Goal: Transaction & Acquisition: Book appointment/travel/reservation

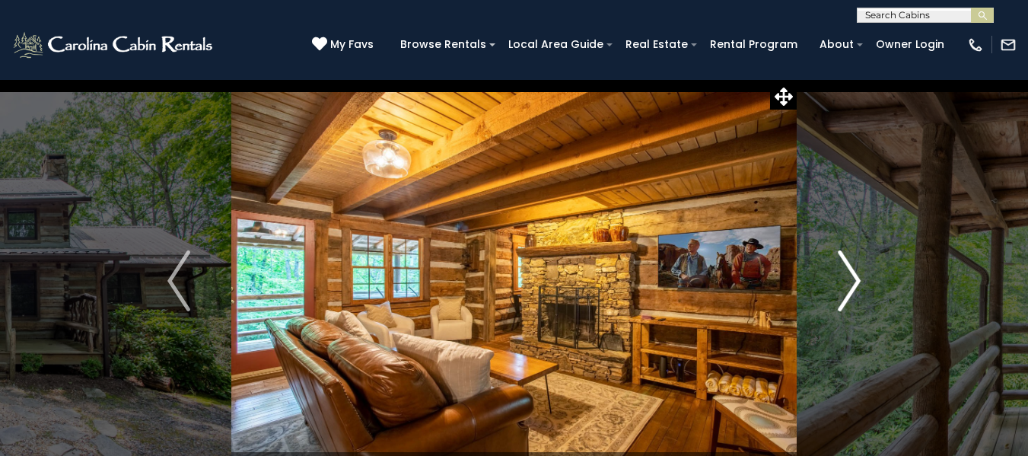
click at [844, 289] on img "Next" at bounding box center [849, 280] width 23 height 61
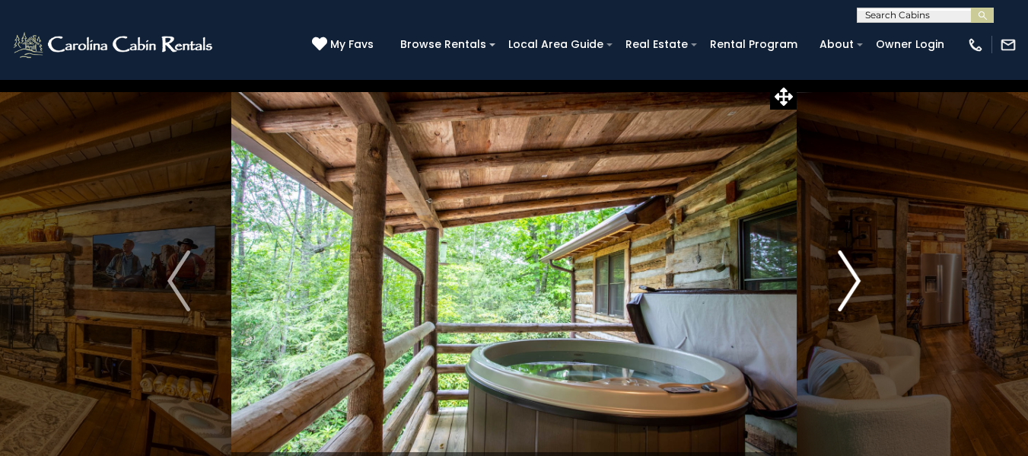
click at [844, 289] on img "Next" at bounding box center [849, 280] width 23 height 61
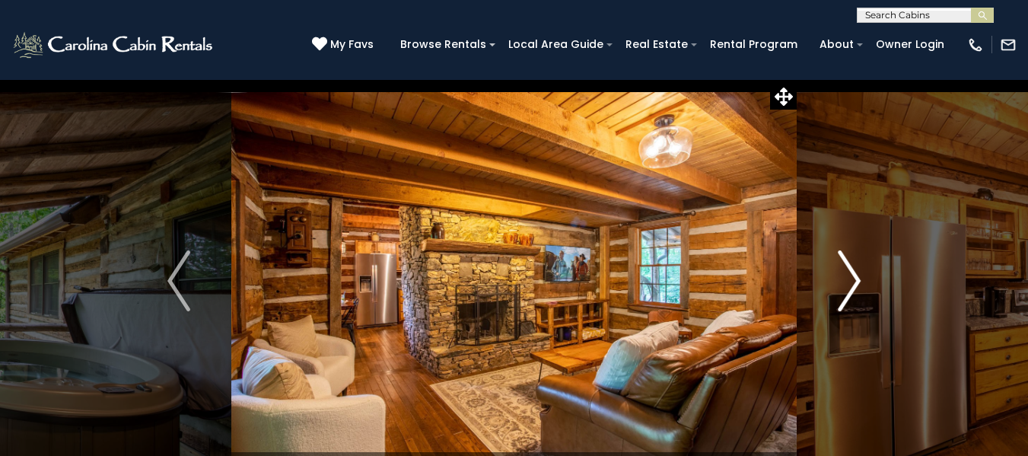
click at [844, 289] on img "Next" at bounding box center [849, 280] width 23 height 61
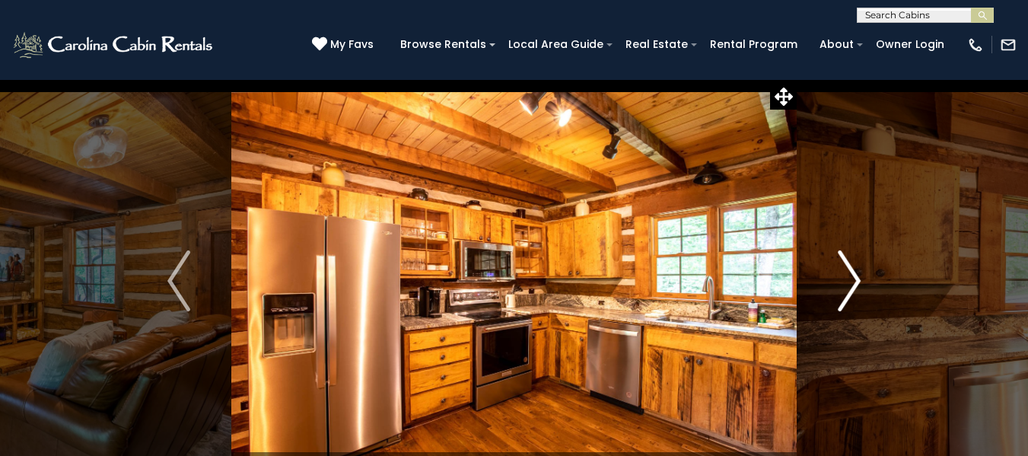
click at [844, 289] on img "Next" at bounding box center [849, 280] width 23 height 61
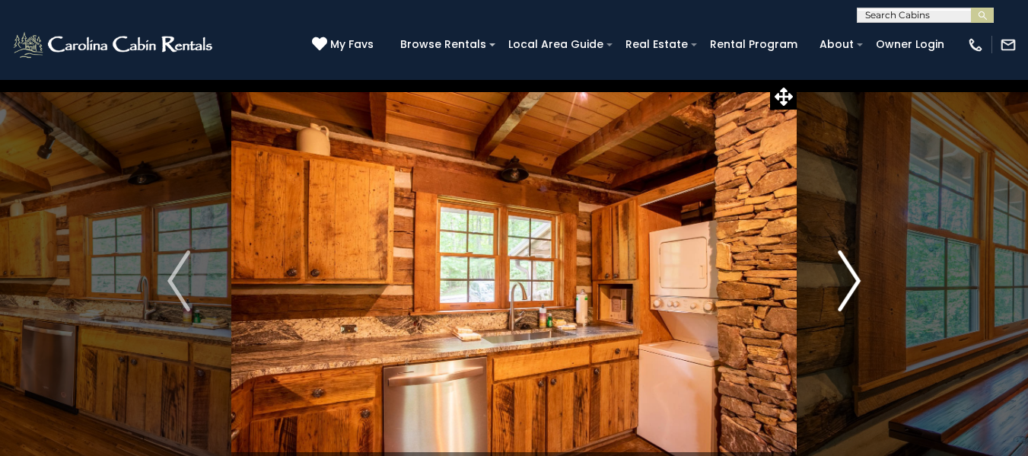
click at [858, 283] on img "Next" at bounding box center [849, 280] width 23 height 61
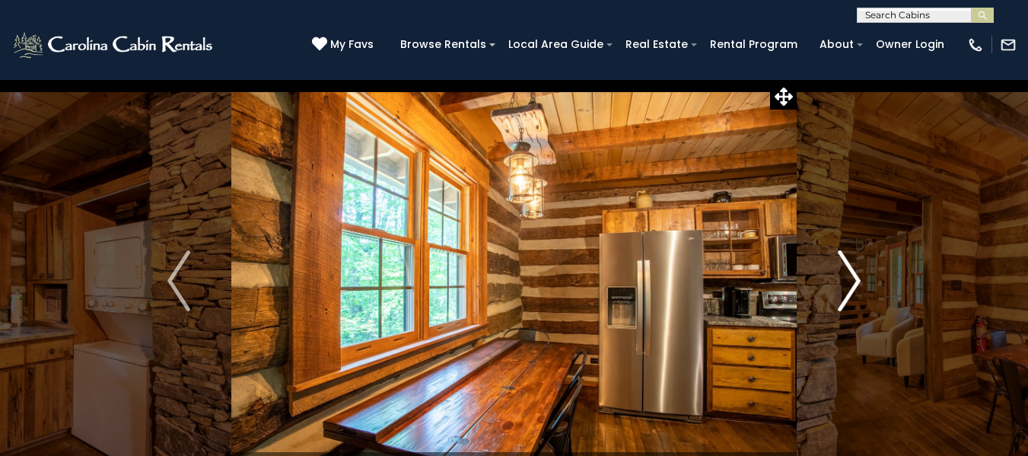
click at [858, 283] on img "Next" at bounding box center [849, 280] width 23 height 61
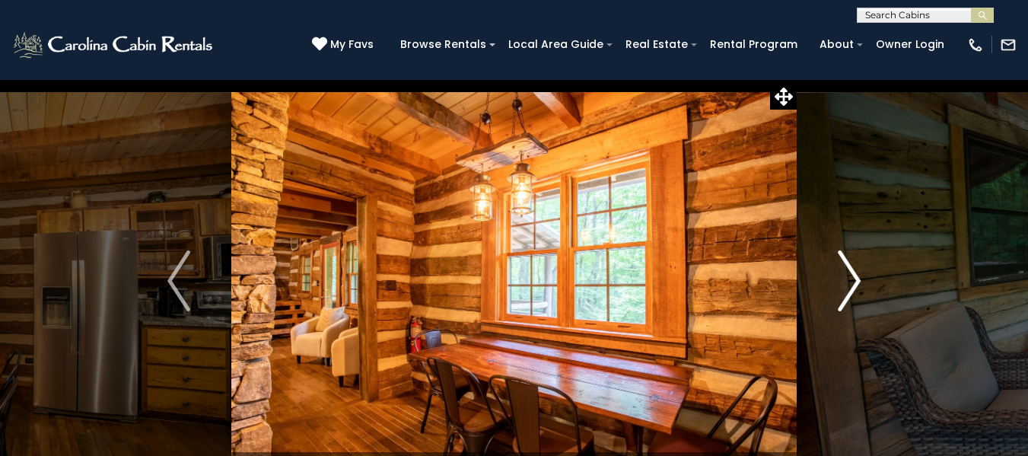
click at [858, 283] on img "Next" at bounding box center [849, 280] width 23 height 61
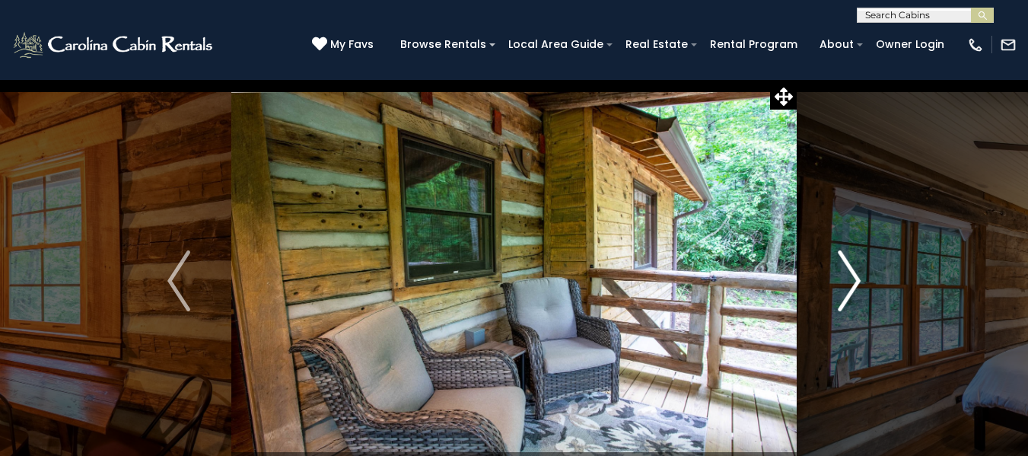
click at [858, 282] on img "Next" at bounding box center [849, 280] width 23 height 61
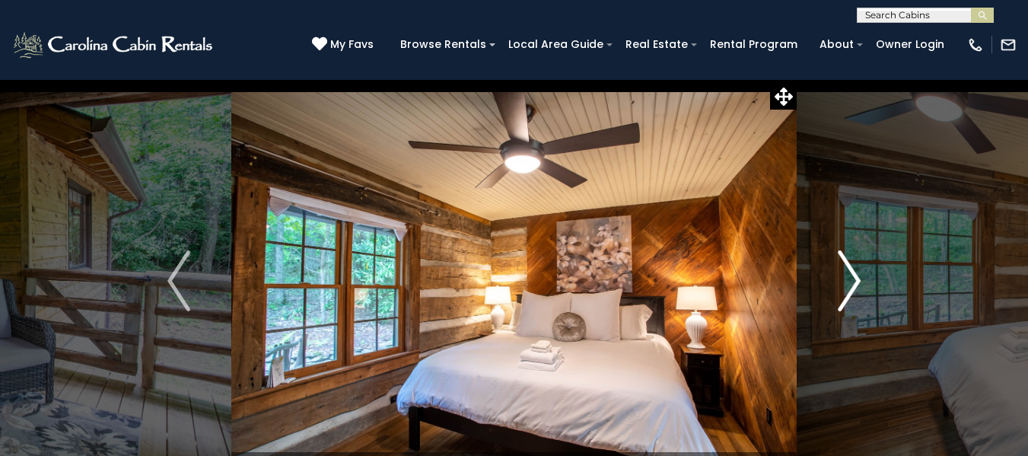
click at [856, 280] on img "Next" at bounding box center [849, 280] width 23 height 61
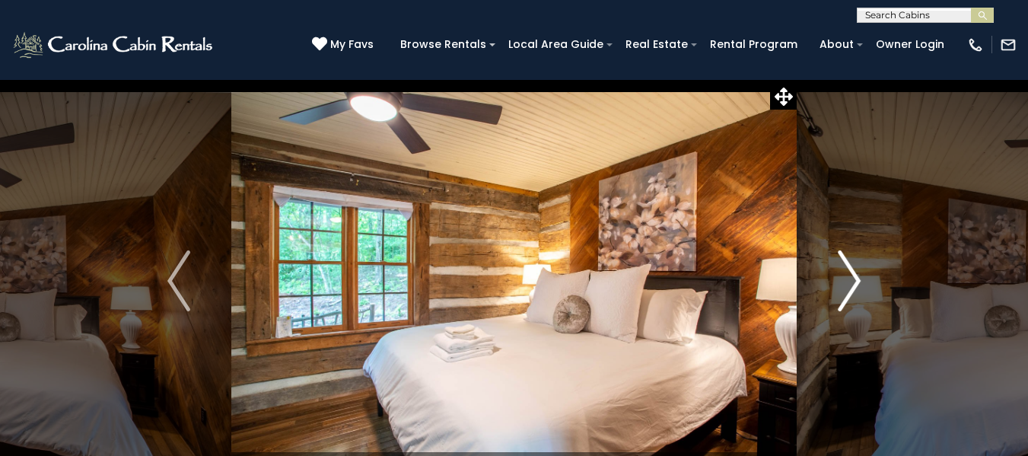
click at [856, 280] on img "Next" at bounding box center [849, 280] width 23 height 61
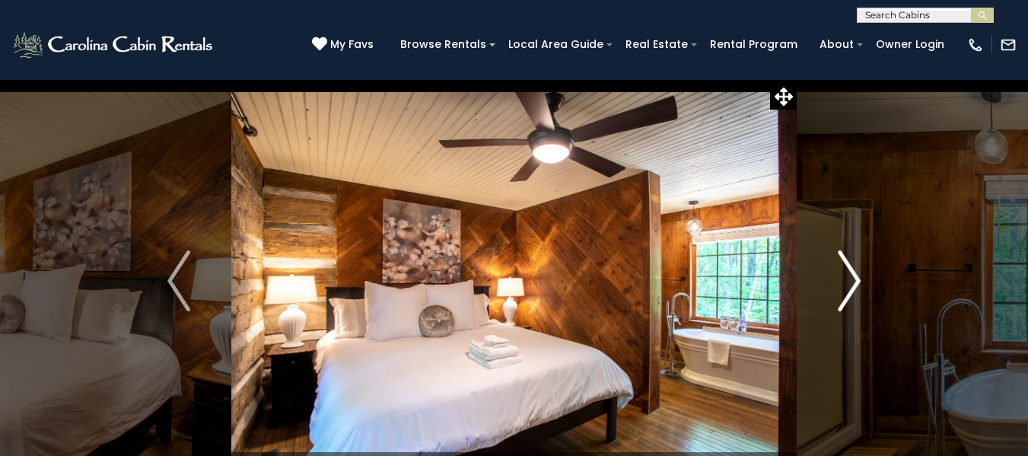
click at [856, 280] on img "Next" at bounding box center [849, 280] width 23 height 61
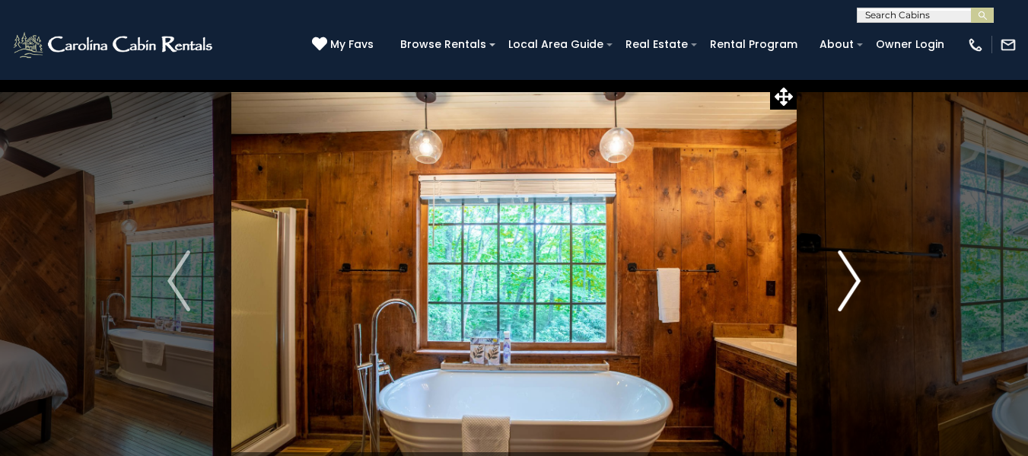
click at [856, 280] on img "Next" at bounding box center [849, 280] width 23 height 61
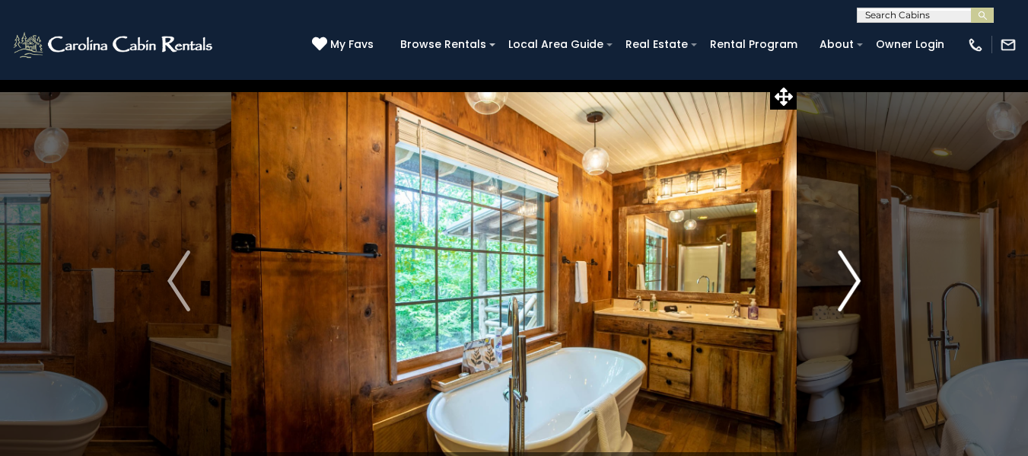
click at [855, 280] on img "Next" at bounding box center [849, 280] width 23 height 61
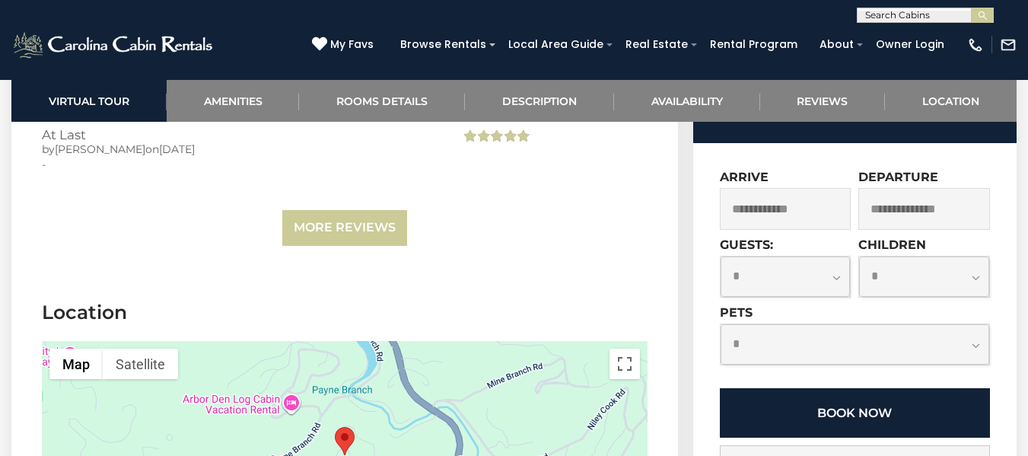
scroll to position [3424, 0]
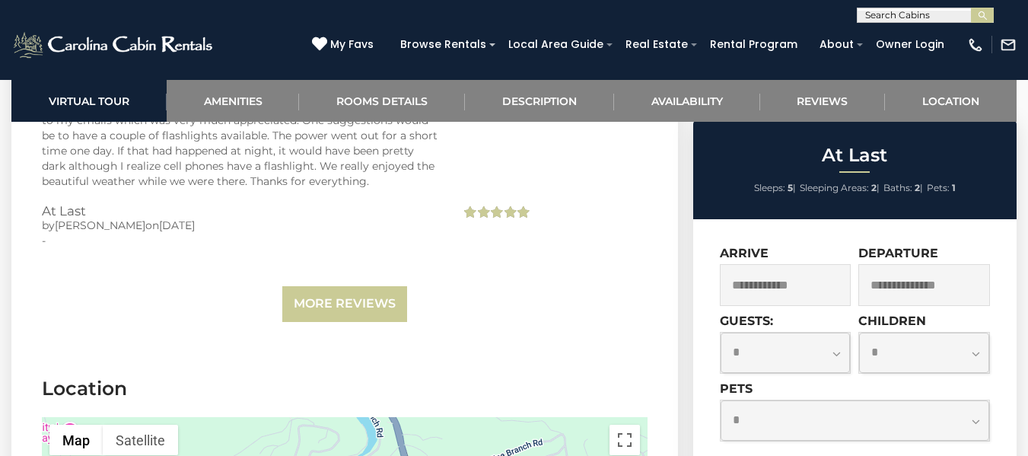
click at [798, 264] on input "text" at bounding box center [786, 285] width 132 height 42
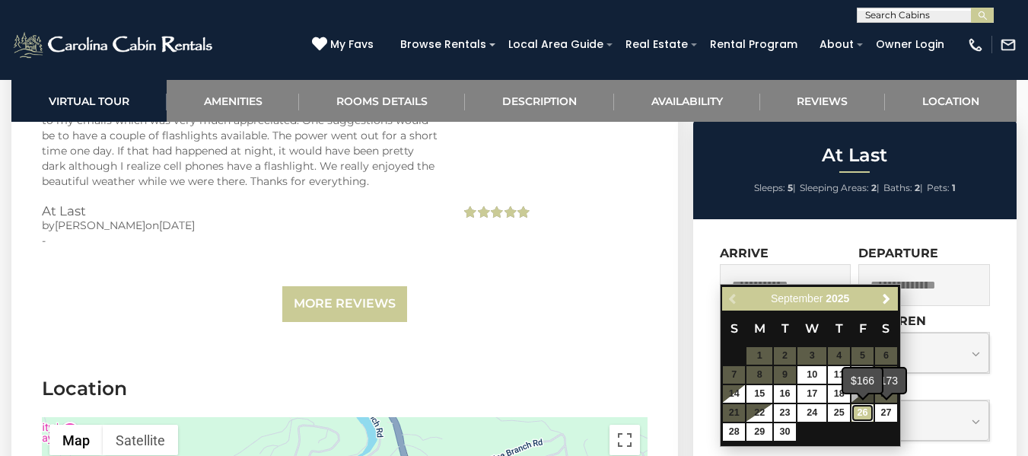
click at [867, 415] on link "26" at bounding box center [862, 413] width 22 height 18
type input "**********"
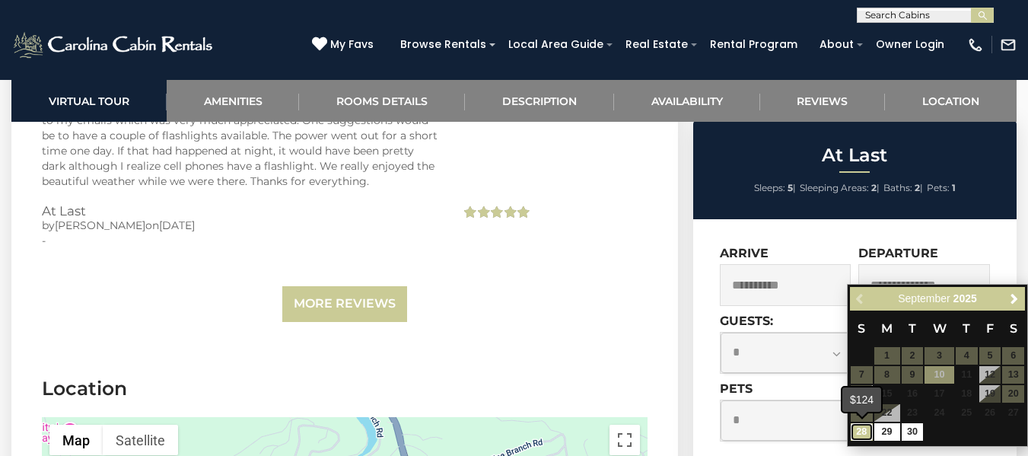
click at [864, 432] on link "28" at bounding box center [862, 432] width 22 height 18
type input "**********"
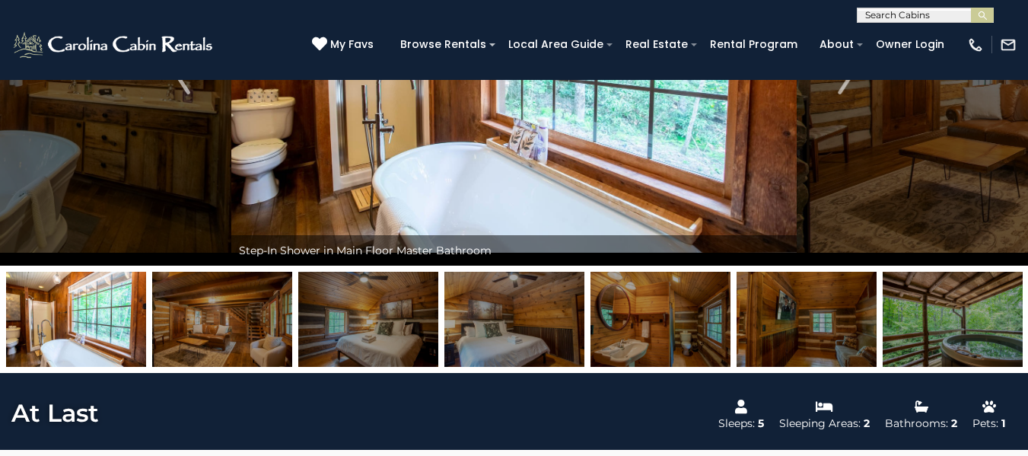
scroll to position [0, 0]
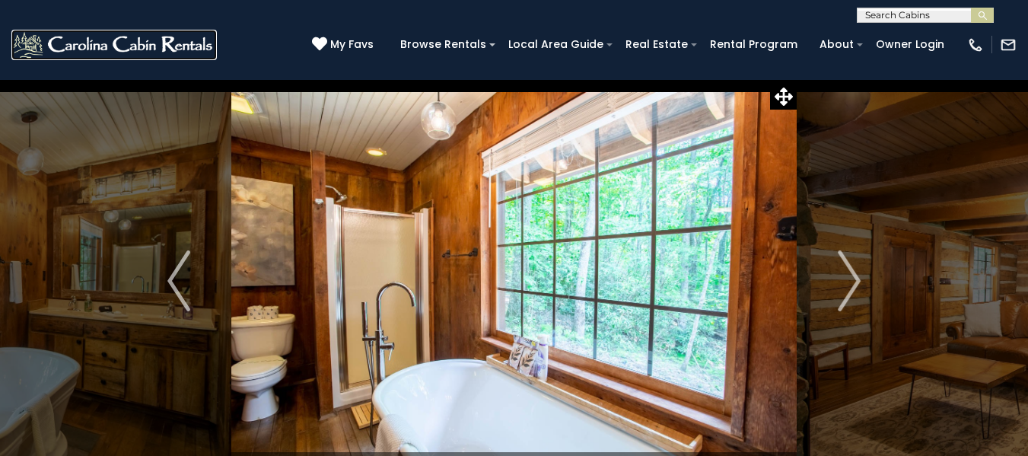
click at [146, 46] on img at bounding box center [113, 45] width 205 height 30
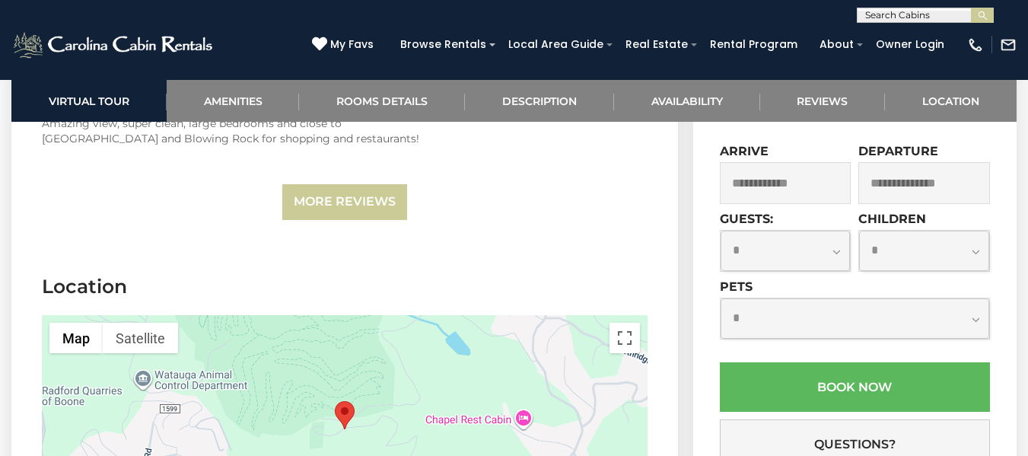
scroll to position [3388, 0]
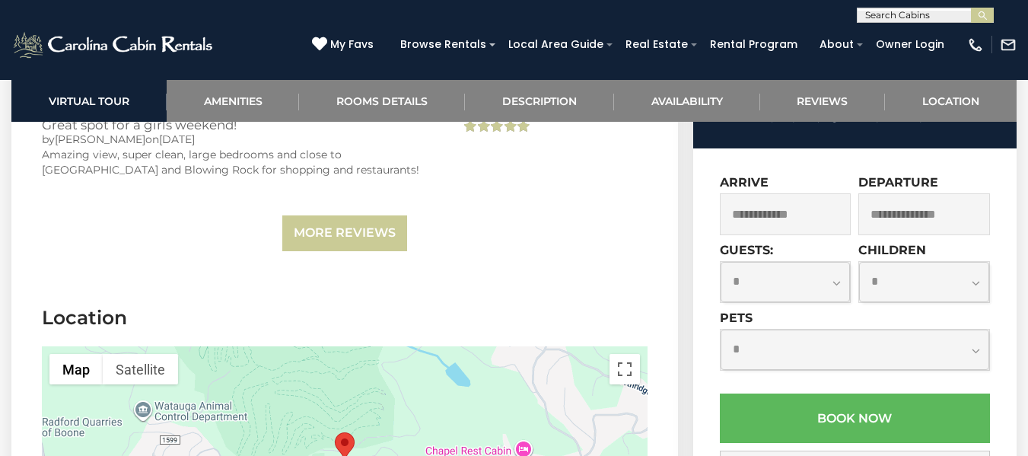
click at [784, 193] on input "text" at bounding box center [786, 214] width 132 height 42
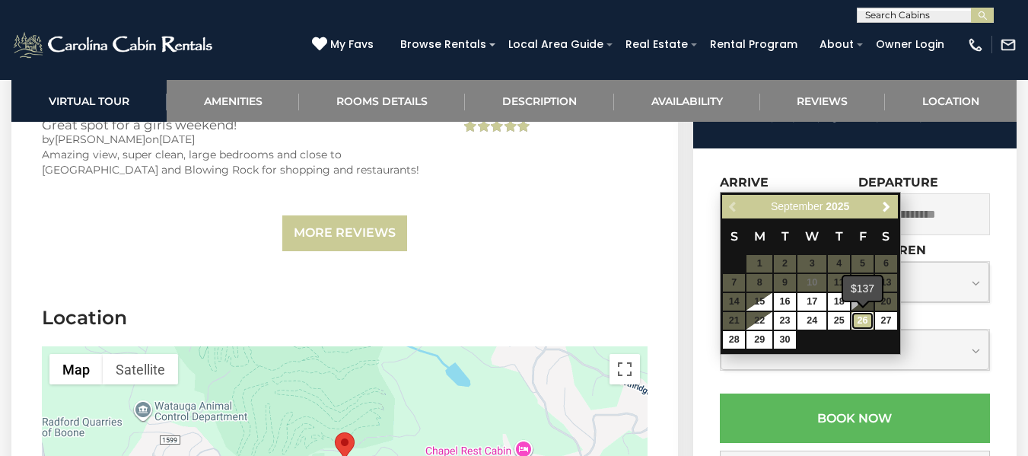
click at [864, 320] on link "26" at bounding box center [862, 321] width 22 height 18
type input "**********"
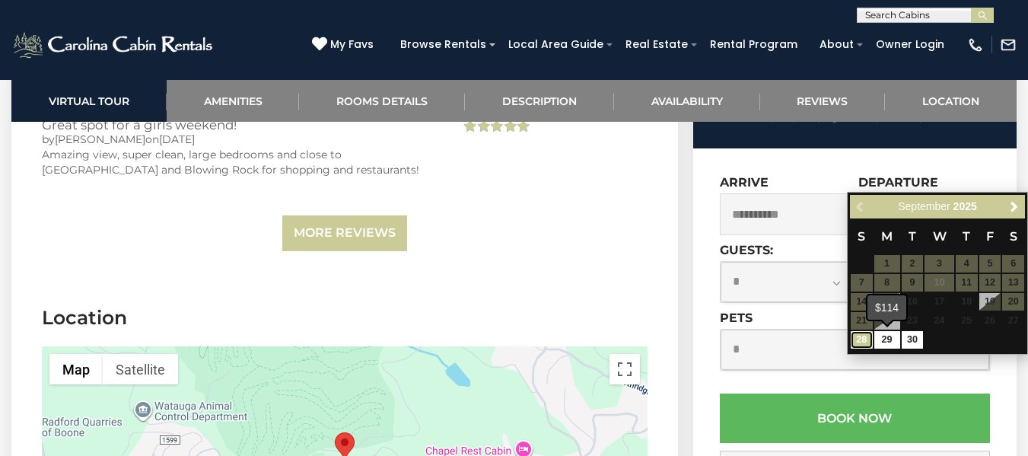
click at [867, 339] on link "28" at bounding box center [862, 340] width 22 height 18
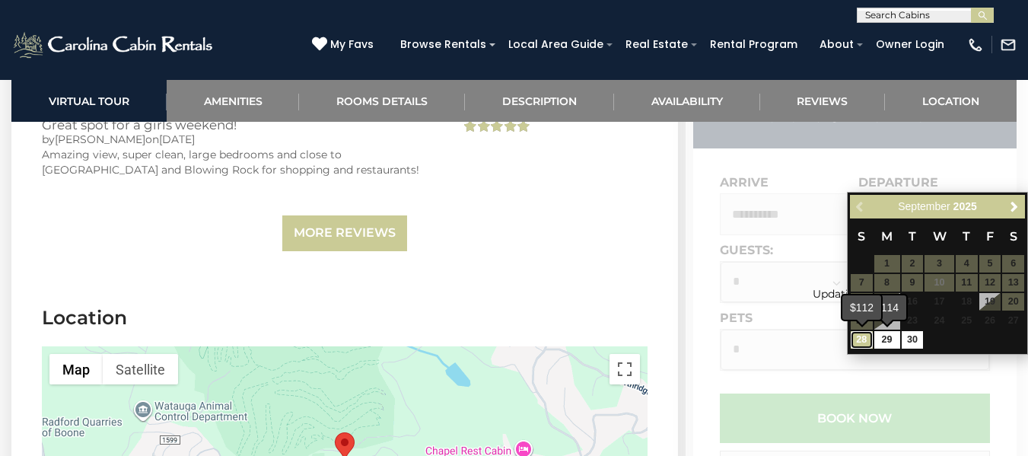
type input "**********"
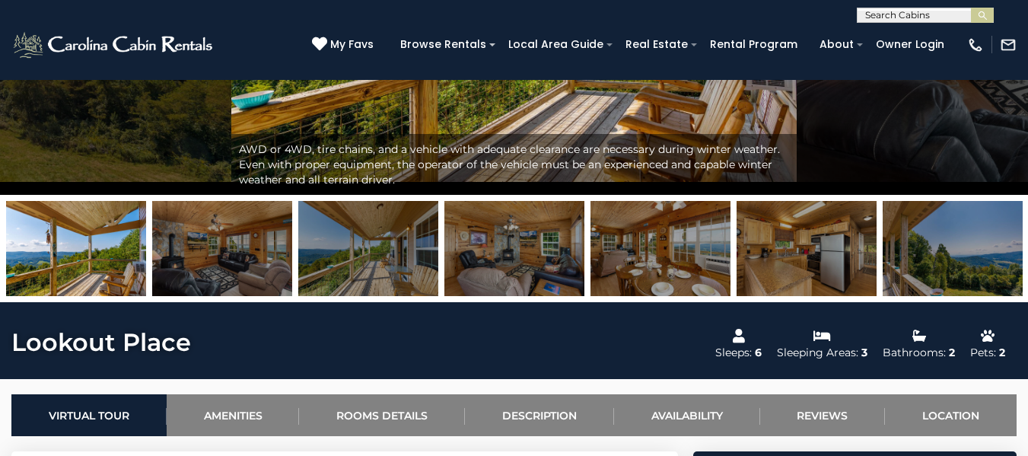
scroll to position [0, 0]
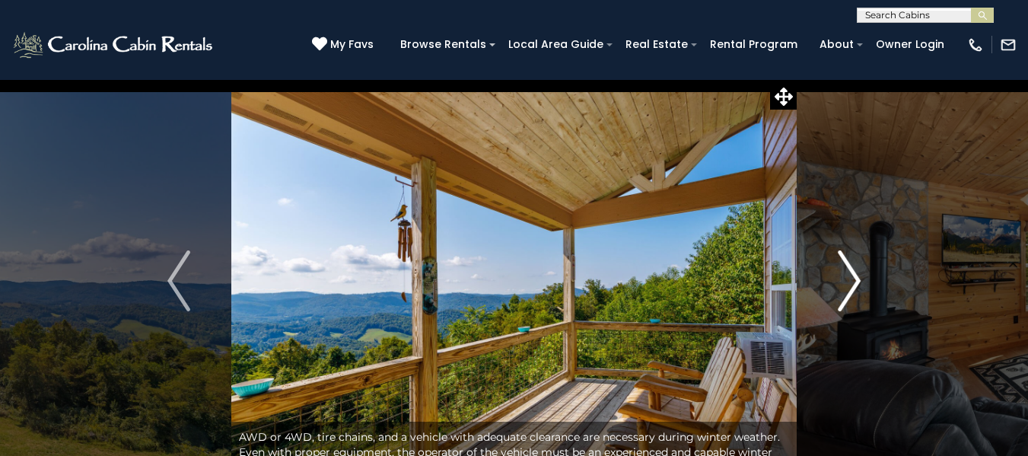
click at [858, 287] on img "Next" at bounding box center [849, 280] width 23 height 61
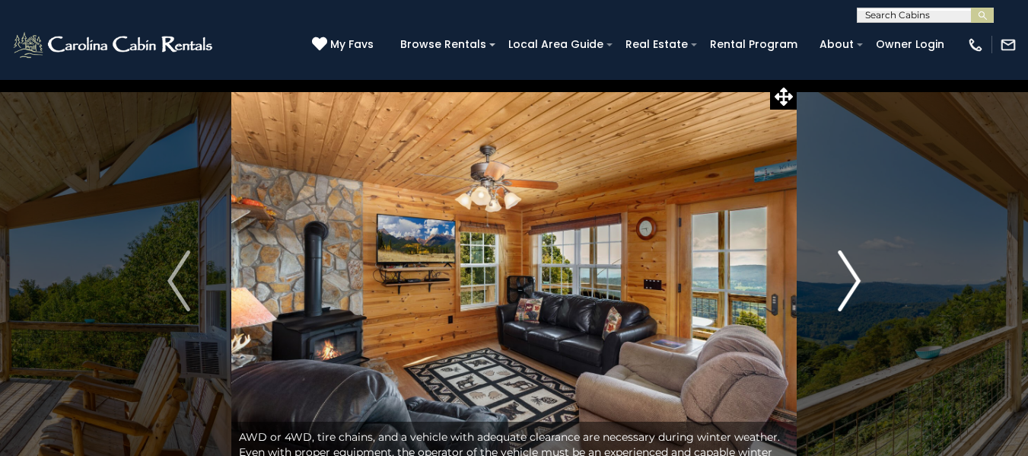
click at [857, 287] on img "Next" at bounding box center [849, 280] width 23 height 61
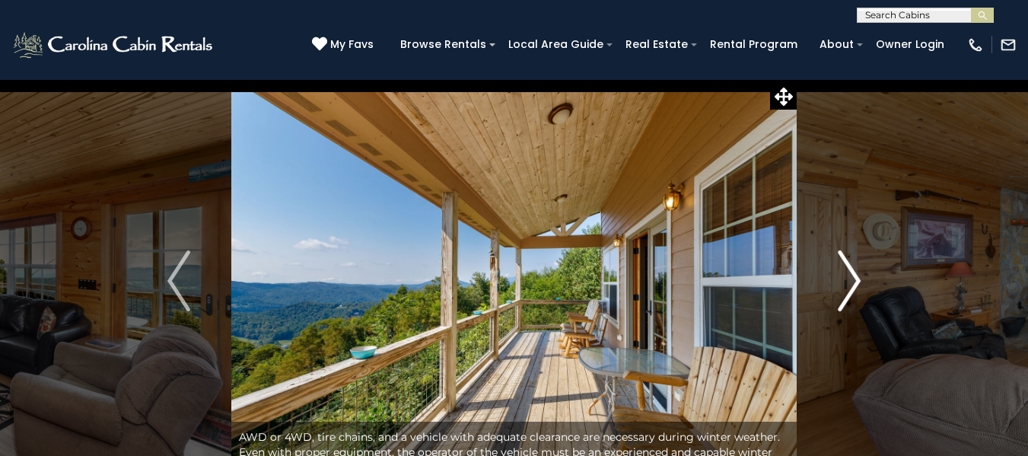
click at [857, 287] on img "Next" at bounding box center [849, 280] width 23 height 61
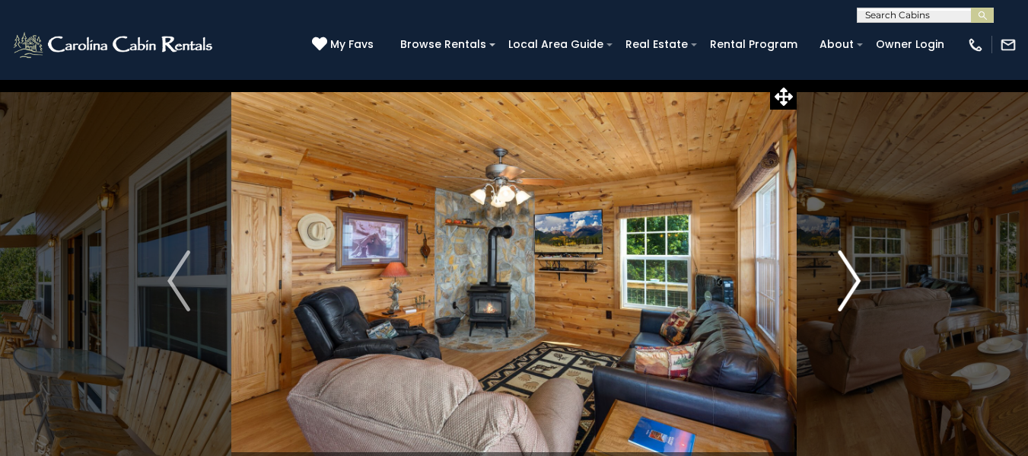
click at [857, 287] on img "Next" at bounding box center [849, 280] width 23 height 61
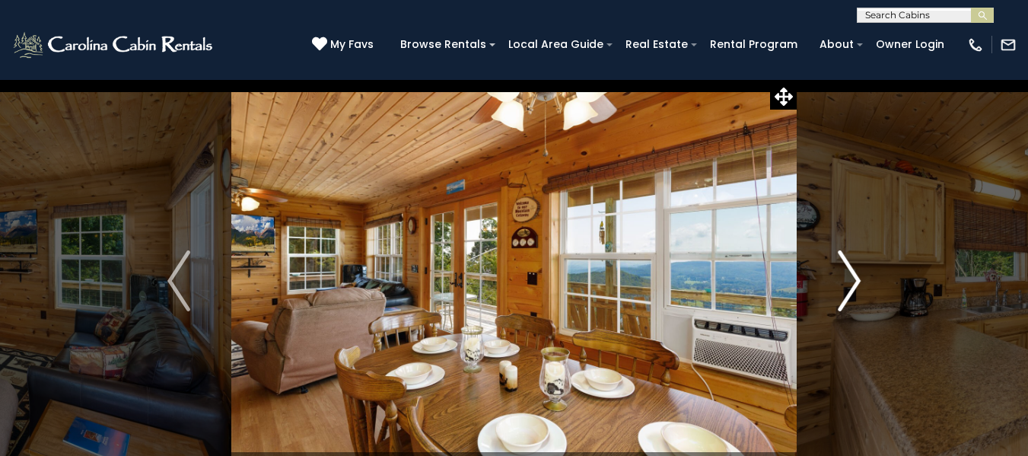
click at [857, 286] on img "Next" at bounding box center [849, 280] width 23 height 61
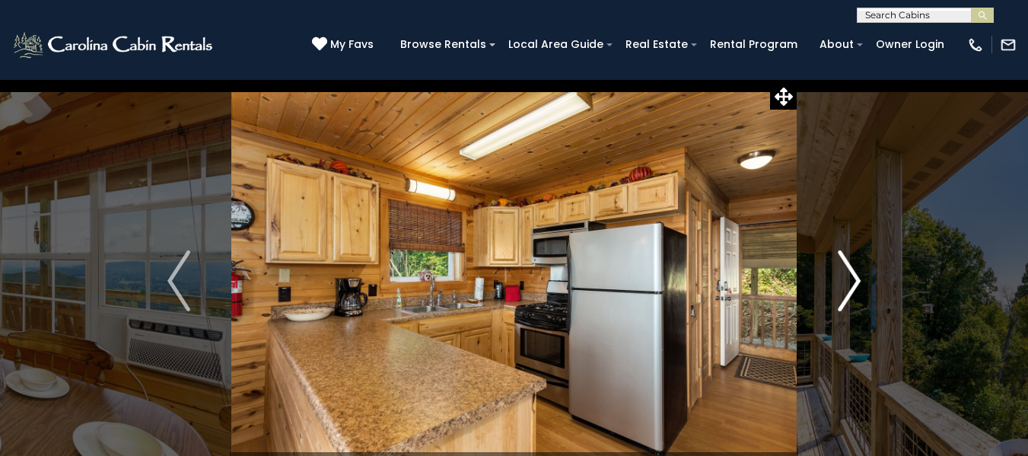
click at [857, 286] on img "Next" at bounding box center [849, 280] width 23 height 61
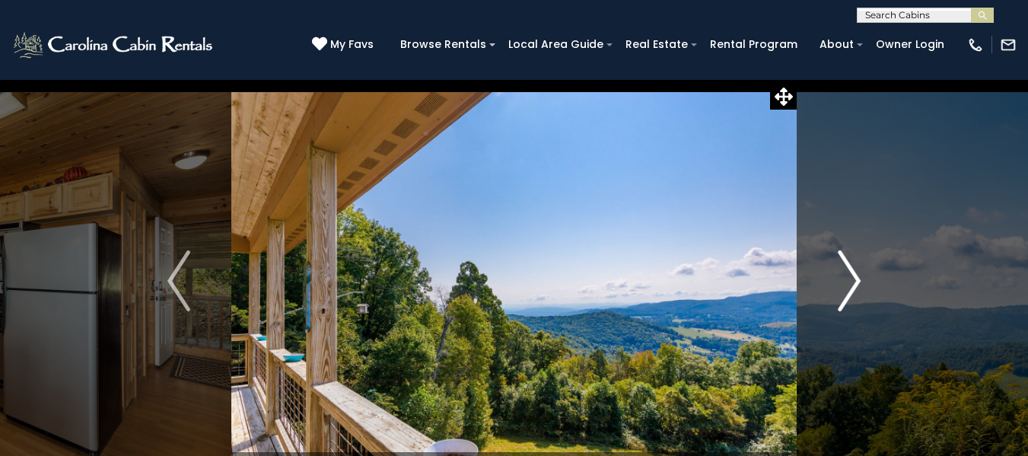
click at [857, 286] on img "Next" at bounding box center [849, 280] width 23 height 61
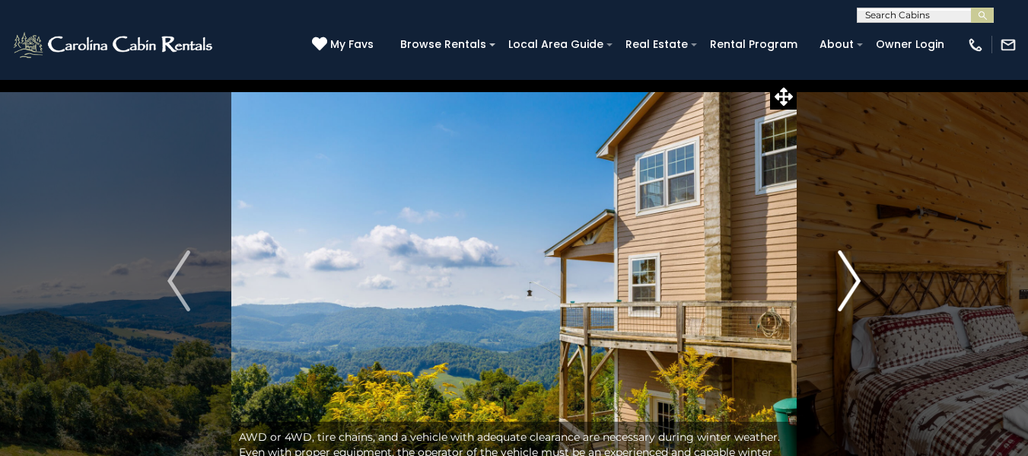
click at [857, 286] on img "Next" at bounding box center [849, 280] width 23 height 61
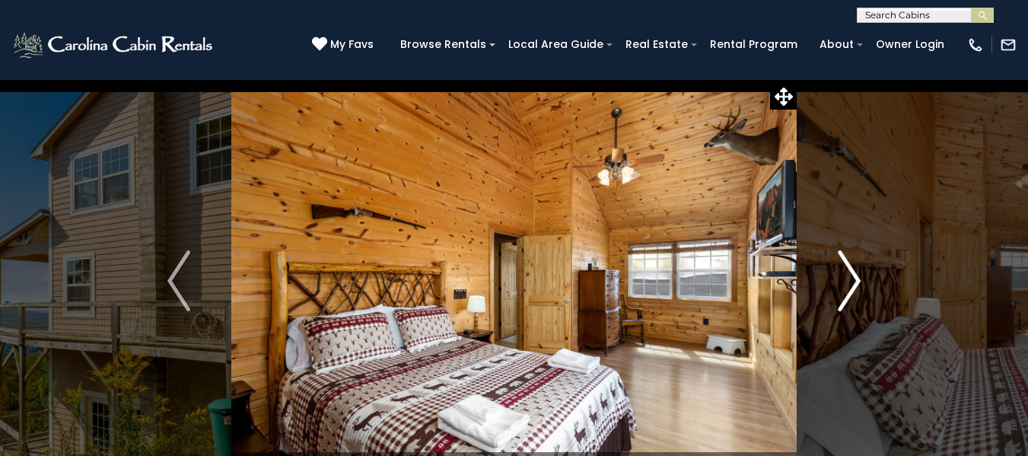
click at [858, 282] on img "Next" at bounding box center [849, 280] width 23 height 61
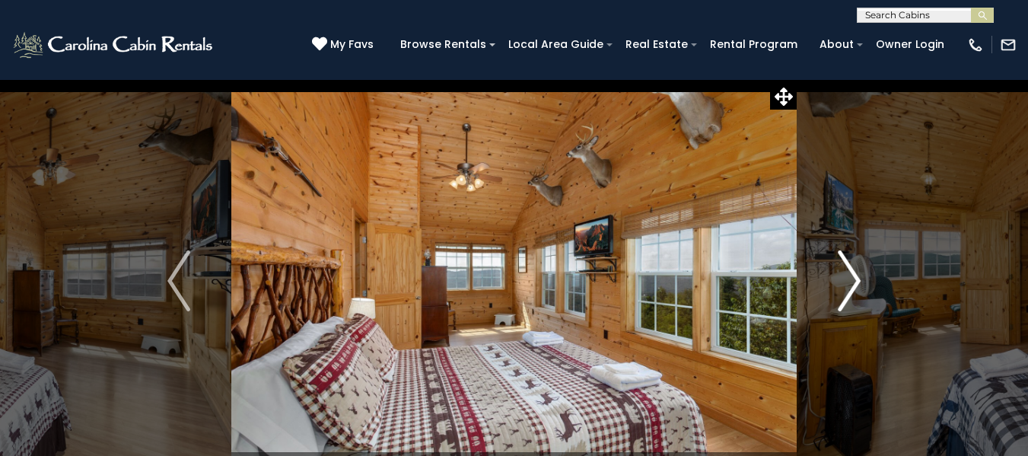
click at [858, 282] on img "Next" at bounding box center [849, 280] width 23 height 61
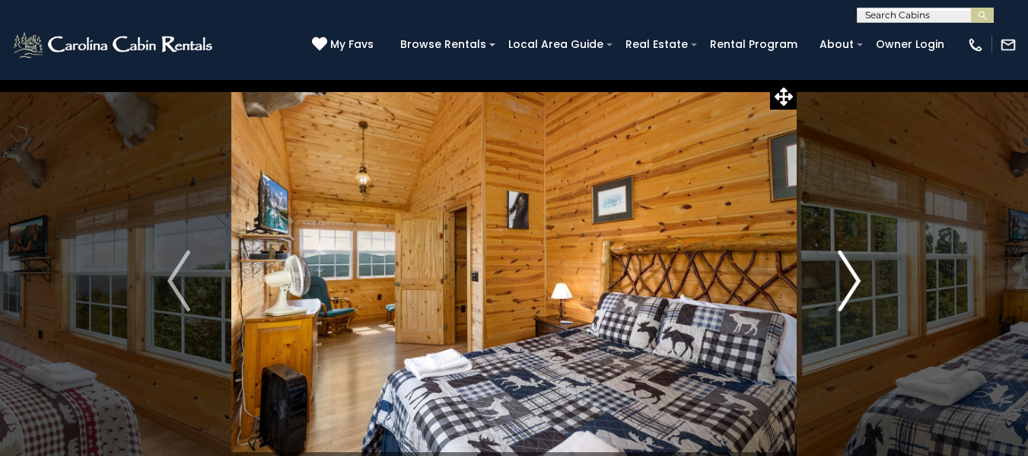
click at [858, 282] on img "Next" at bounding box center [849, 280] width 23 height 61
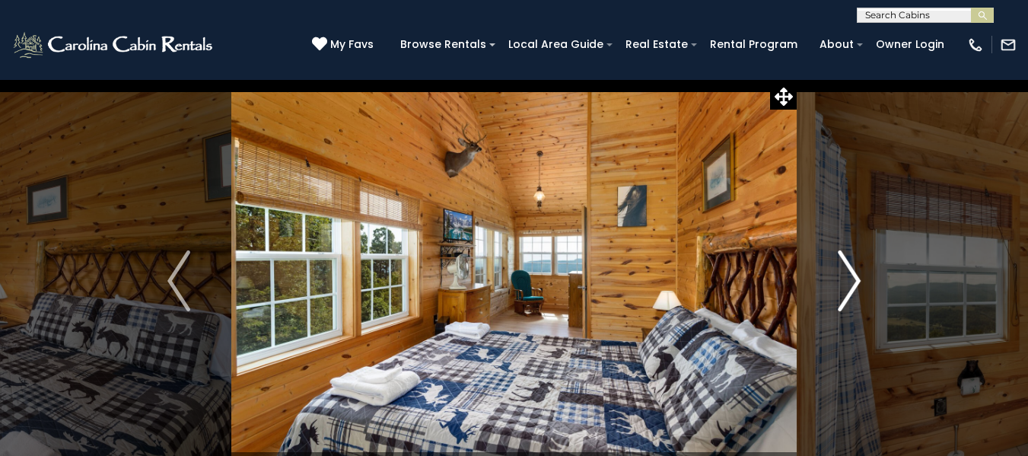
click at [858, 282] on img "Next" at bounding box center [849, 280] width 23 height 61
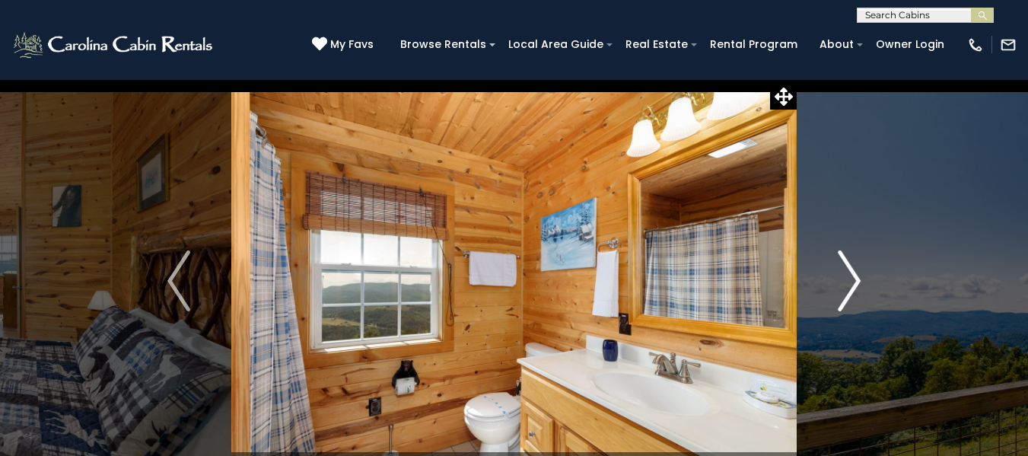
click at [858, 282] on img "Next" at bounding box center [849, 280] width 23 height 61
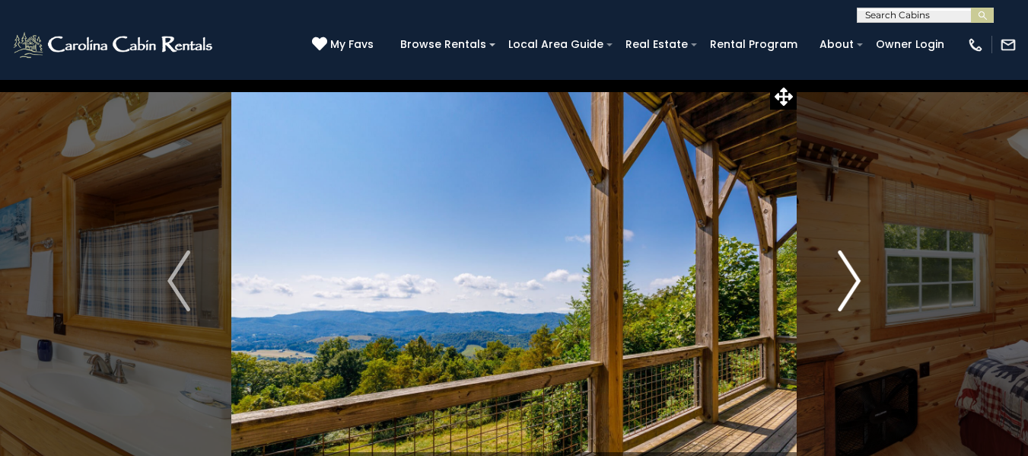
click at [858, 282] on img "Next" at bounding box center [849, 280] width 23 height 61
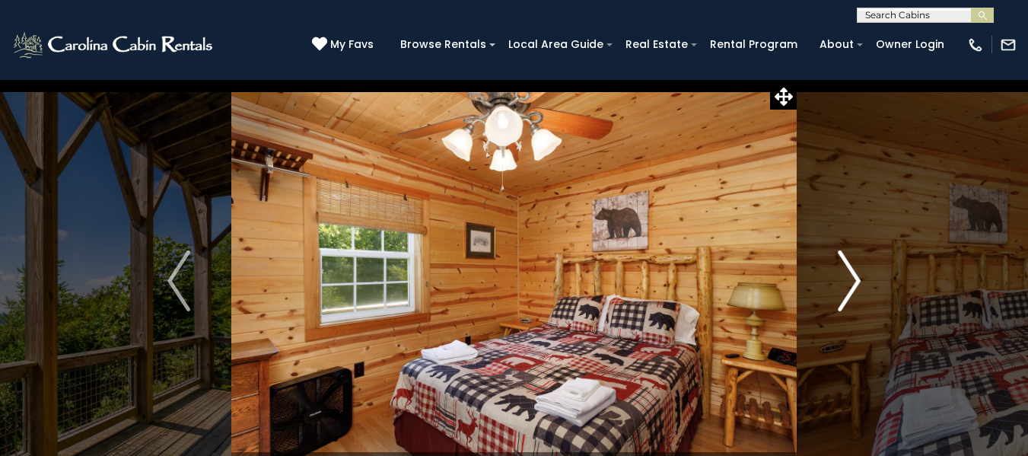
click at [858, 282] on img "Next" at bounding box center [849, 280] width 23 height 61
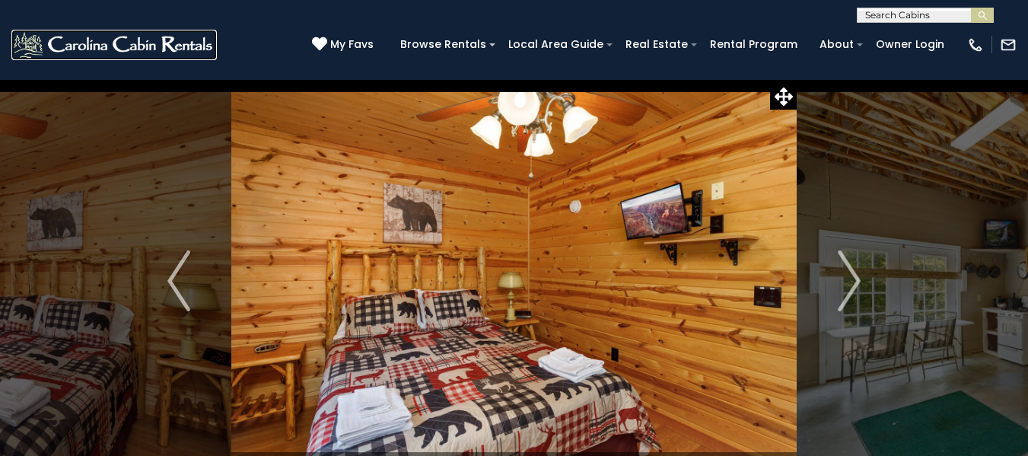
click at [160, 54] on img at bounding box center [113, 45] width 205 height 30
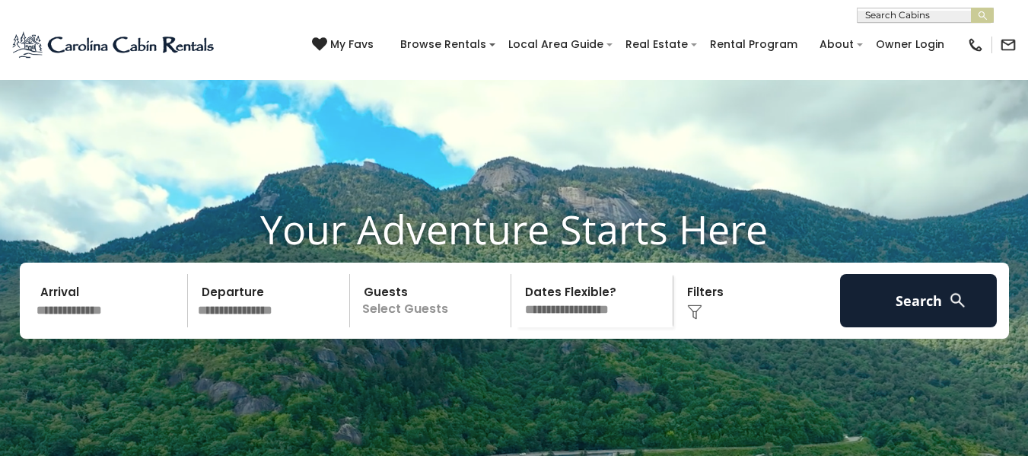
scroll to position [304, 0]
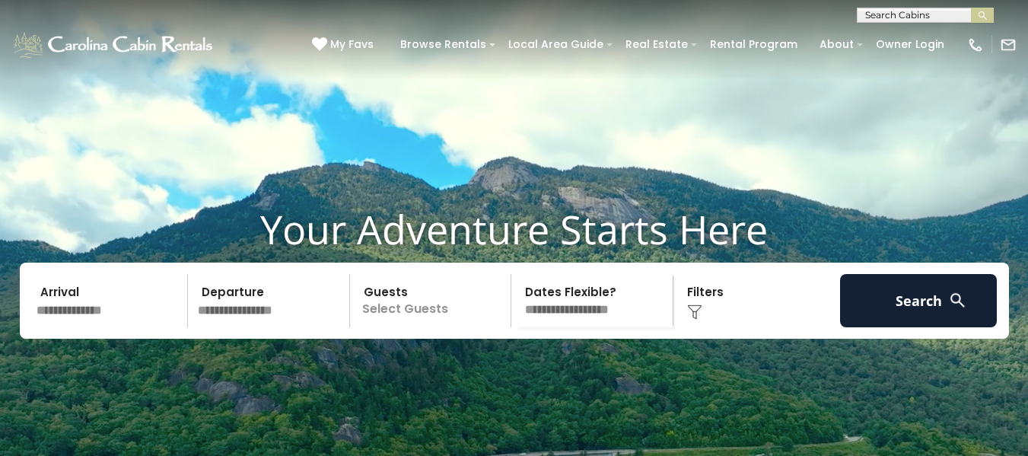
click at [111, 327] on input "text" at bounding box center [110, 300] width 158 height 53
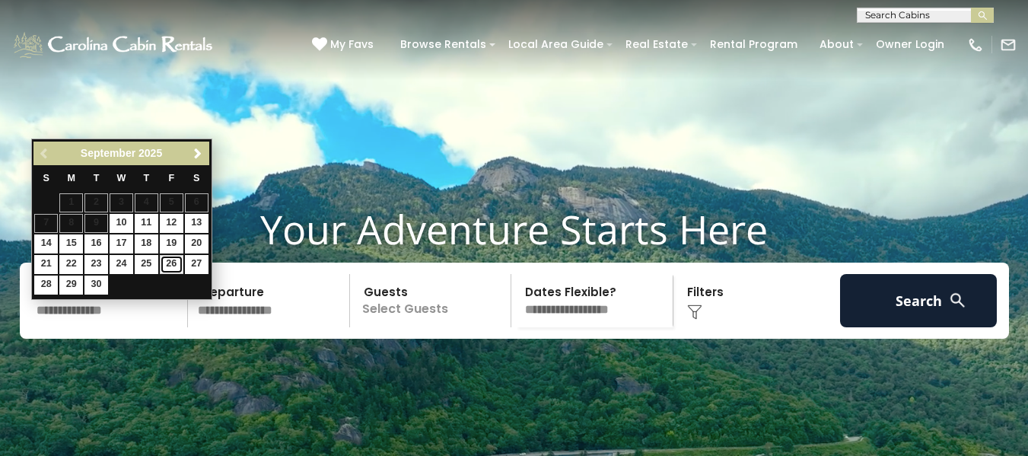
click at [171, 263] on link "26" at bounding box center [172, 264] width 24 height 19
type input "*******"
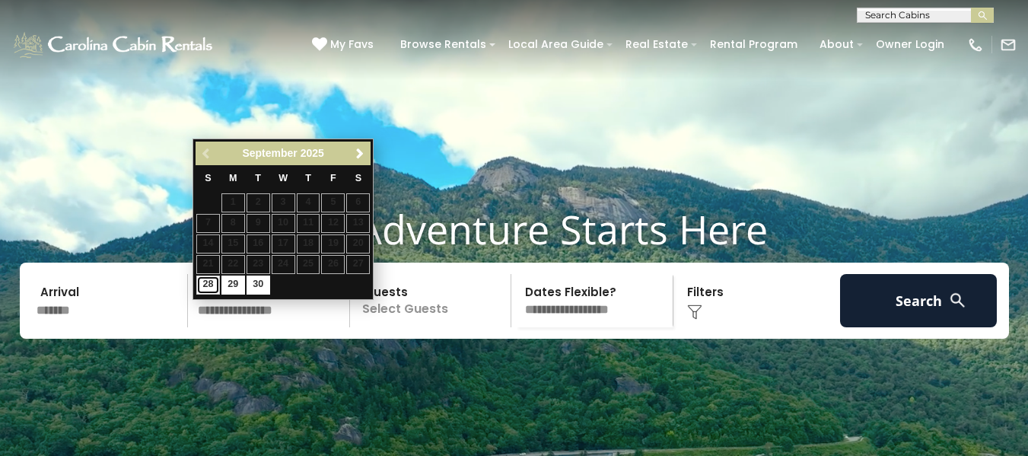
click at [209, 286] on link "28" at bounding box center [208, 284] width 24 height 19
type input "*******"
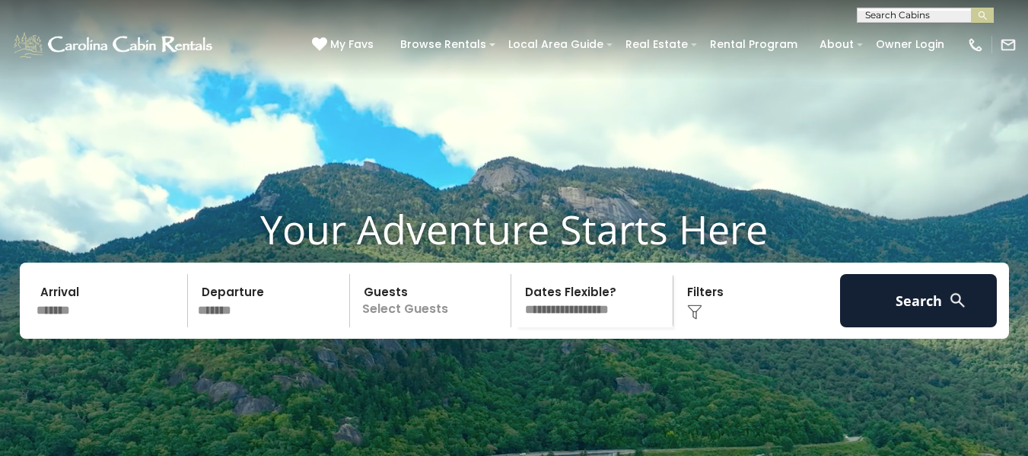
click at [396, 327] on p "Select Guests" at bounding box center [433, 300] width 157 height 53
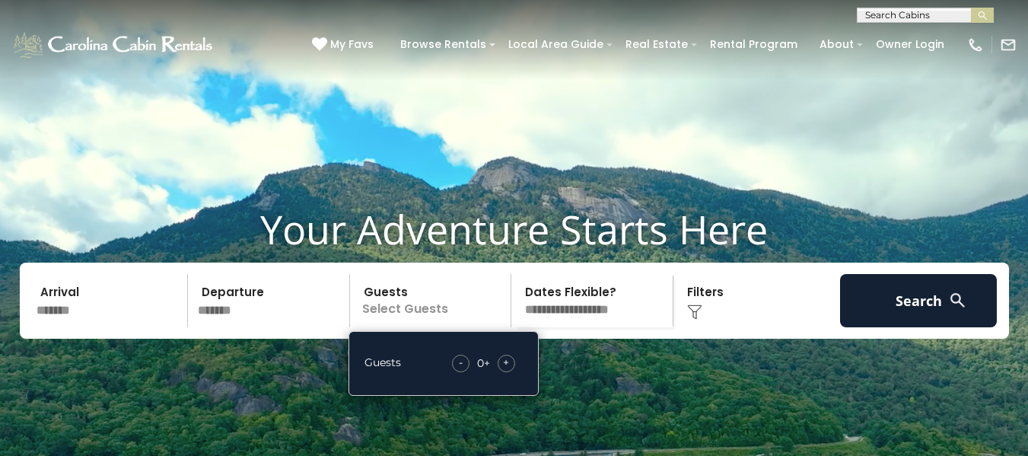
click at [505, 370] on span "+" at bounding box center [506, 362] width 6 height 15
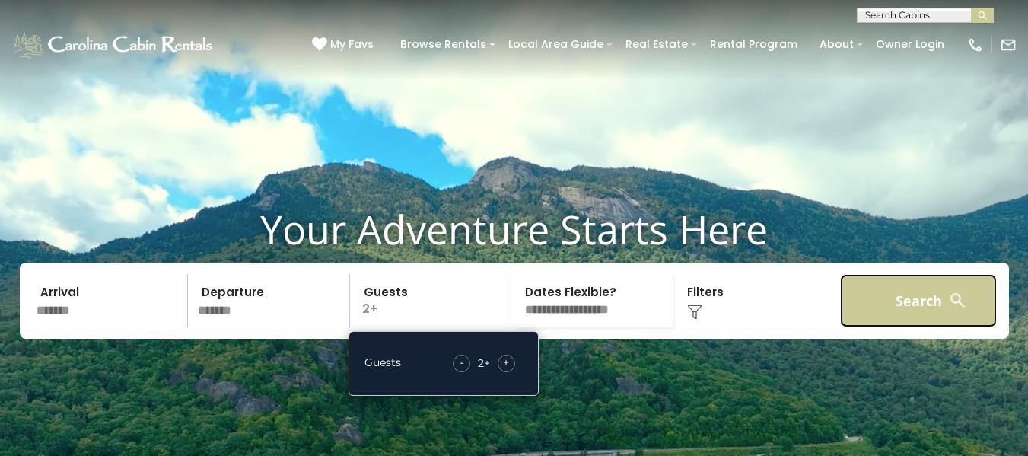
click at [886, 327] on button "Search" at bounding box center [919, 300] width 158 height 53
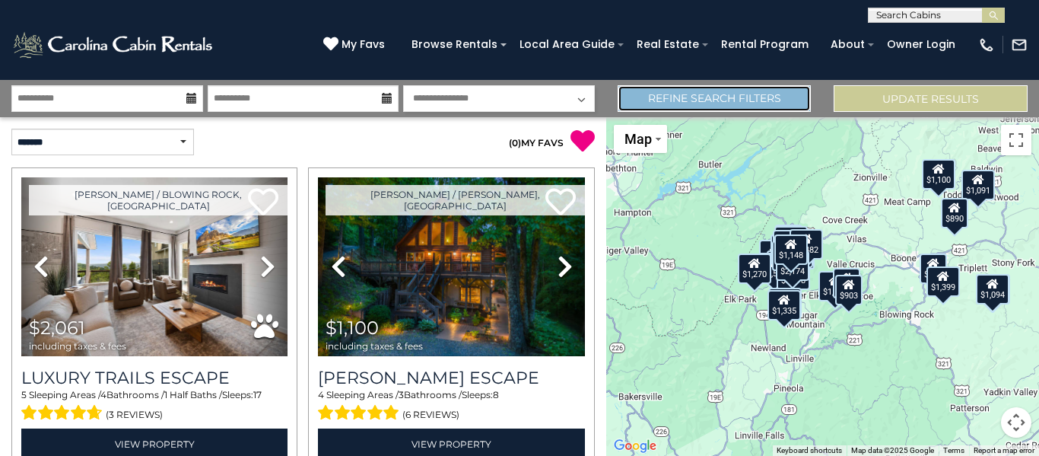
click at [700, 101] on link "Refine Search Filters" at bounding box center [715, 98] width 194 height 27
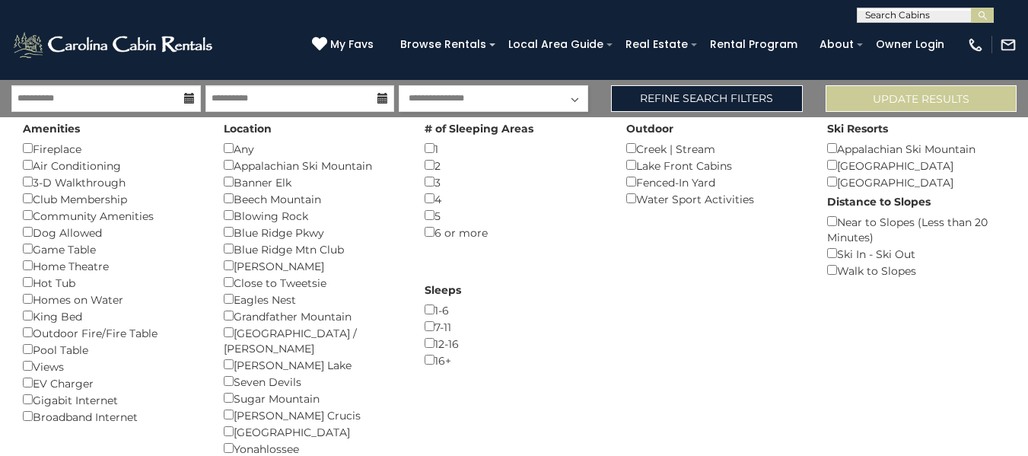
click at [24, 287] on div "Hot Tub ()" at bounding box center [112, 282] width 178 height 17
click at [884, 100] on button "Please Update Results" at bounding box center [921, 98] width 191 height 27
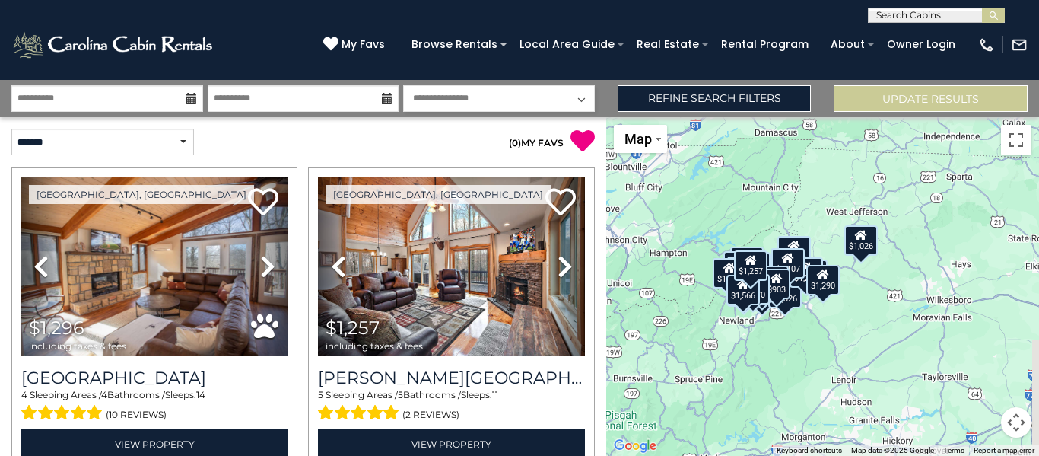
drag, startPoint x: 784, startPoint y: 336, endPoint x: 711, endPoint y: 339, distance: 73.1
click at [711, 339] on div "$1,296 $1,257 $1,072 $1,438 $1,501 $1,335 $1,454 $1,334 $1,345 $2,375 $1,510 $1…" at bounding box center [822, 286] width 433 height 339
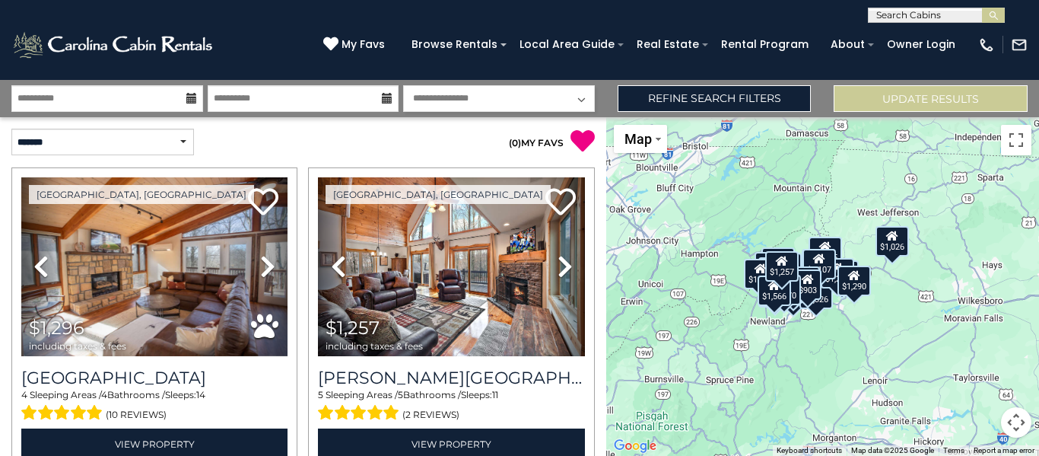
click at [950, 296] on div "$1,296 $1,257 $1,072 $1,438 $1,501 $1,335 $1,454 $1,334 $1,345 $2,375 $1,510 $1…" at bounding box center [822, 286] width 433 height 339
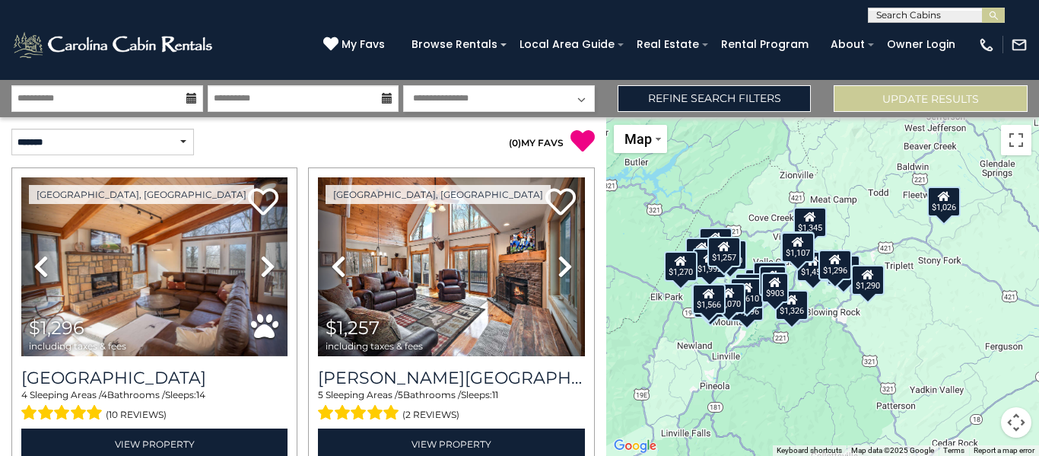
drag, startPoint x: 861, startPoint y: 298, endPoint x: 972, endPoint y: 299, distance: 111.1
click at [972, 299] on div "$1,296 $1,257 $1,072 $1,438 $1,501 $1,335 $1,454 $1,334 $1,345 $2,375 $1,510 $1…" at bounding box center [822, 286] width 433 height 339
click at [923, 288] on div "$1,296 $1,257 $1,072 $1,438 $1,501 $1,335 $1,454 $1,334 $1,345 $2,375 $1,510 $1…" at bounding box center [822, 286] width 433 height 339
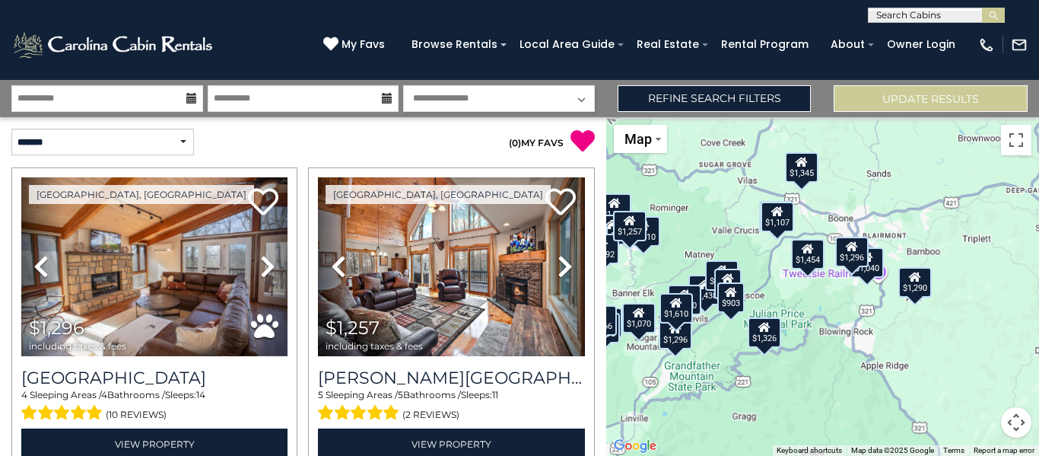
drag, startPoint x: 922, startPoint y: 287, endPoint x: 1032, endPoint y: 281, distance: 109.7
click at [1032, 281] on div "$1,296 $1,257 $1,072 $1,438 $1,501 $1,335 $1,454 $1,334 $1,345 $2,375 $1,510 $1…" at bounding box center [822, 286] width 433 height 339
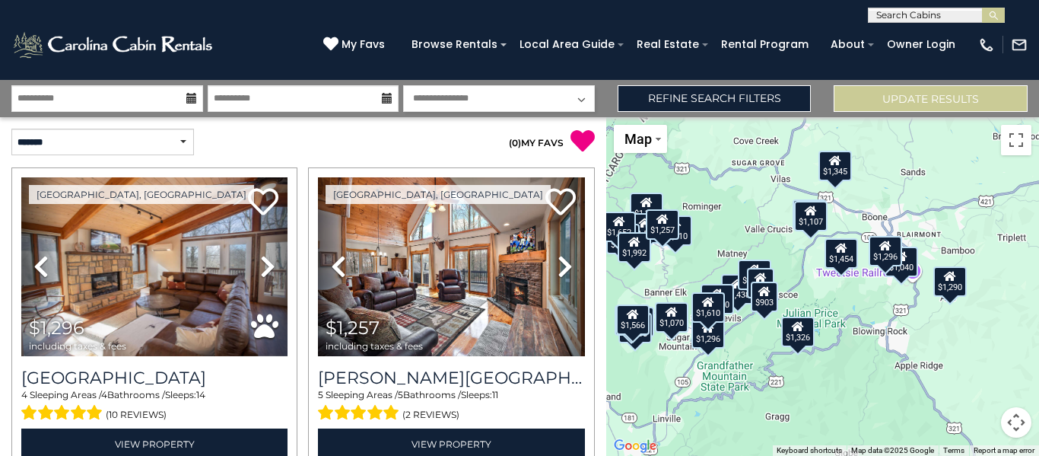
drag, startPoint x: 966, startPoint y: 328, endPoint x: 1001, endPoint y: 329, distance: 34.2
click at [1001, 329] on div "$1,296 $1,257 $1,072 $1,438 $1,501 $1,335 $1,454 $1,334 $1,345 $2,375 $1,510 $1…" at bounding box center [822, 286] width 433 height 339
click at [118, 138] on select "**********" at bounding box center [102, 142] width 183 height 27
select select "*********"
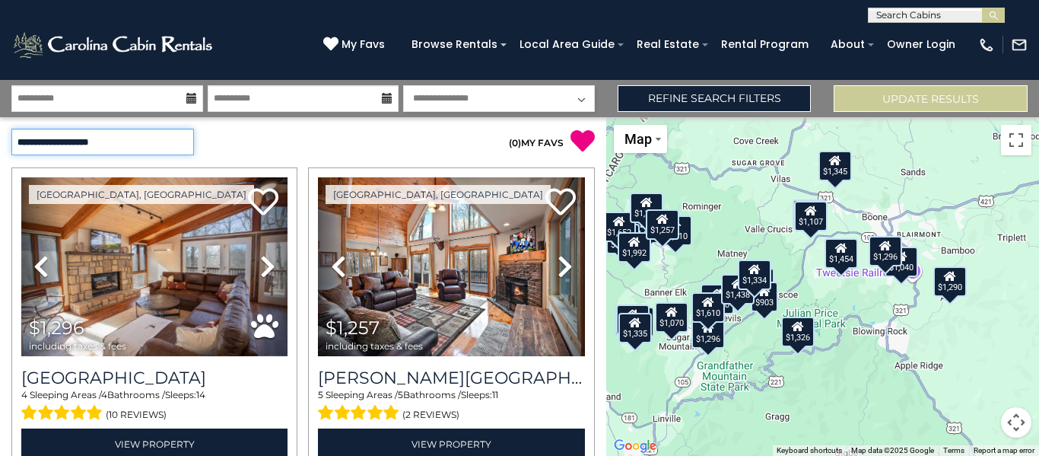
click at [11, 129] on select "**********" at bounding box center [102, 142] width 183 height 27
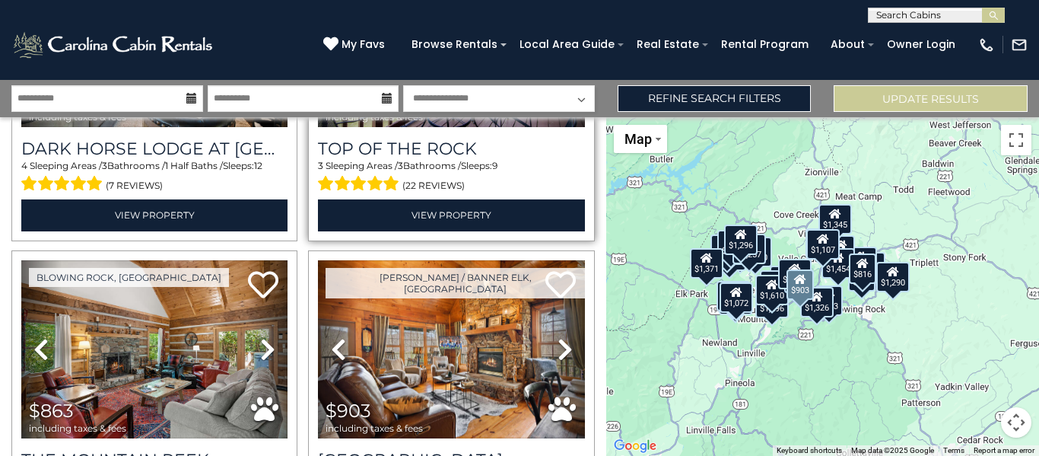
scroll to position [3804, 0]
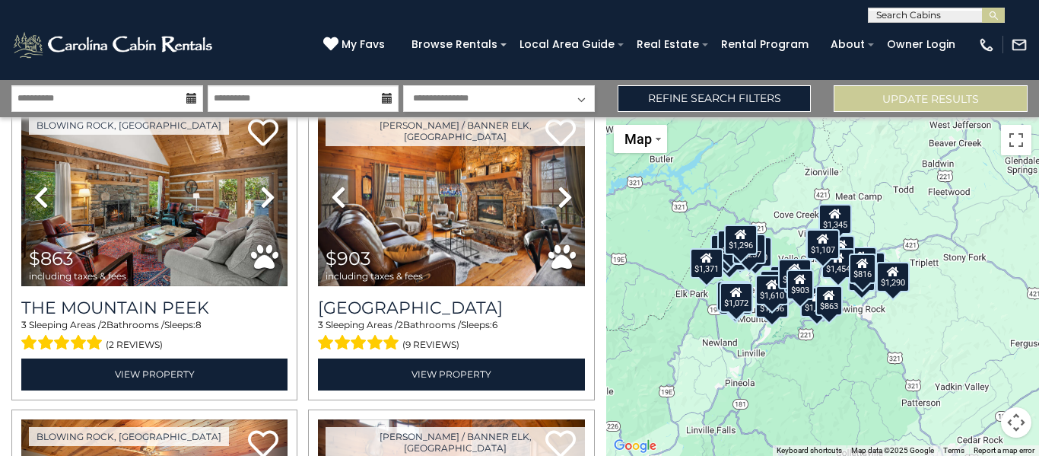
click at [937, 212] on div "$1,257 $1,296 $1,040 $1,072 $1,296 $1,334 $1,335 $1,345 $1,438 $1,454 $1,501 $1…" at bounding box center [822, 286] width 433 height 339
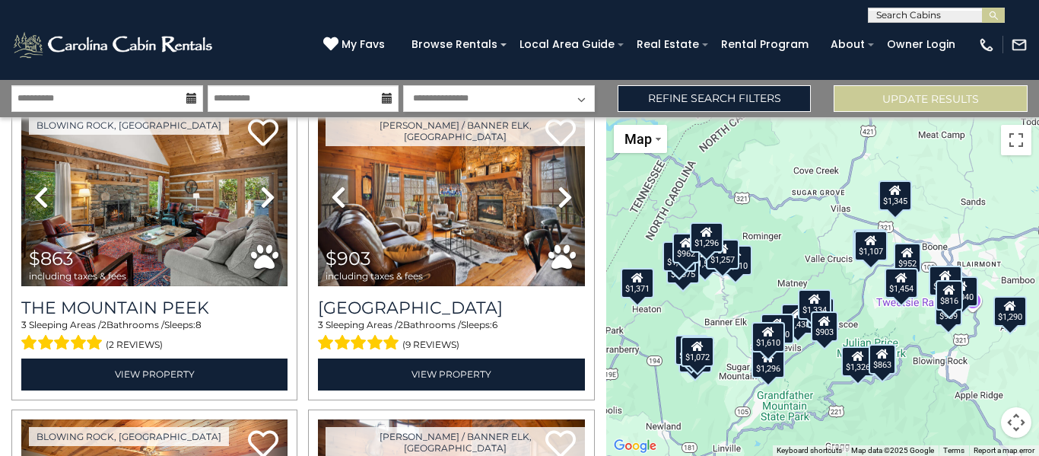
drag, startPoint x: 834, startPoint y: 234, endPoint x: 996, endPoint y: 188, distance: 168.4
click at [996, 188] on div "$1,257 $1,296 $1,040 $1,072 $1,296 $1,334 $1,335 $1,345 $1,438 $1,454 $1,501 $1…" at bounding box center [822, 286] width 433 height 339
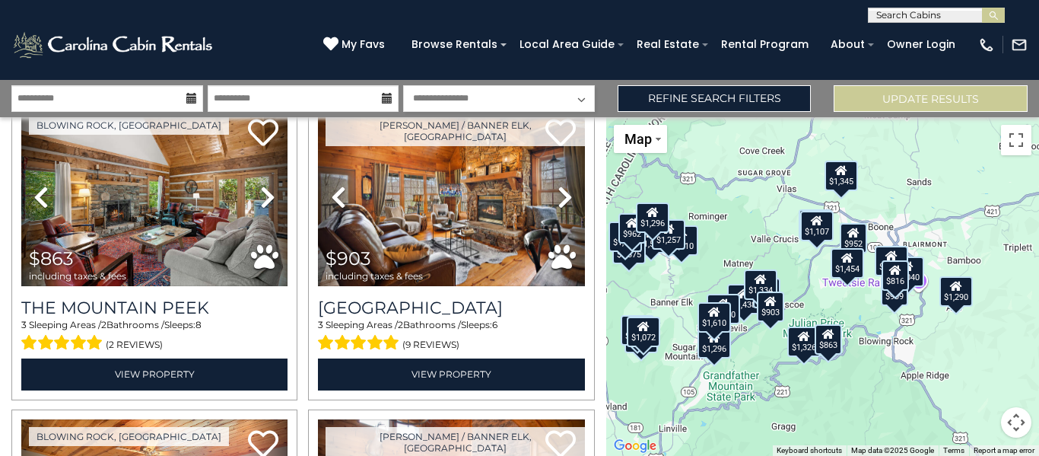
drag, startPoint x: 966, startPoint y: 216, endPoint x: 905, endPoint y: 193, distance: 65.0
click at [905, 193] on div "$1,257 $1,296 $1,040 $1,072 $1,296 $1,334 $1,335 $1,345 $1,438 $1,454 $1,501 $1…" at bounding box center [822, 286] width 433 height 339
click at [934, 225] on div "$1,257 $1,296 $1,040 $1,072 $1,296 $1,334 $1,335 $1,345 $1,438 $1,454 $1,501 $1…" at bounding box center [822, 286] width 433 height 339
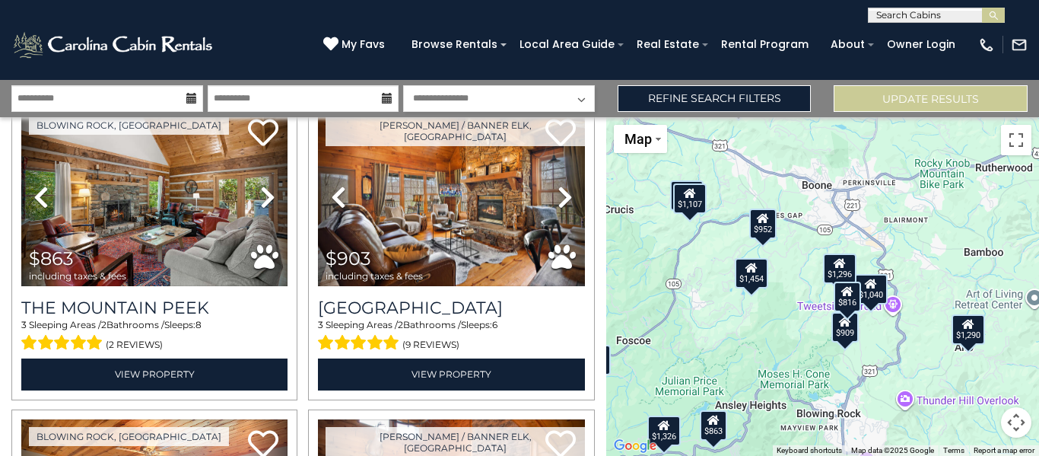
drag, startPoint x: 908, startPoint y: 256, endPoint x: 889, endPoint y: 189, distance: 69.1
click at [889, 189] on div "$1,257 $1,296 $1,040 $1,072 $1,296 $1,334 $1,335 $1,345 $1,438 $1,454 $1,501 $1…" at bounding box center [822, 286] width 433 height 339
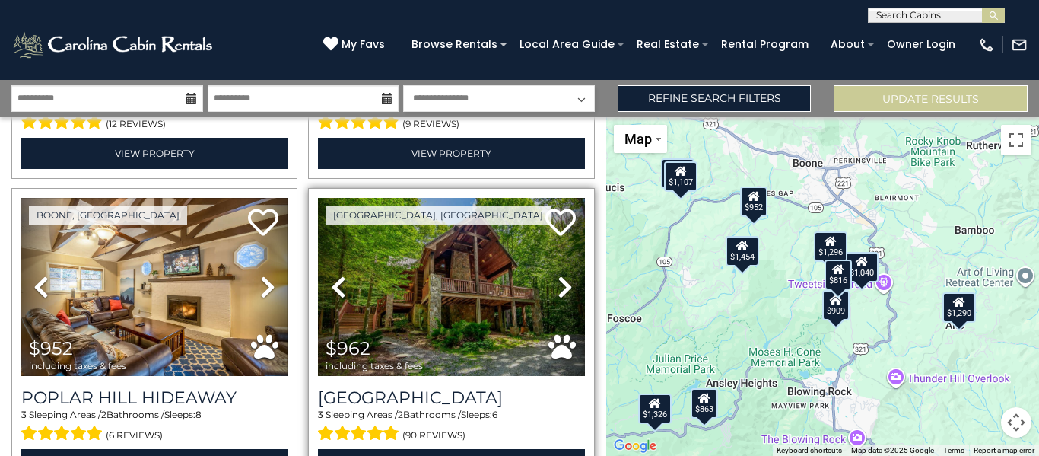
scroll to position [4426, 0]
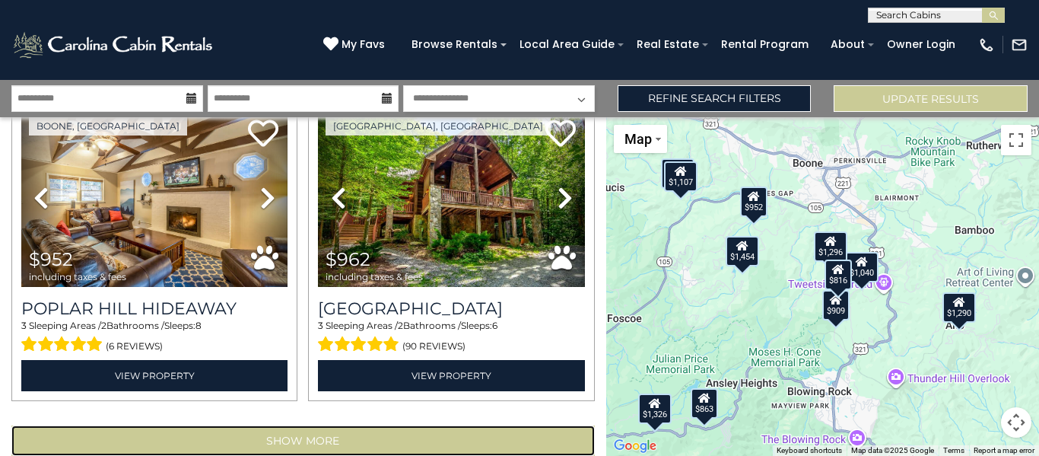
click at [334, 425] on button "Show More" at bounding box center [303, 440] width 584 height 30
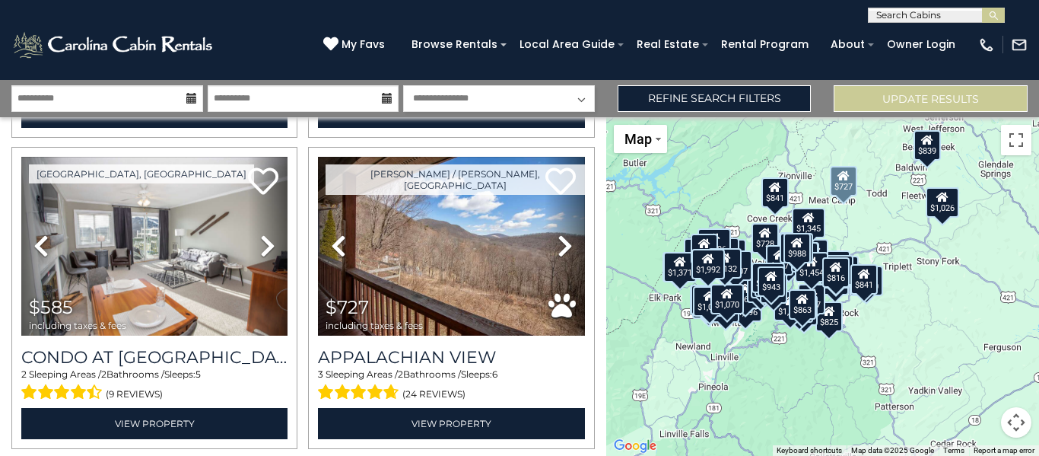
scroll to position [6785, 0]
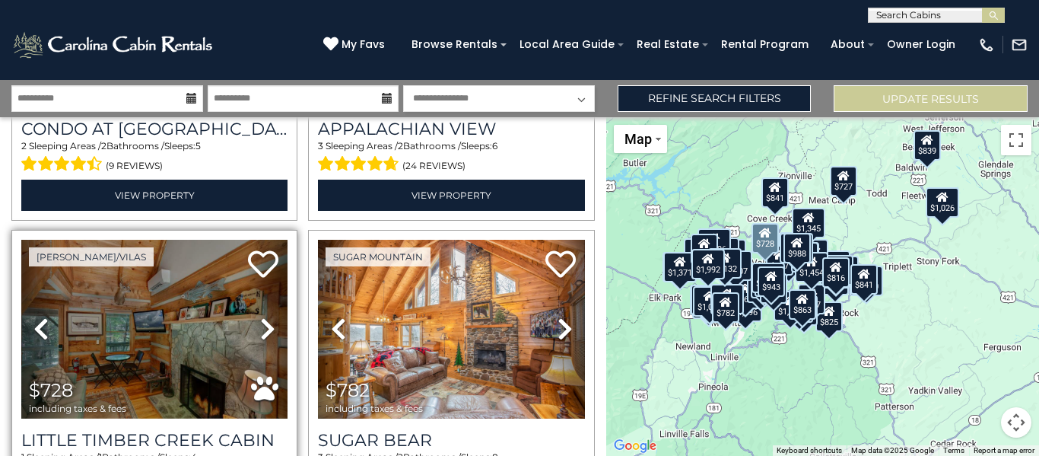
click at [263, 317] on icon at bounding box center [267, 329] width 15 height 24
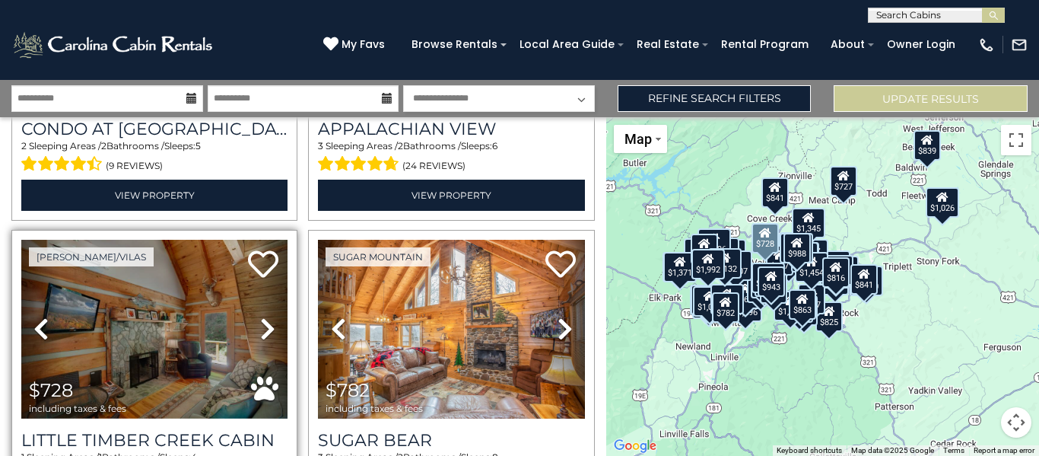
click at [263, 317] on icon at bounding box center [267, 329] width 15 height 24
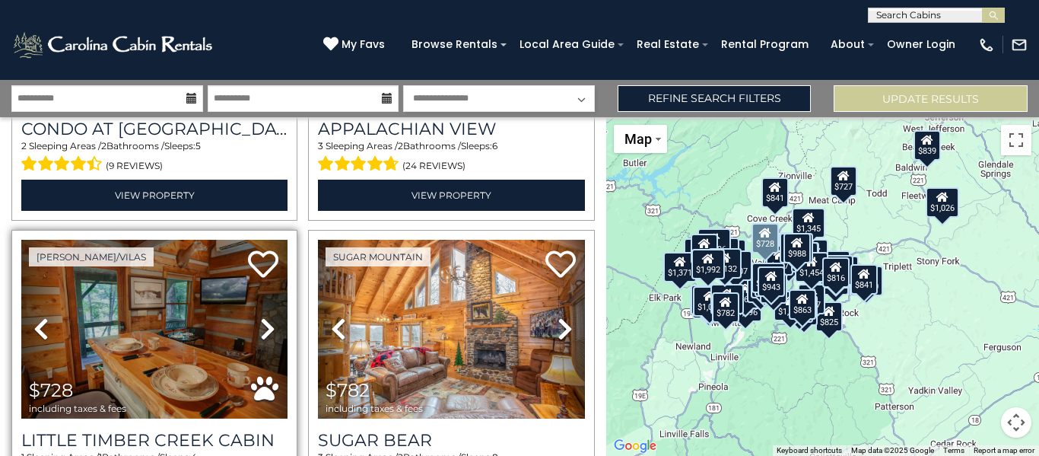
click at [263, 317] on icon at bounding box center [267, 329] width 15 height 24
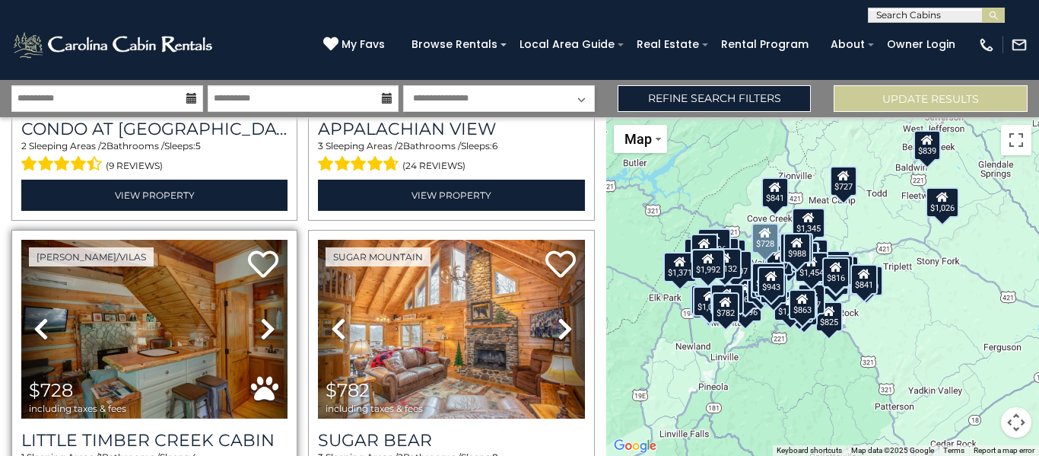
click at [263, 317] on icon at bounding box center [267, 329] width 15 height 24
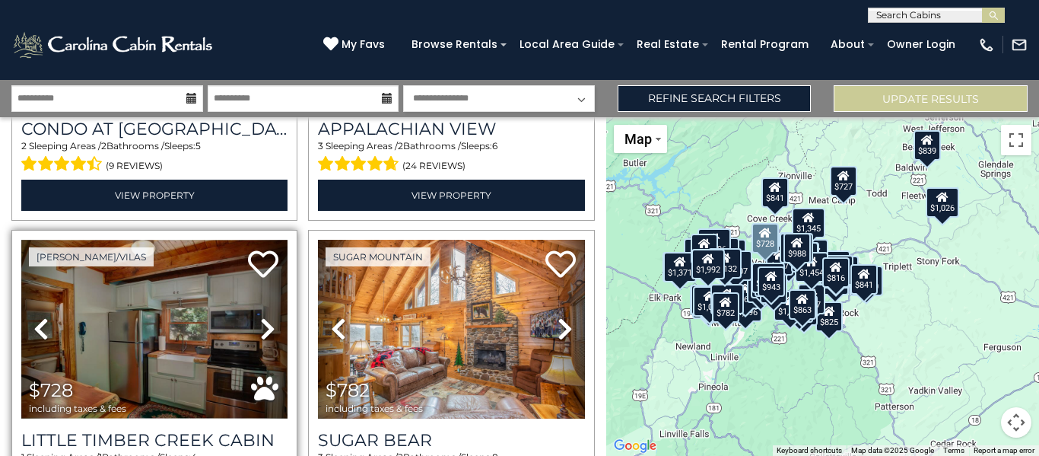
click at [263, 317] on icon at bounding box center [267, 329] width 15 height 24
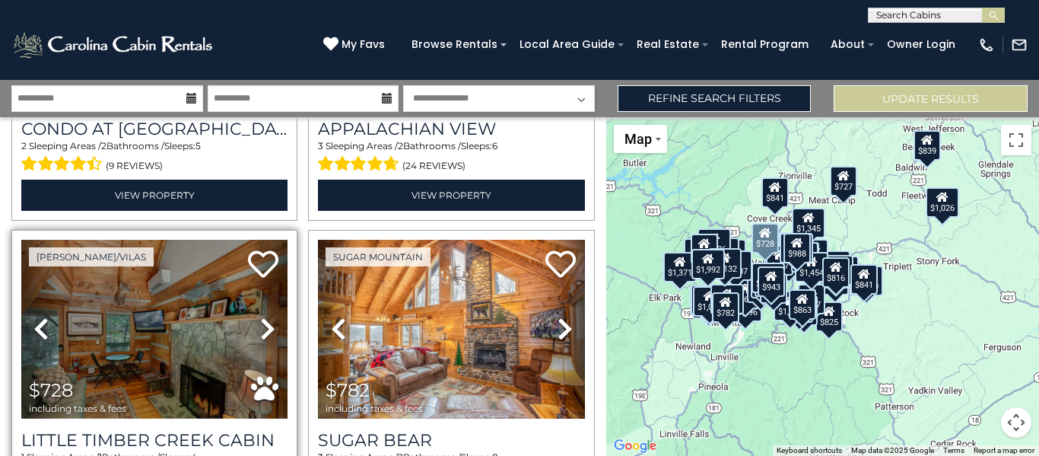
click at [263, 317] on icon at bounding box center [267, 329] width 15 height 24
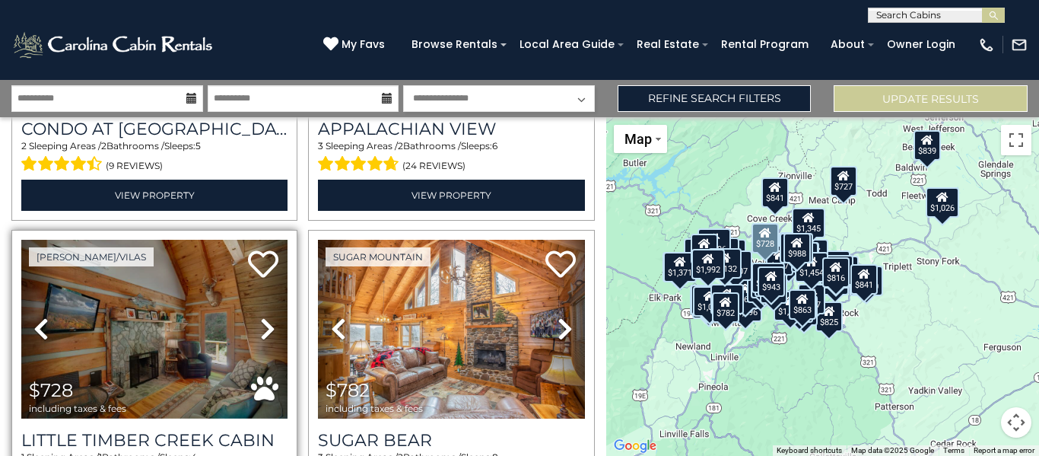
click at [263, 317] on icon at bounding box center [267, 329] width 15 height 24
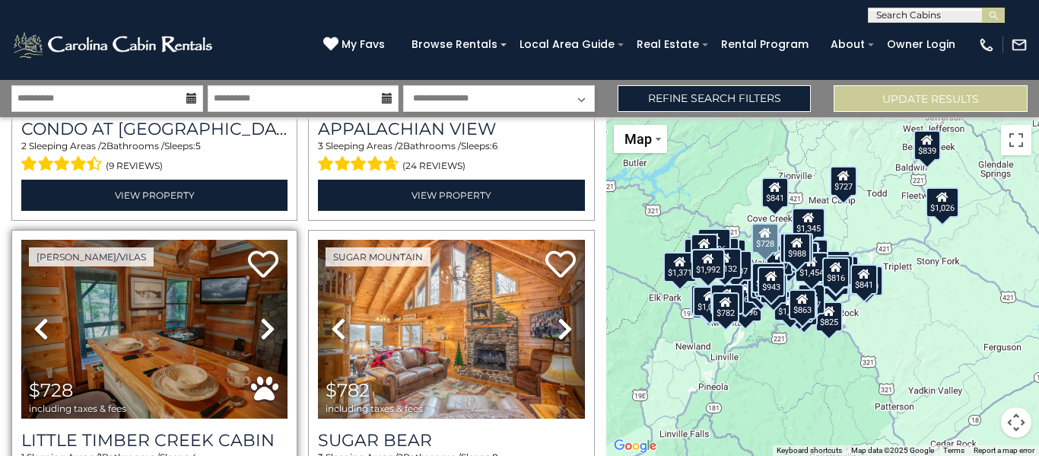
click at [263, 317] on icon at bounding box center [267, 329] width 15 height 24
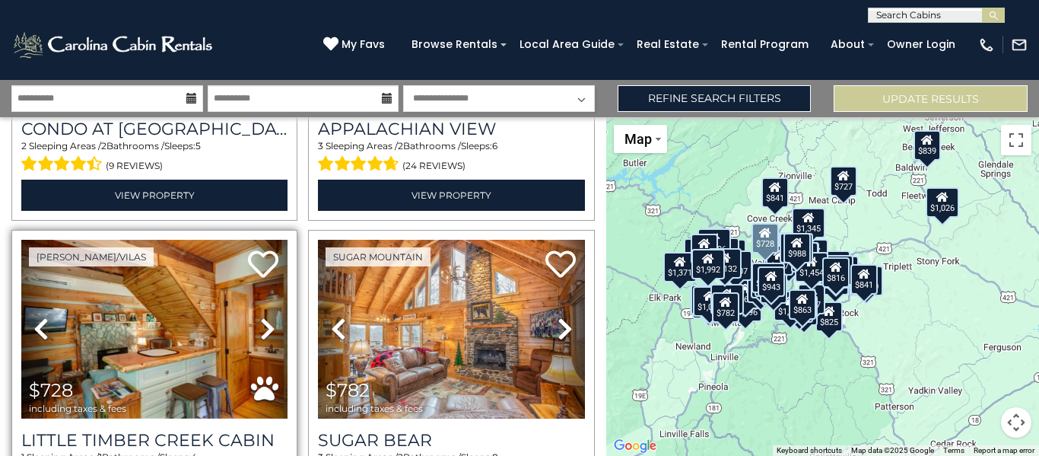
scroll to position [7089, 0]
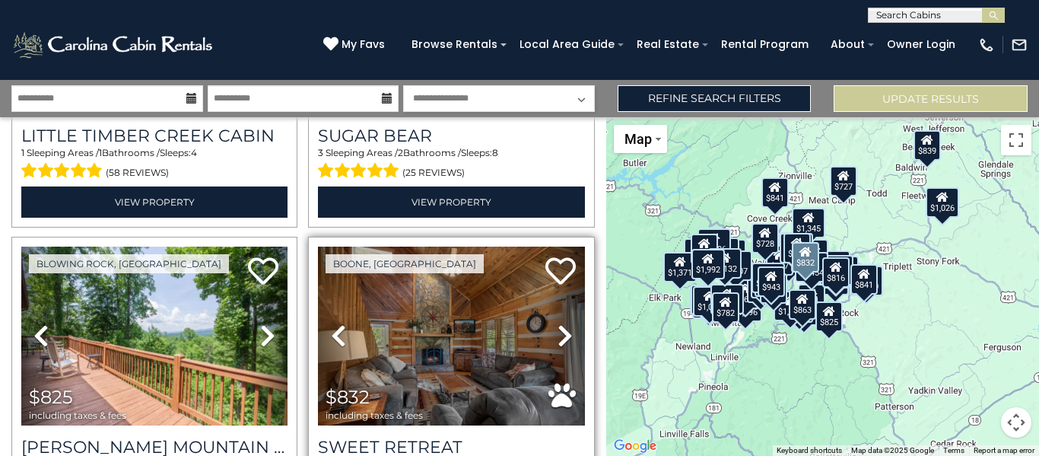
click at [558, 323] on icon at bounding box center [565, 335] width 15 height 24
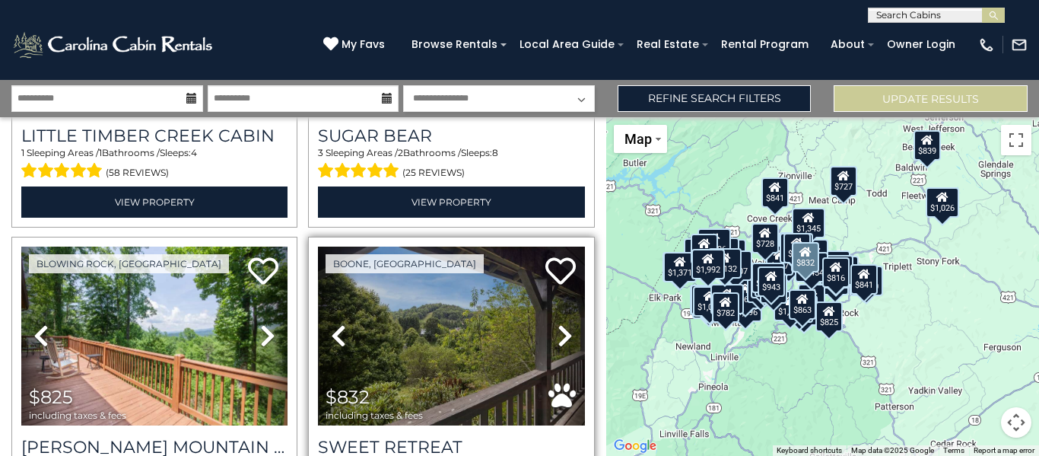
click at [558, 323] on icon at bounding box center [565, 335] width 15 height 24
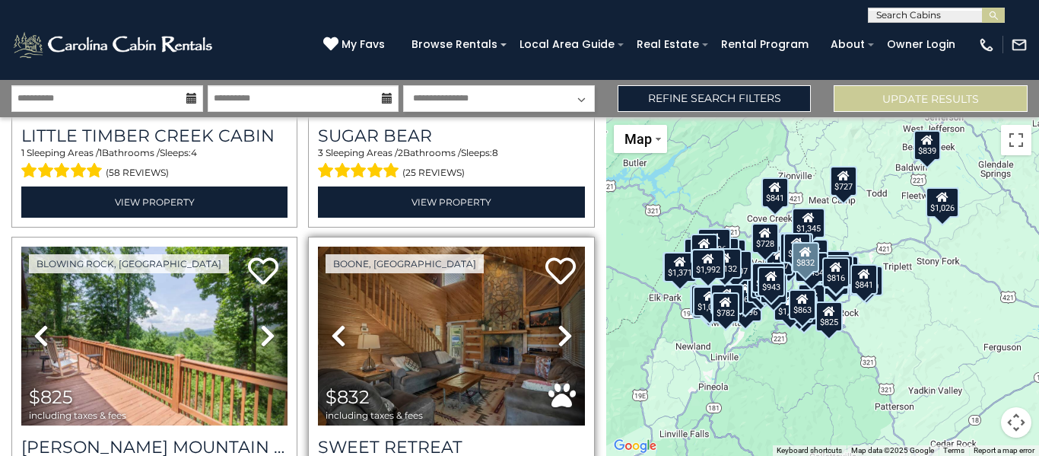
click at [558, 323] on icon at bounding box center [565, 335] width 15 height 24
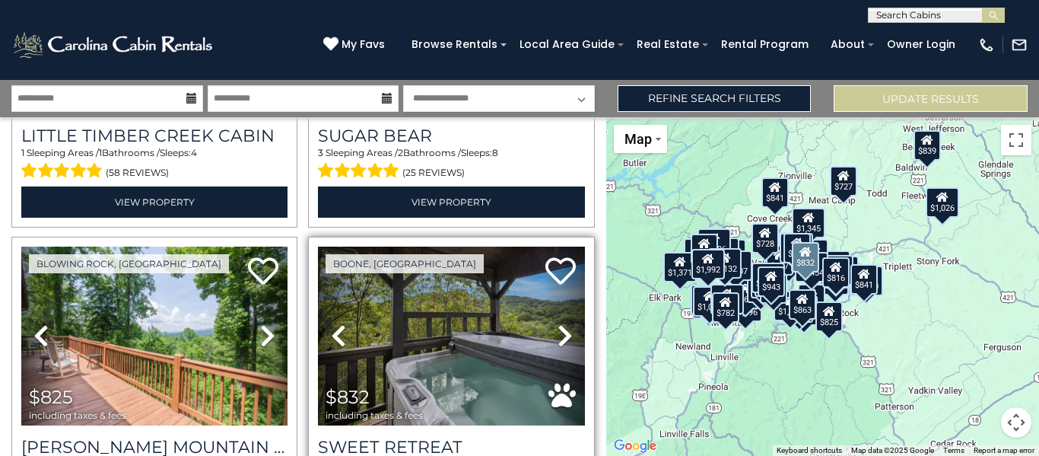
click at [558, 323] on icon at bounding box center [565, 335] width 15 height 24
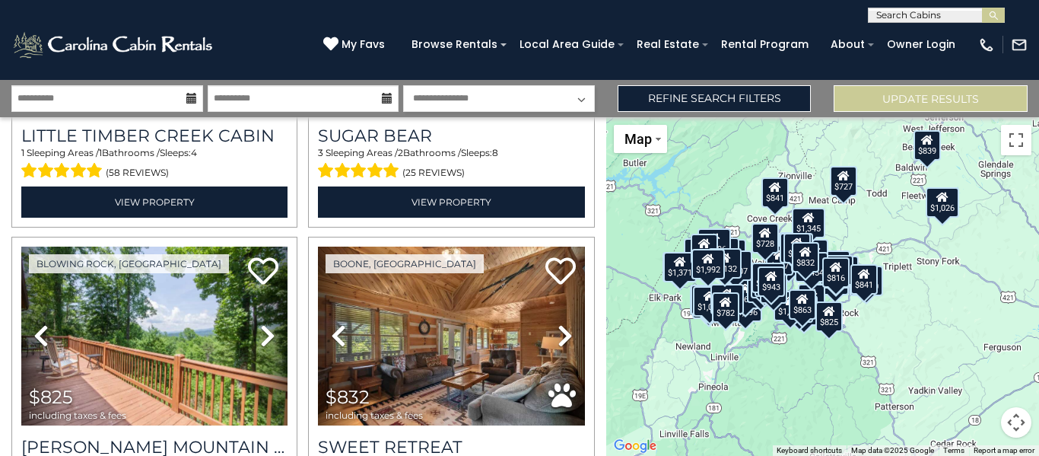
click at [900, 311] on div "$1,257 $1,296 $1,040 $1,072 $1,296 $1,334 $1,335 $1,345 $1,438 $1,454 $1,501 $1…" at bounding box center [822, 286] width 433 height 339
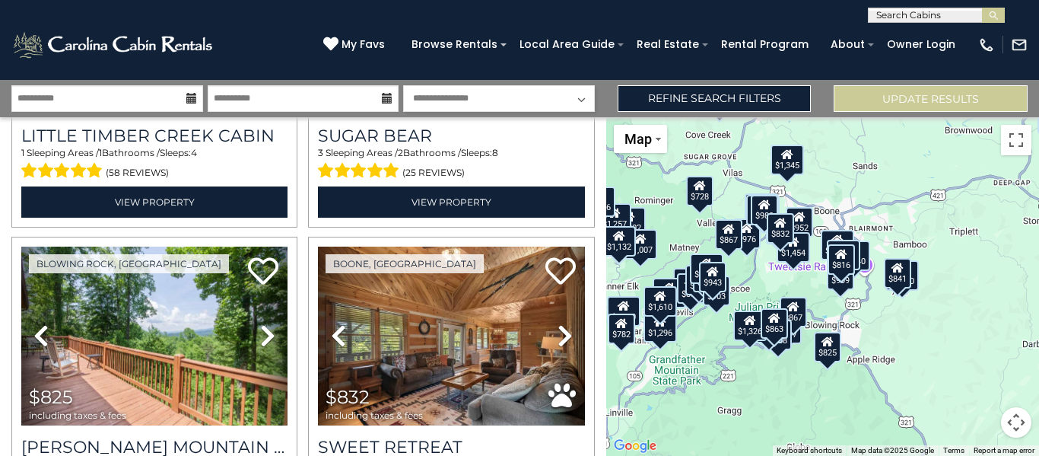
drag, startPoint x: 876, startPoint y: 317, endPoint x: 943, endPoint y: 326, distance: 68.4
click at [943, 326] on div "$1,257 $1,296 $1,040 $1,072 $1,296 $1,334 $1,335 $1,345 $1,438 $1,454 $1,501 $1…" at bounding box center [822, 286] width 433 height 339
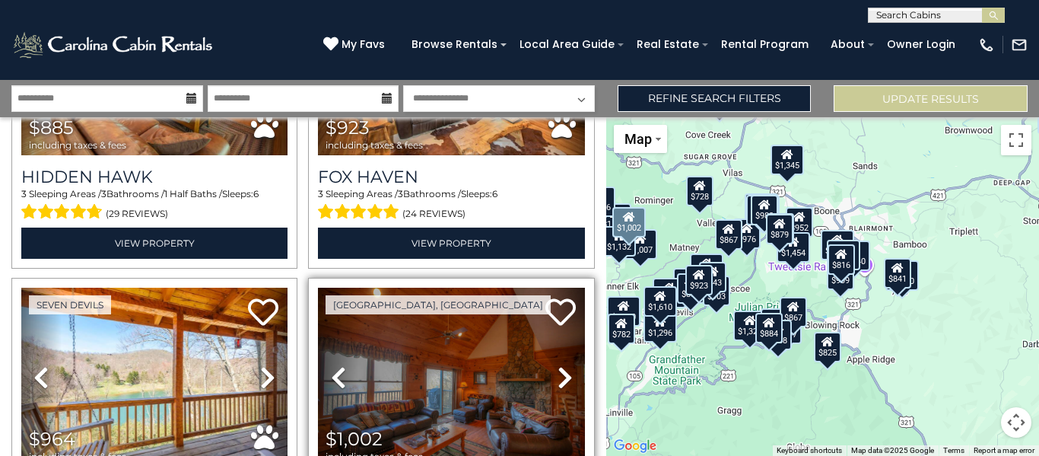
scroll to position [9056, 0]
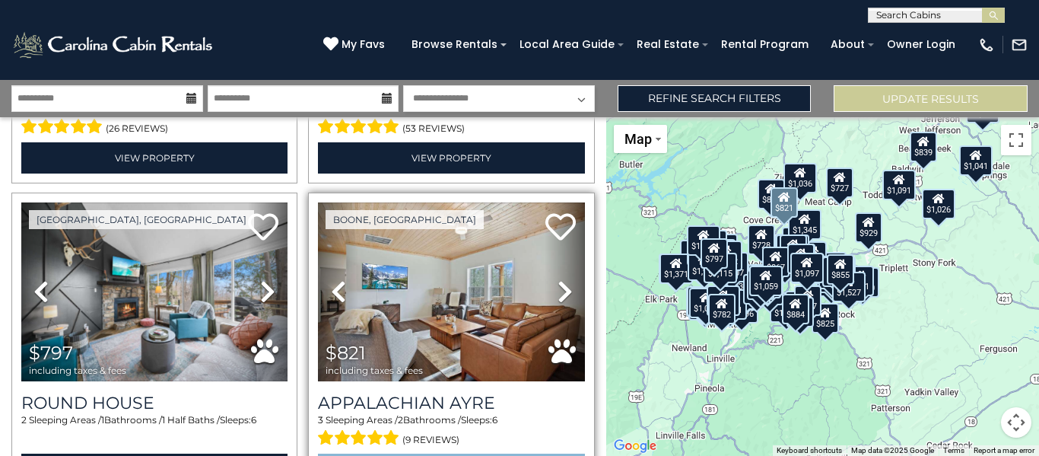
scroll to position [11795, 0]
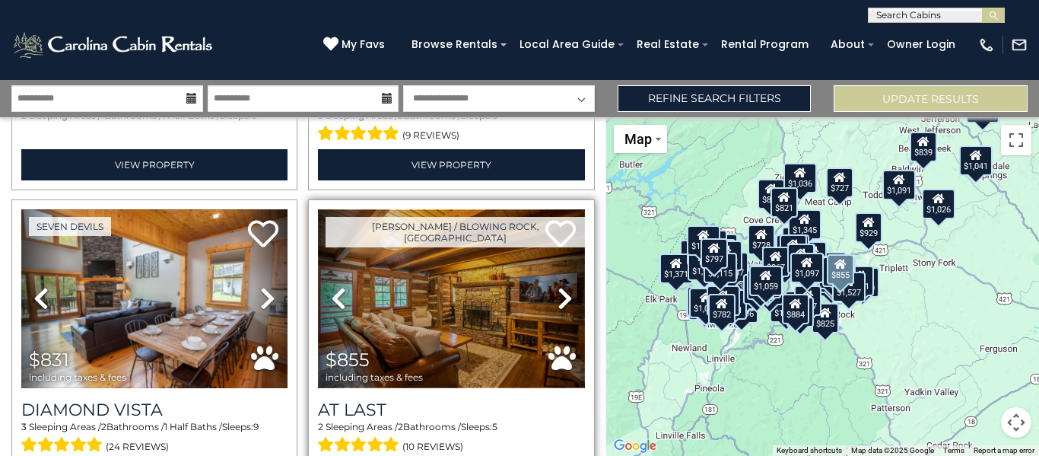
click at [409, 233] on img at bounding box center [451, 298] width 266 height 179
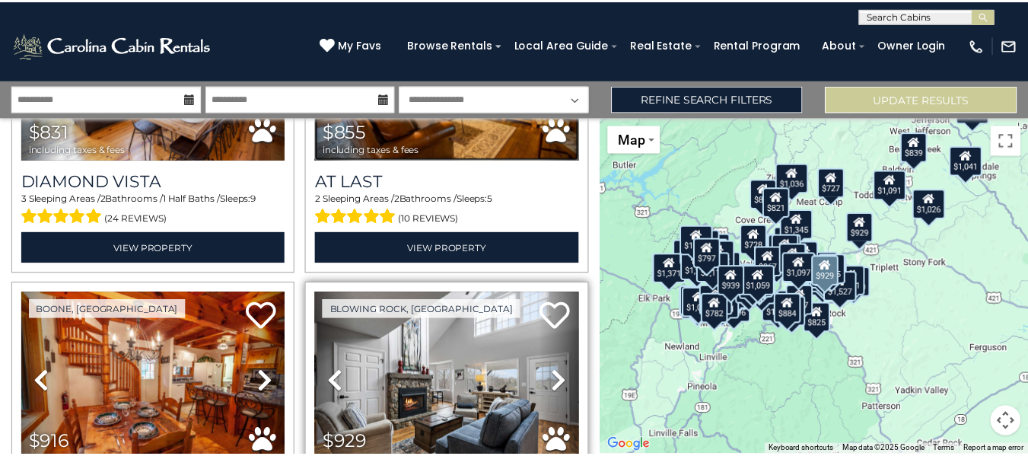
scroll to position [12328, 0]
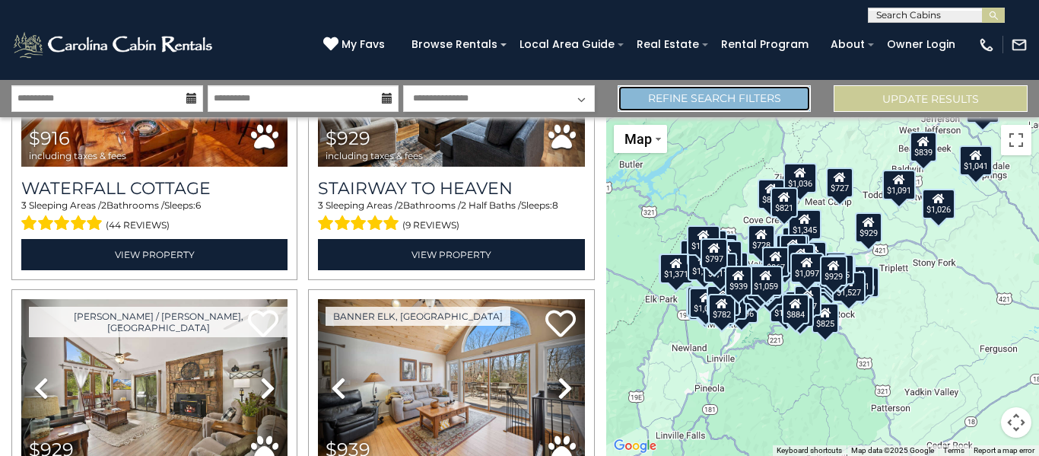
click at [677, 97] on link "Refine Search Filters" at bounding box center [715, 98] width 194 height 27
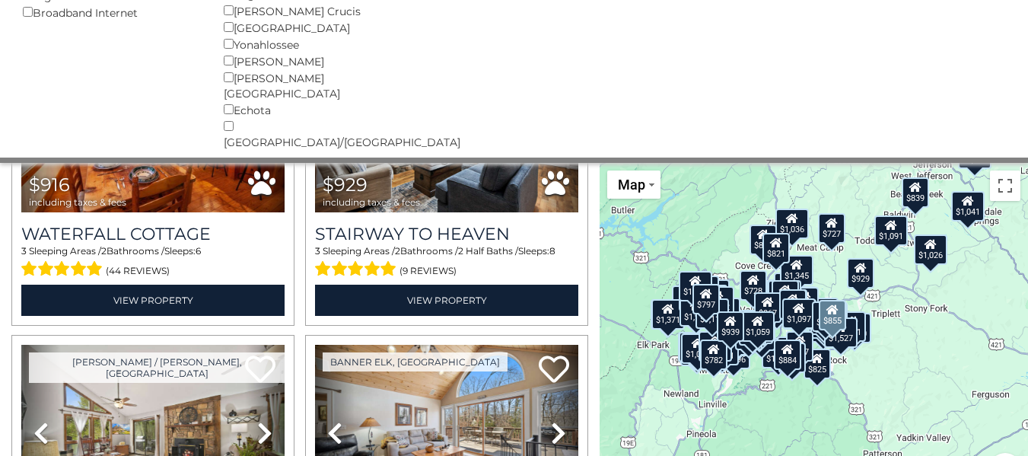
scroll to position [11857, 0]
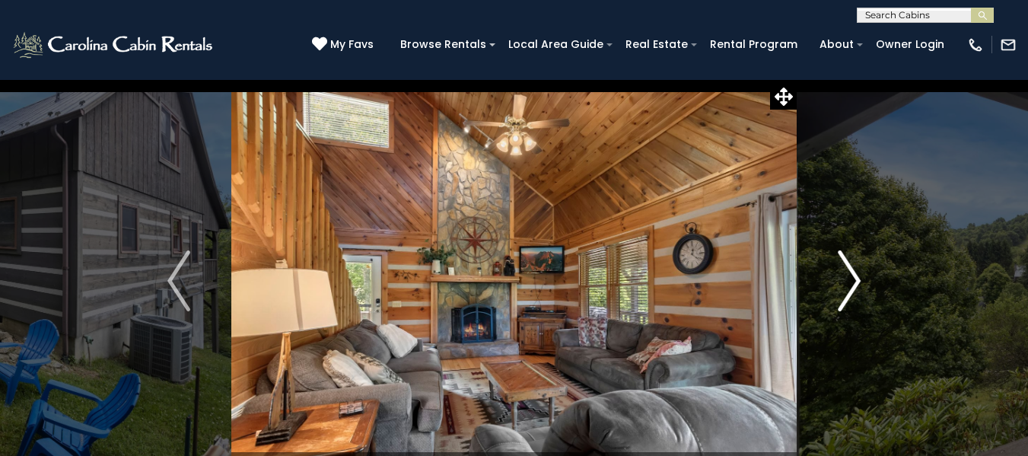
click at [857, 279] on img "Next" at bounding box center [849, 280] width 23 height 61
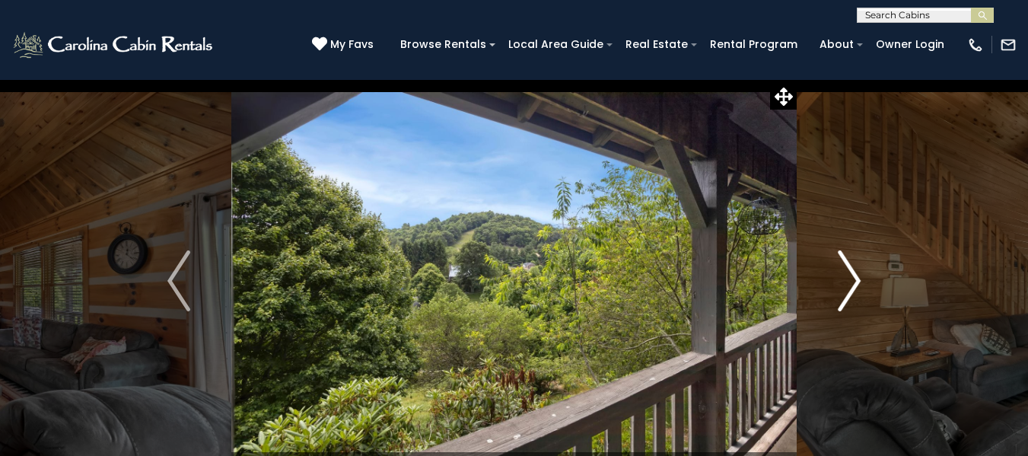
click at [856, 279] on img "Next" at bounding box center [849, 280] width 23 height 61
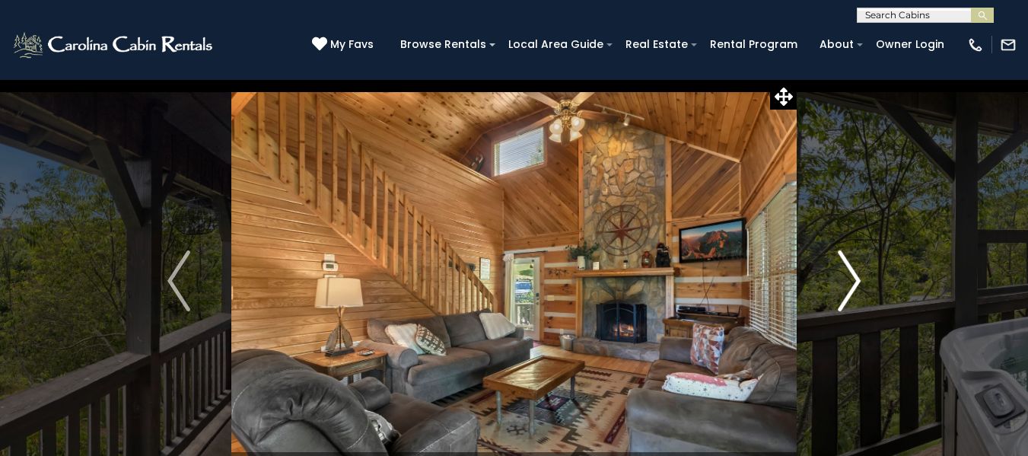
click at [856, 279] on img "Next" at bounding box center [849, 280] width 23 height 61
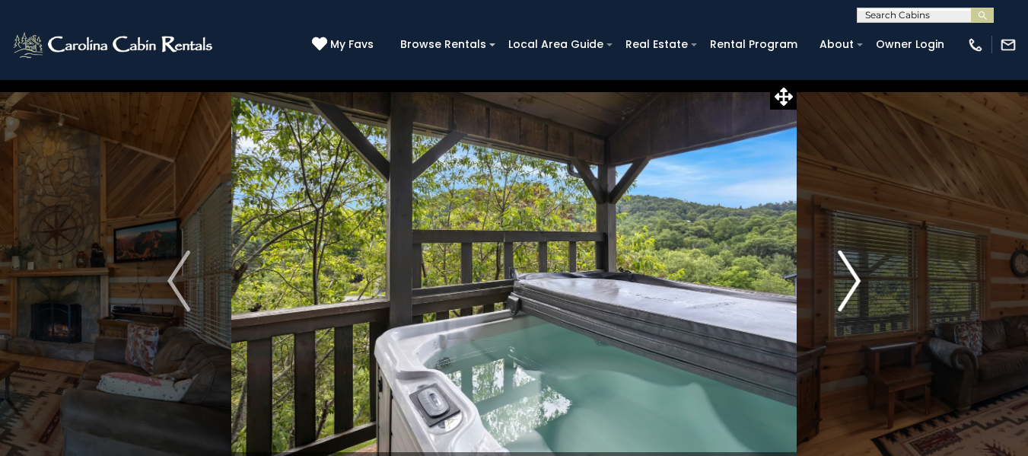
click at [856, 279] on img "Next" at bounding box center [849, 280] width 23 height 61
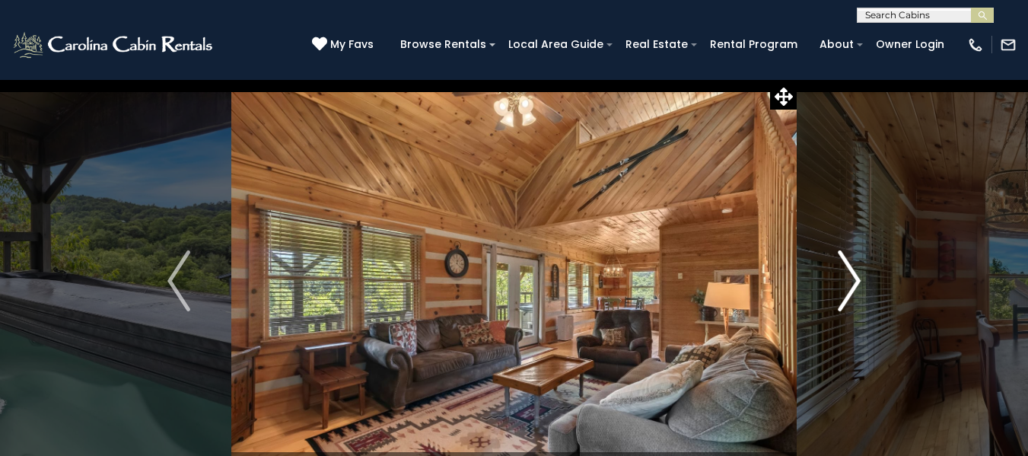
click at [856, 279] on img "Next" at bounding box center [849, 280] width 23 height 61
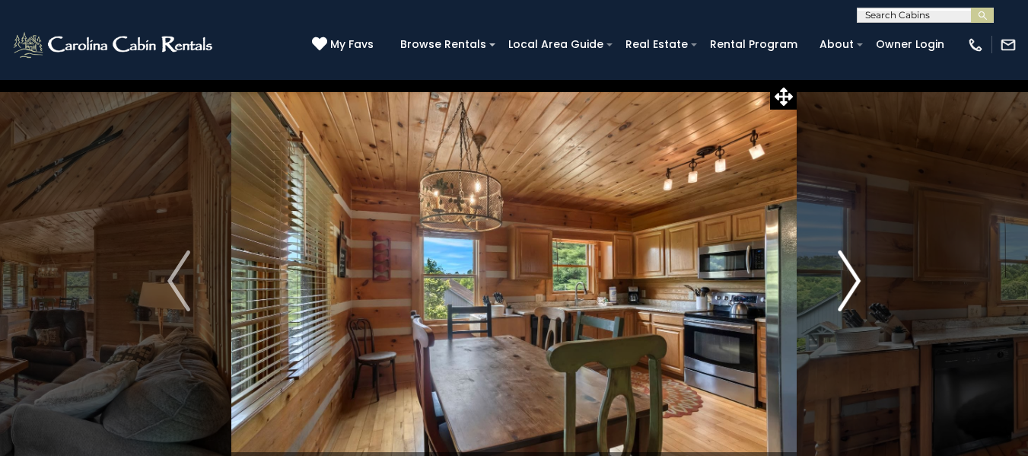
click at [856, 279] on img "Next" at bounding box center [849, 280] width 23 height 61
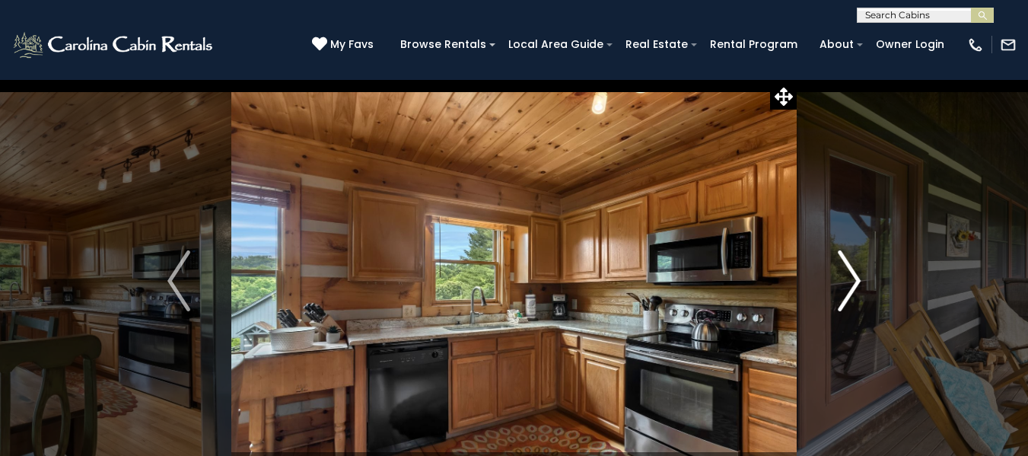
click at [856, 279] on img "Next" at bounding box center [849, 280] width 23 height 61
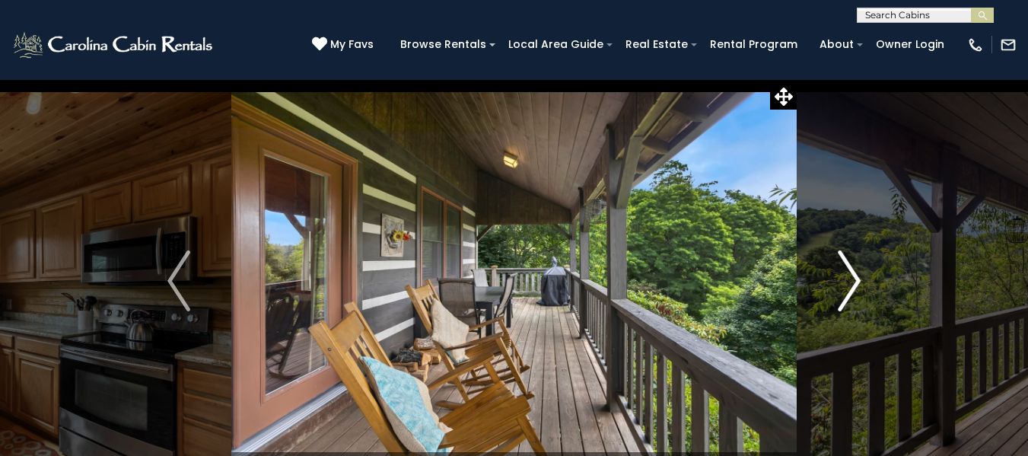
click at [856, 279] on img "Next" at bounding box center [849, 280] width 23 height 61
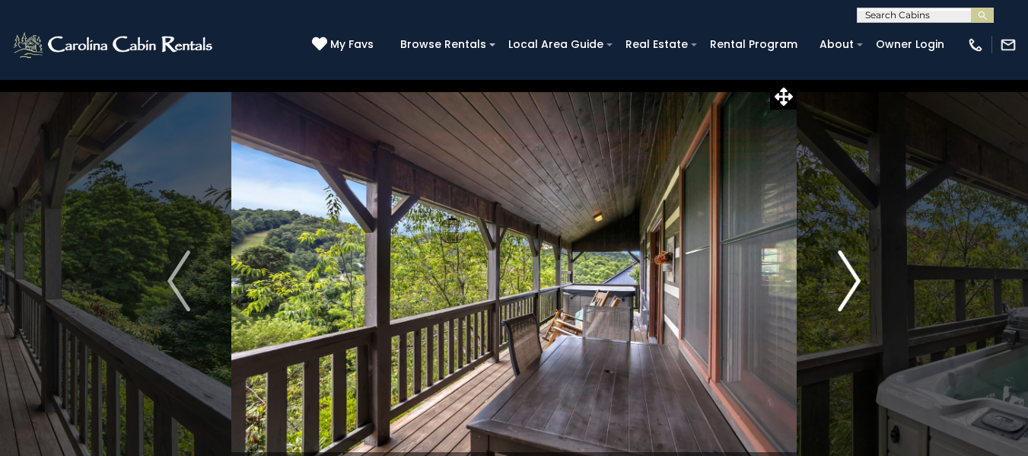
click at [856, 279] on img "Next" at bounding box center [849, 280] width 23 height 61
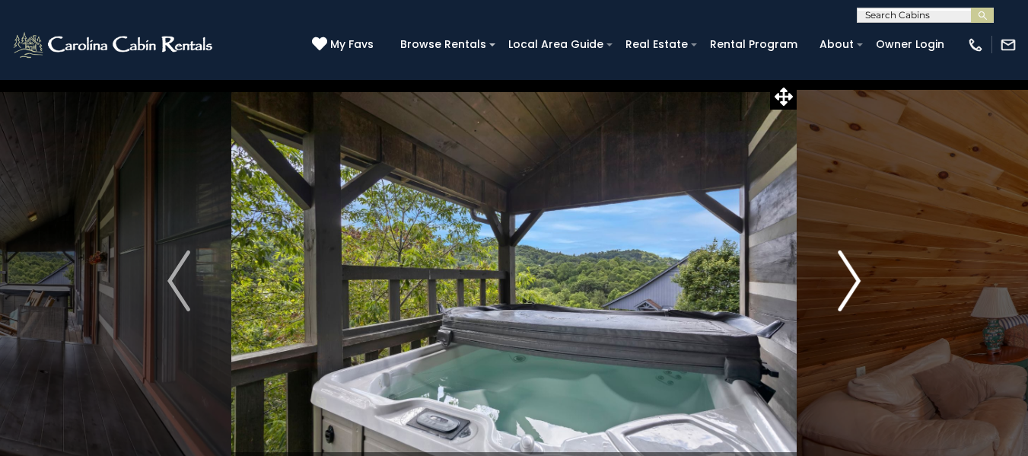
click at [856, 279] on img "Next" at bounding box center [849, 280] width 23 height 61
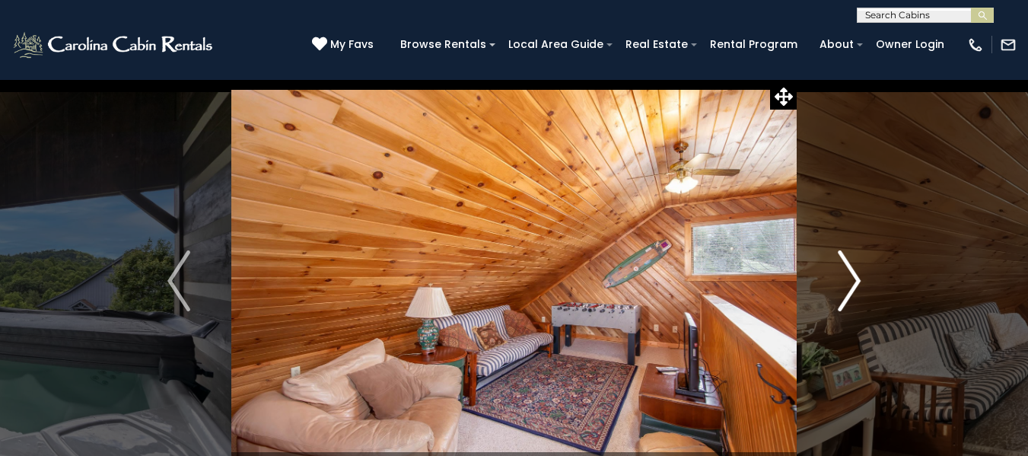
click at [856, 279] on img "Next" at bounding box center [849, 280] width 23 height 61
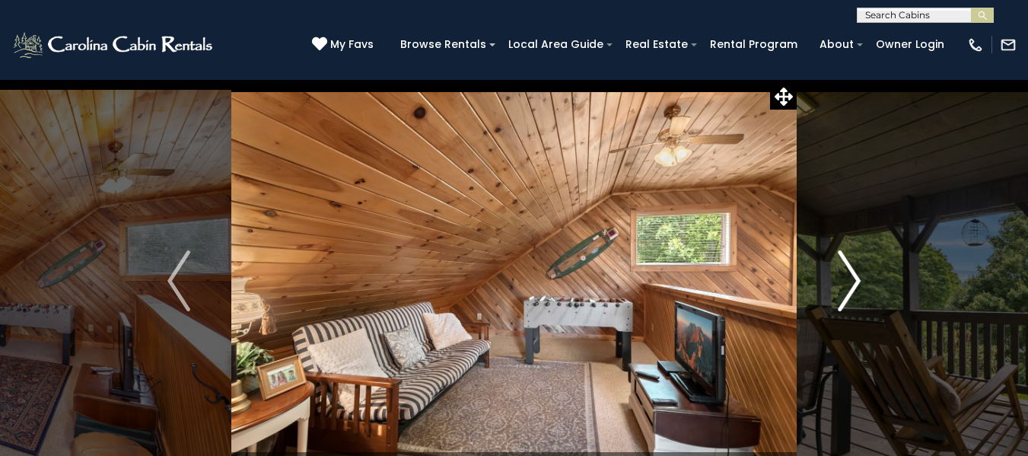
click at [856, 279] on img "Next" at bounding box center [849, 280] width 23 height 61
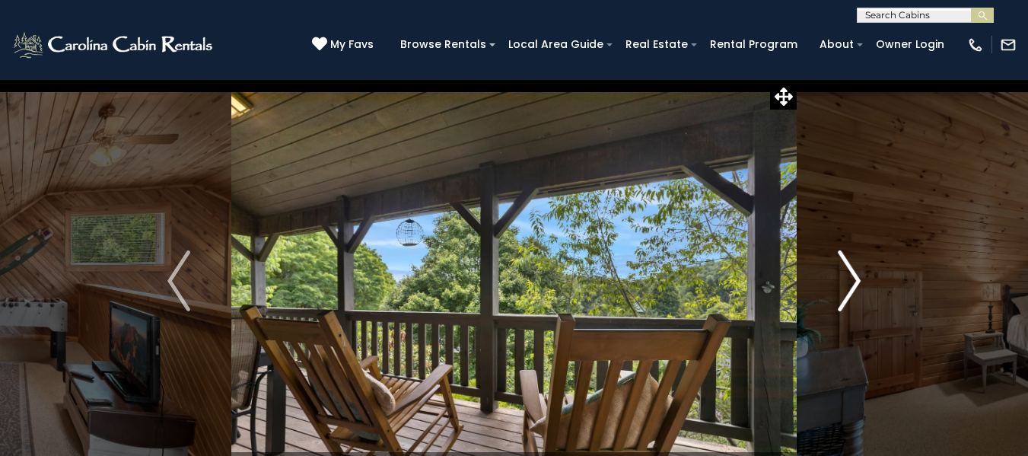
click at [856, 279] on img "Next" at bounding box center [849, 280] width 23 height 61
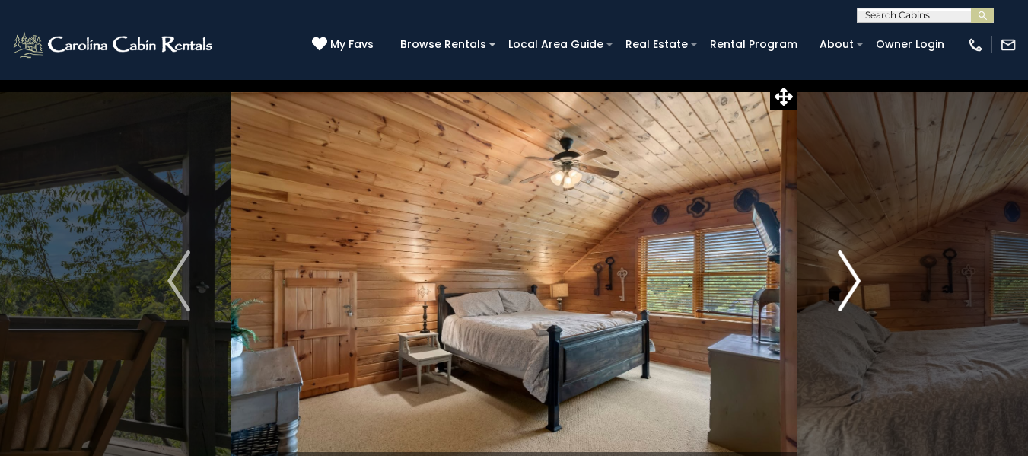
click at [856, 279] on img "Next" at bounding box center [849, 280] width 23 height 61
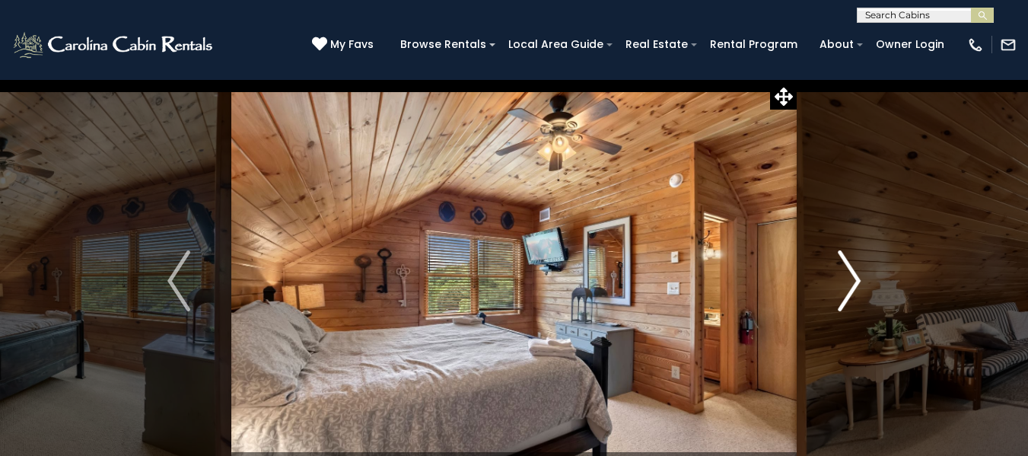
click at [856, 279] on img "Next" at bounding box center [849, 280] width 23 height 61
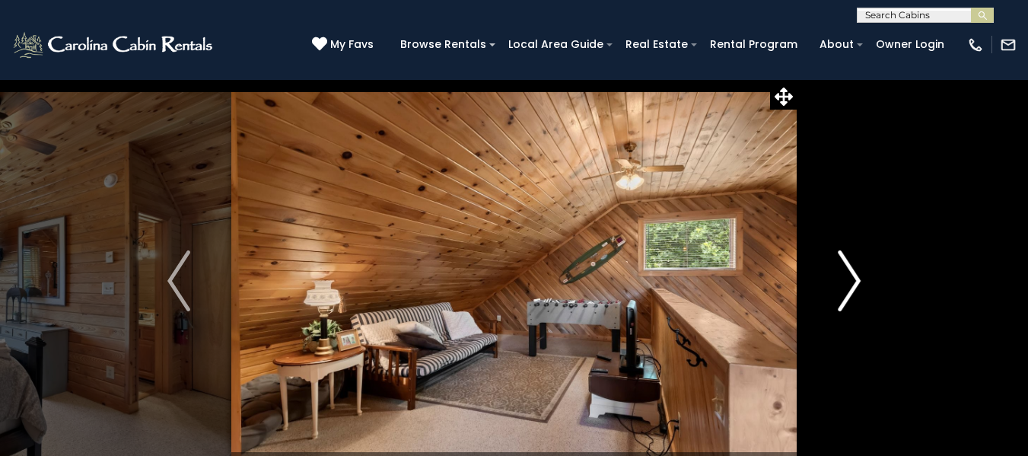
click at [856, 279] on img "Next" at bounding box center [849, 280] width 23 height 61
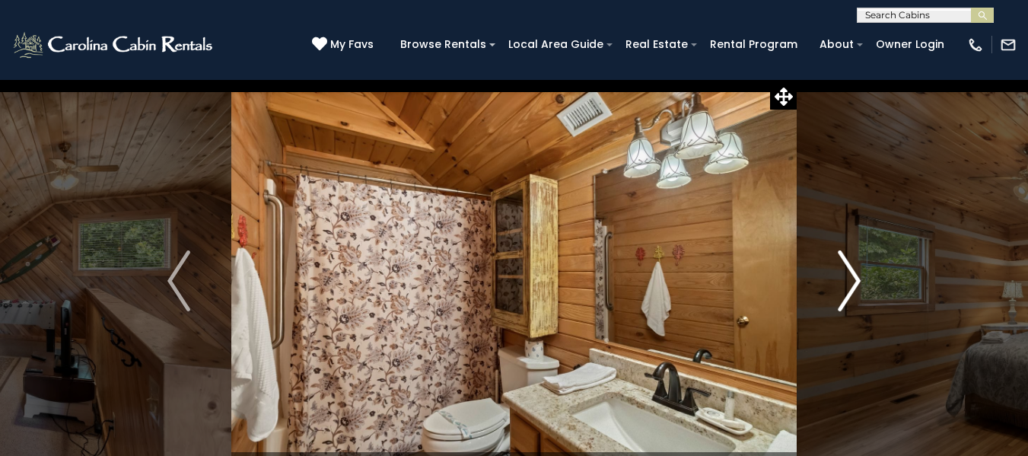
click at [856, 279] on img "Next" at bounding box center [849, 280] width 23 height 61
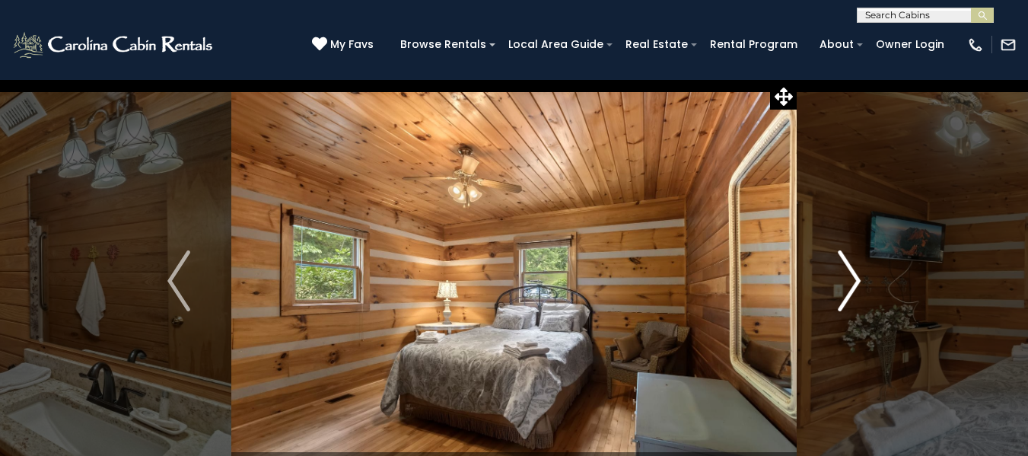
click at [856, 279] on img "Next" at bounding box center [849, 280] width 23 height 61
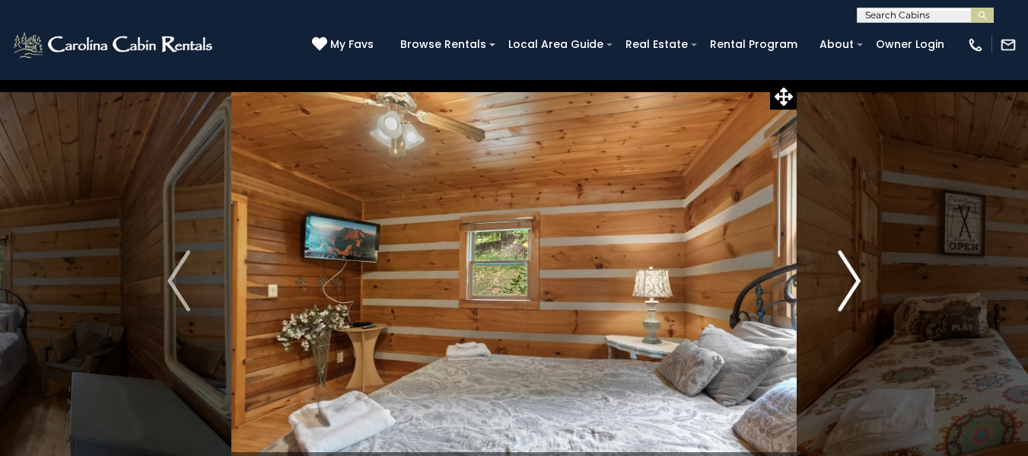
click at [856, 279] on img "Next" at bounding box center [849, 280] width 23 height 61
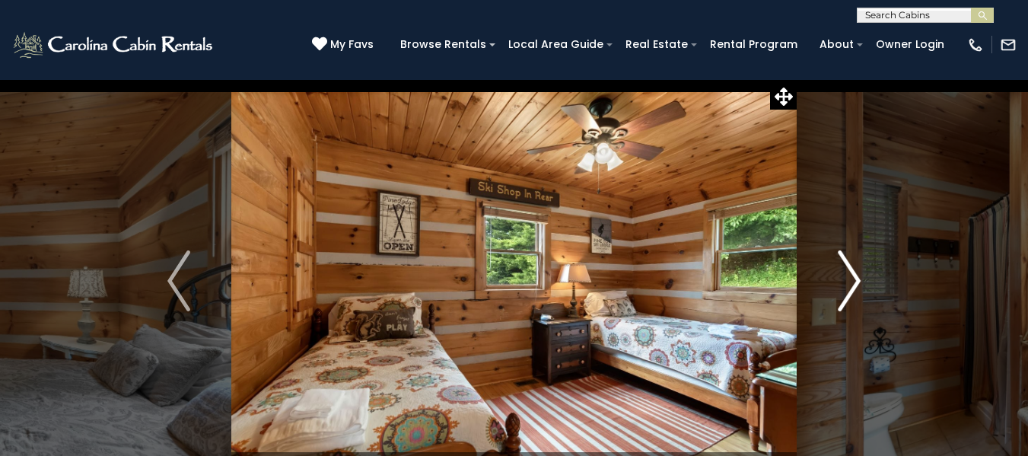
click at [856, 279] on img "Next" at bounding box center [849, 280] width 23 height 61
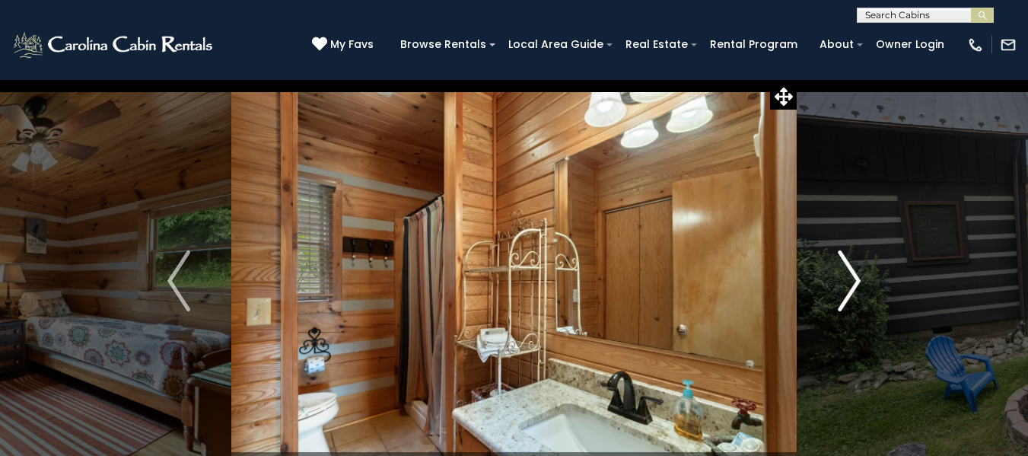
click at [856, 279] on img "Next" at bounding box center [849, 280] width 23 height 61
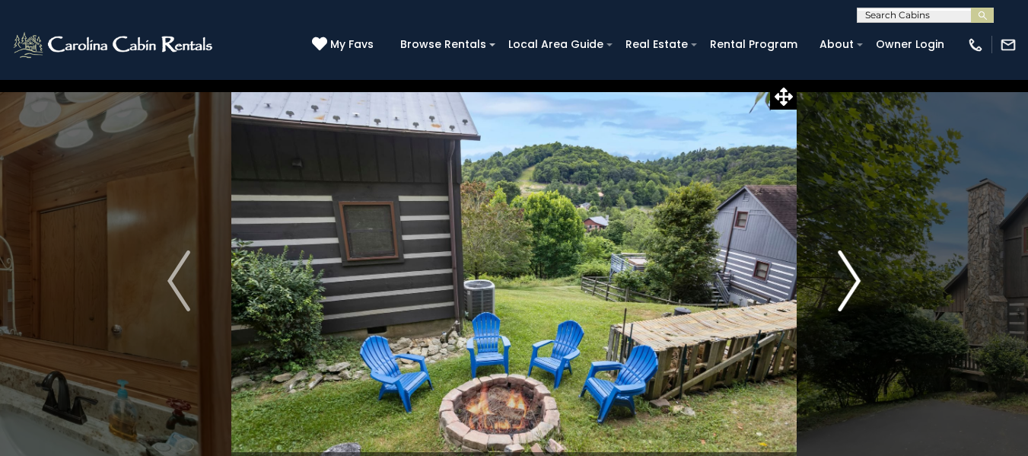
click at [853, 285] on img "Next" at bounding box center [849, 280] width 23 height 61
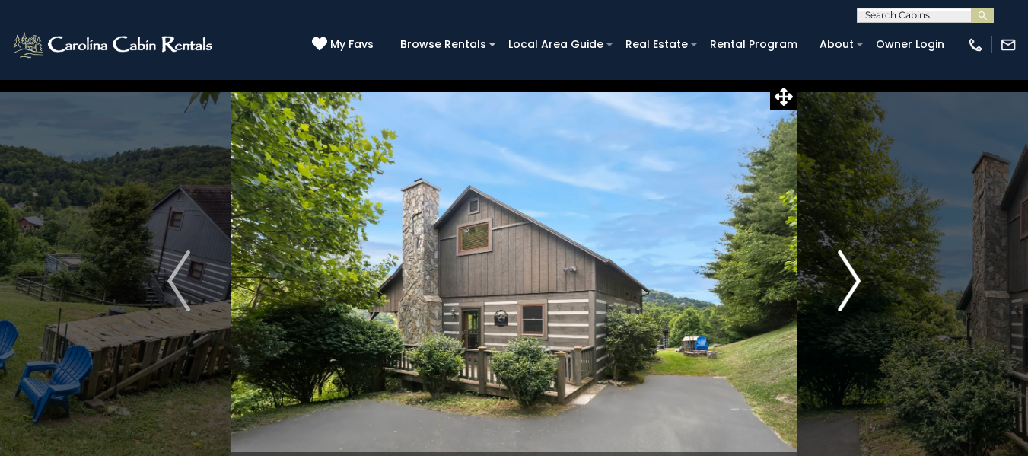
click at [853, 285] on img "Next" at bounding box center [849, 280] width 23 height 61
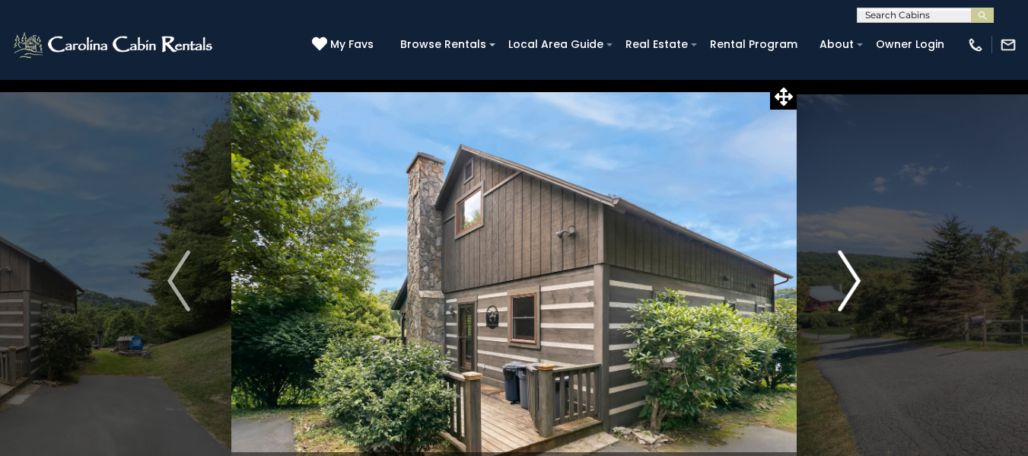
click at [853, 285] on img "Next" at bounding box center [849, 280] width 23 height 61
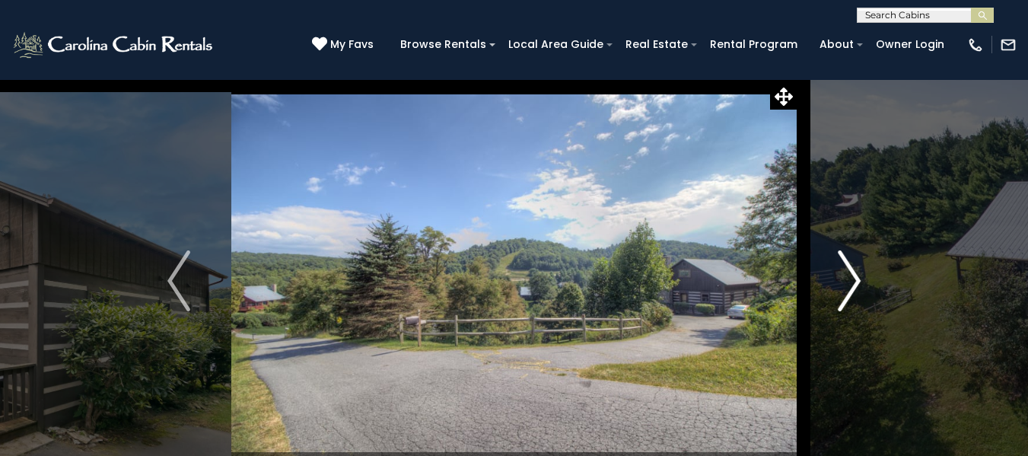
click at [853, 285] on img "Next" at bounding box center [849, 280] width 23 height 61
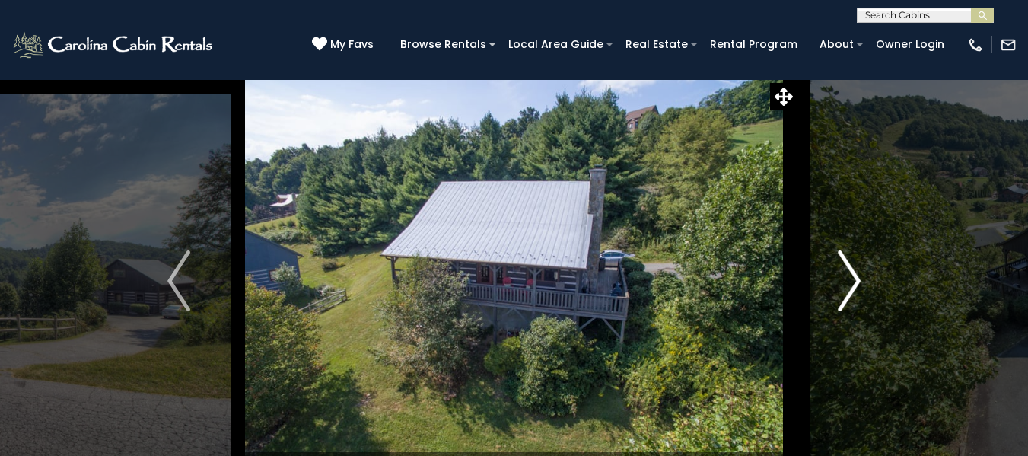
click at [859, 278] on img "Next" at bounding box center [849, 280] width 23 height 61
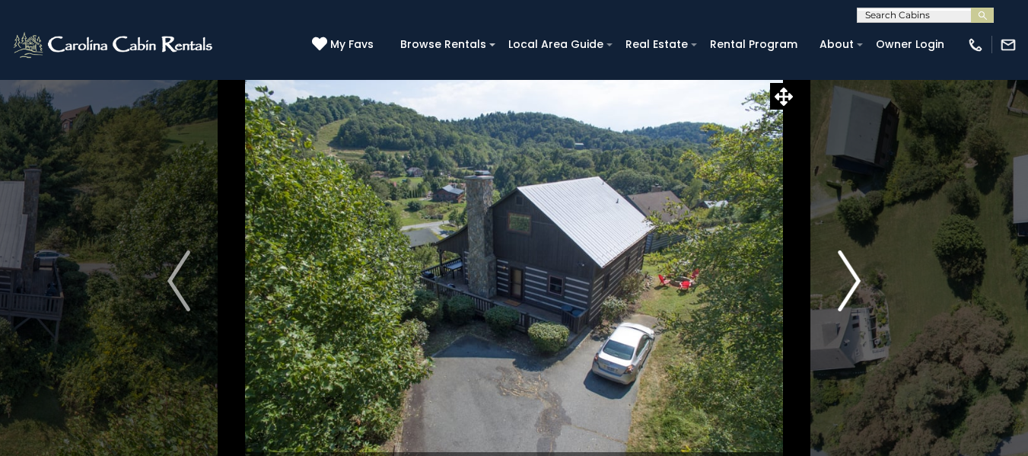
click at [859, 275] on img "Next" at bounding box center [849, 280] width 23 height 61
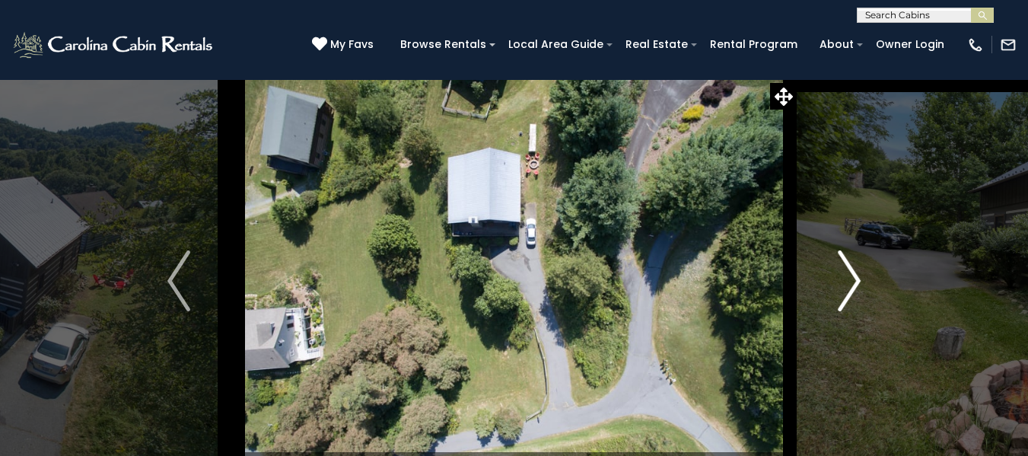
click at [859, 274] on img "Next" at bounding box center [849, 280] width 23 height 61
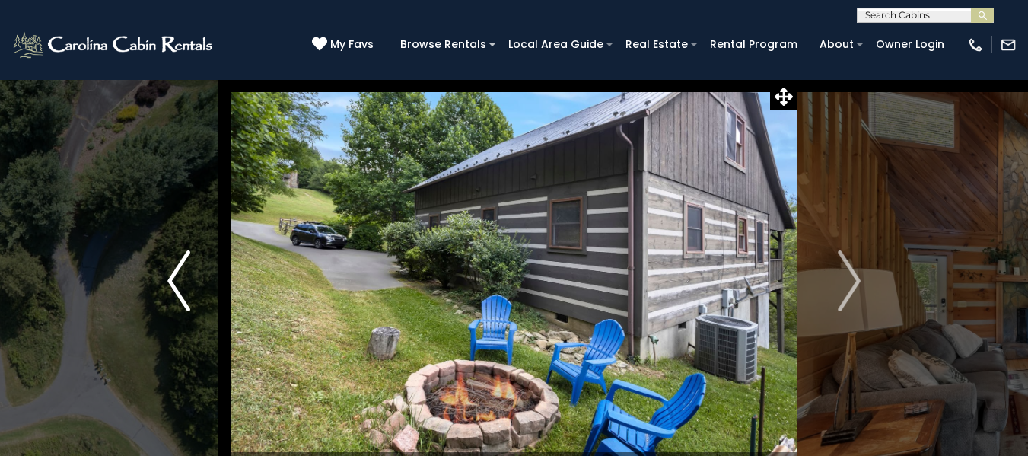
click at [176, 294] on img "Previous" at bounding box center [178, 280] width 23 height 61
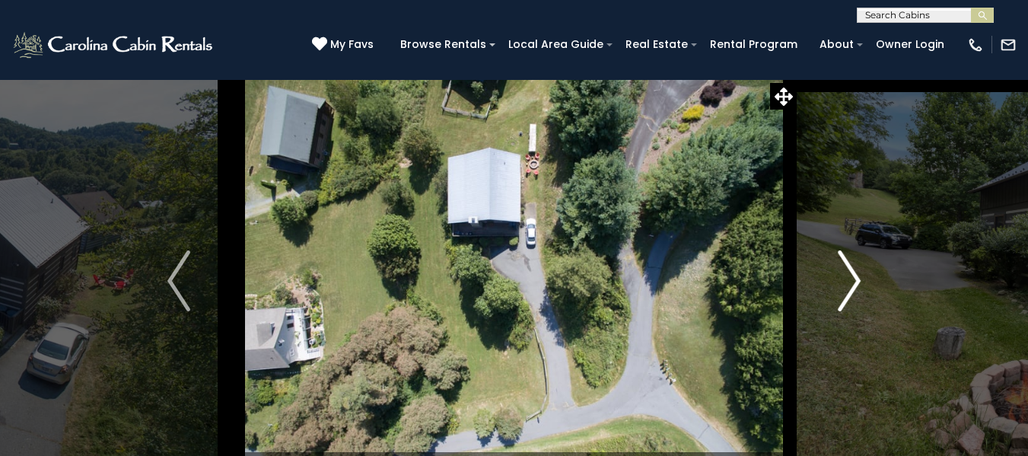
click at [861, 287] on button "Next" at bounding box center [849, 280] width 105 height 403
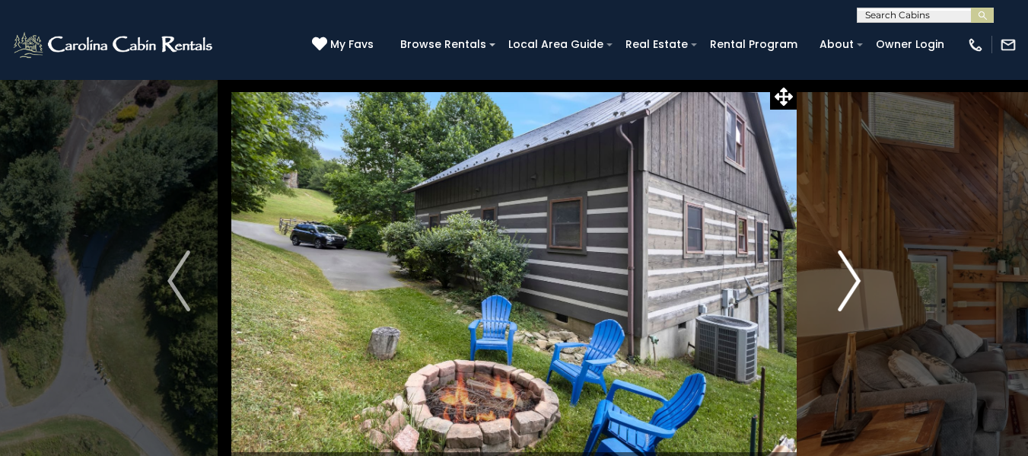
click at [858, 288] on img "Next" at bounding box center [849, 280] width 23 height 61
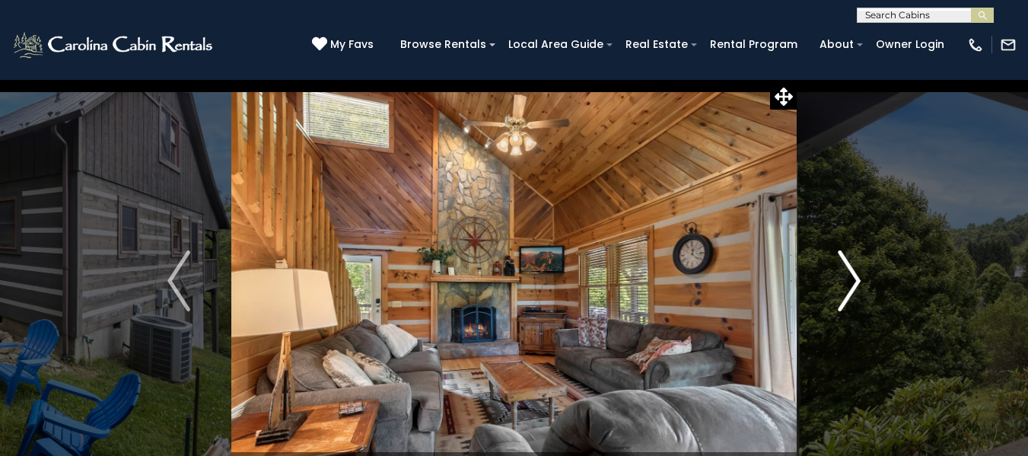
click at [858, 288] on img "Next" at bounding box center [849, 280] width 23 height 61
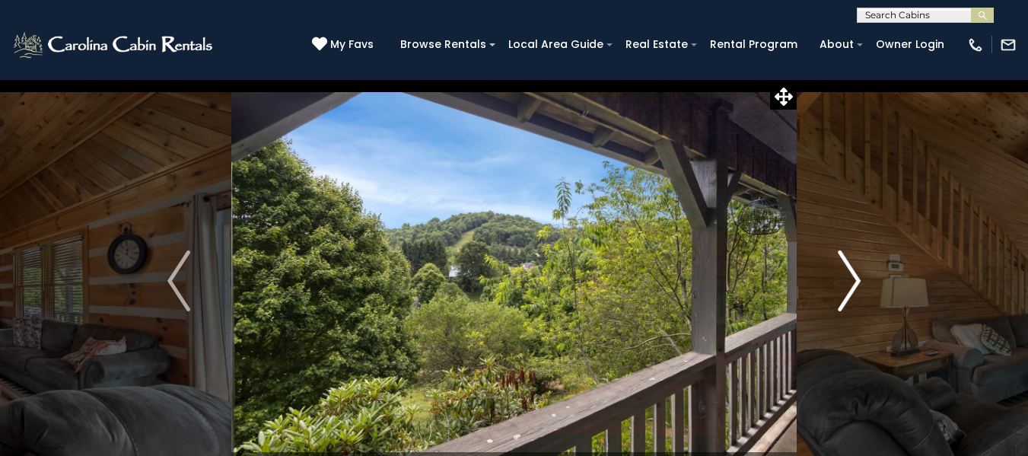
click at [858, 288] on img "Next" at bounding box center [849, 280] width 23 height 61
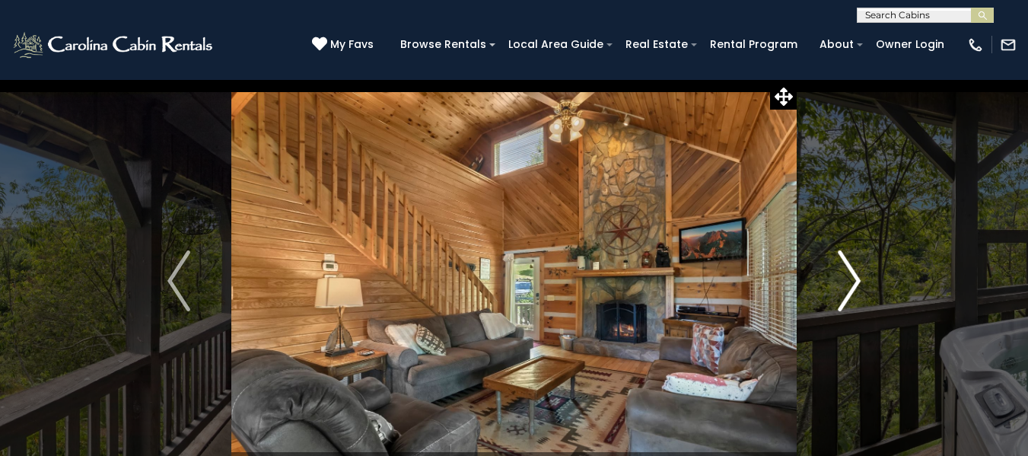
click at [858, 288] on img "Next" at bounding box center [849, 280] width 23 height 61
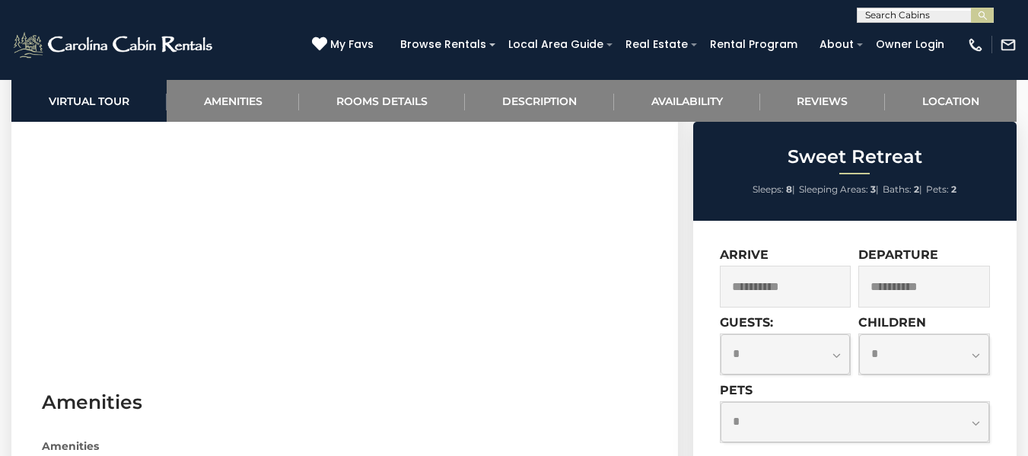
scroll to position [761, 0]
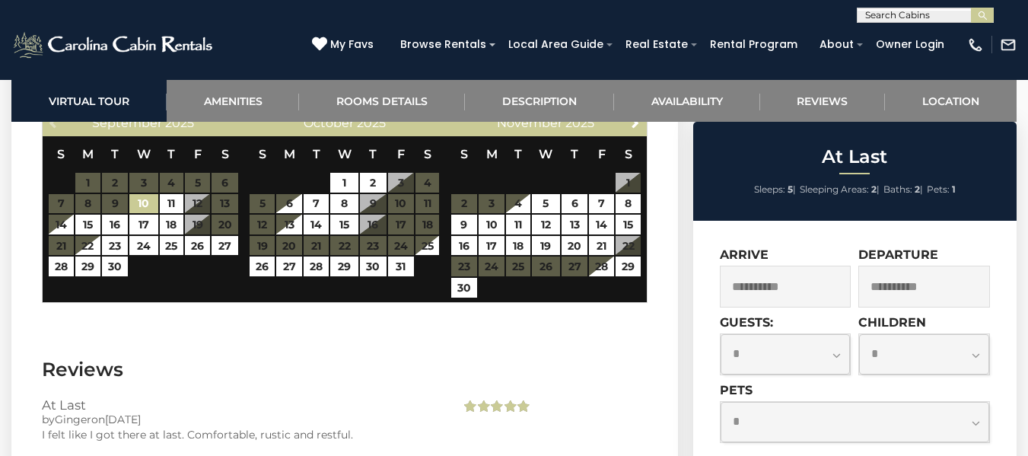
scroll to position [3432, 0]
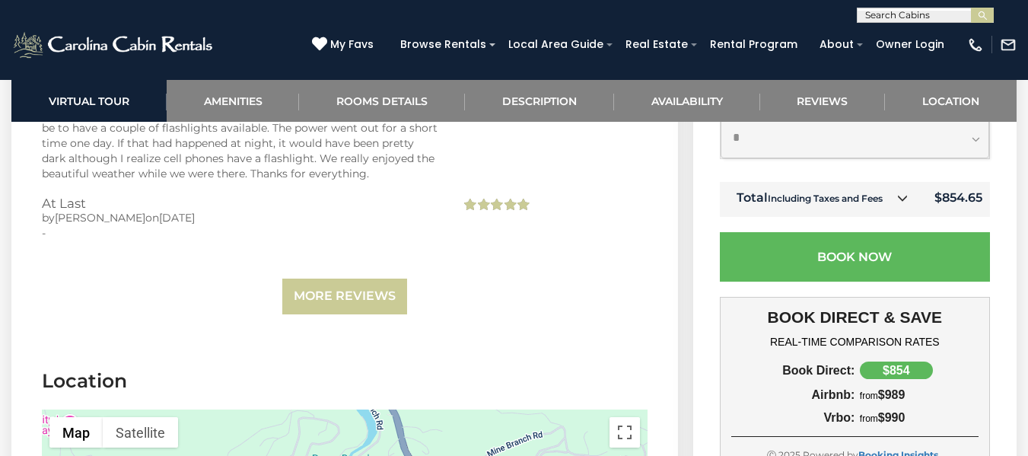
click at [895, 189] on link at bounding box center [903, 199] width 20 height 20
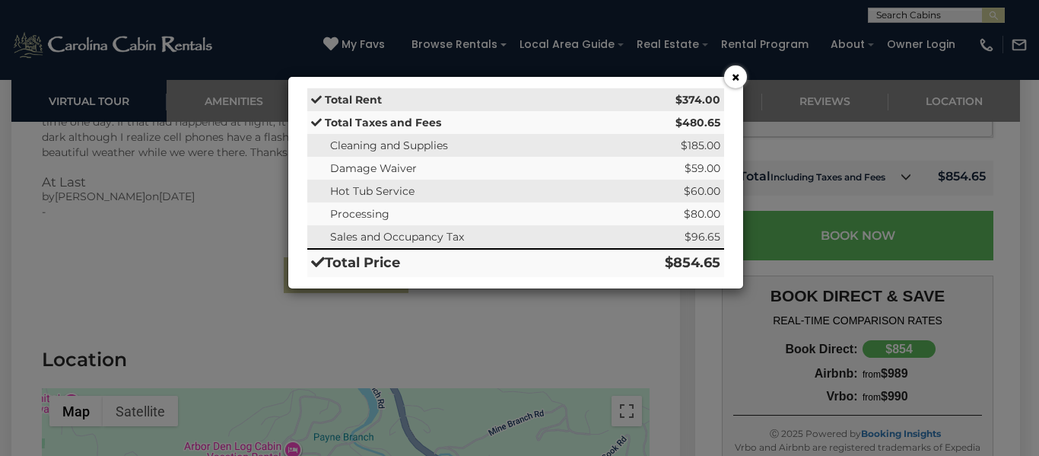
click at [741, 78] on button "×" at bounding box center [735, 76] width 23 height 23
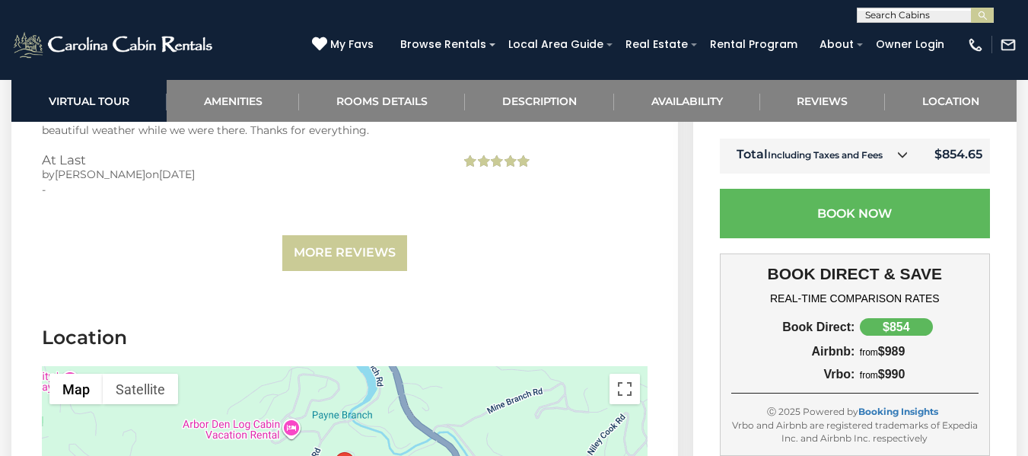
scroll to position [3411, 0]
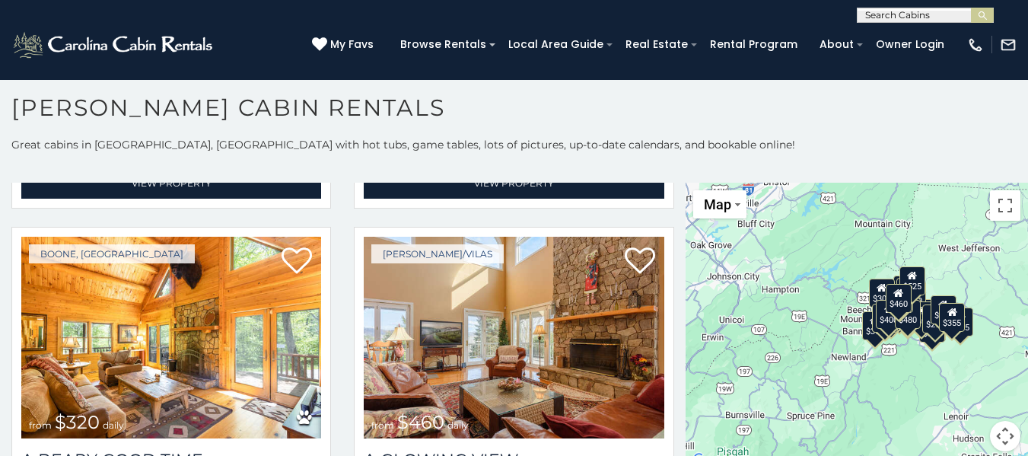
scroll to position [1, 0]
click at [933, 14] on input "text" at bounding box center [924, 17] width 133 height 15
type input "*******"
click at [921, 32] on li "At Last" at bounding box center [925, 36] width 135 height 14
click at [977, 19] on img "submit" at bounding box center [982, 15] width 11 height 11
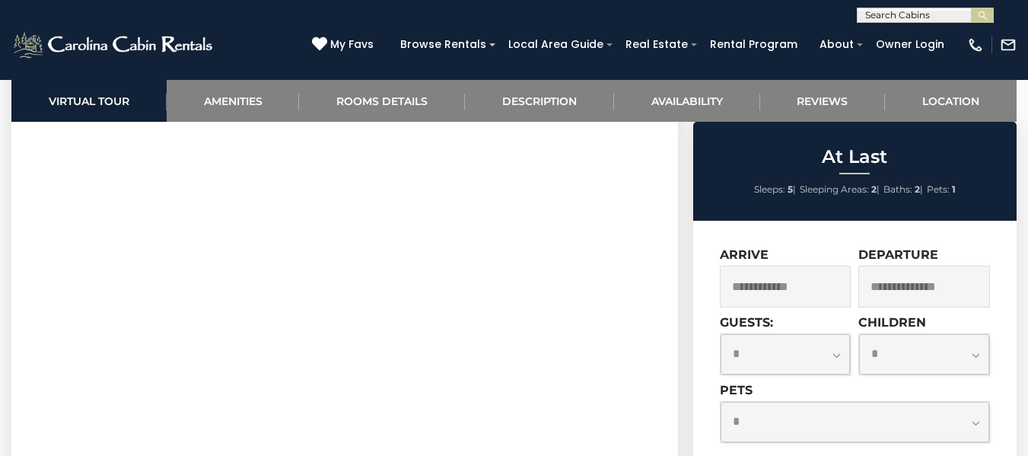
click at [787, 301] on input "text" at bounding box center [786, 287] width 132 height 42
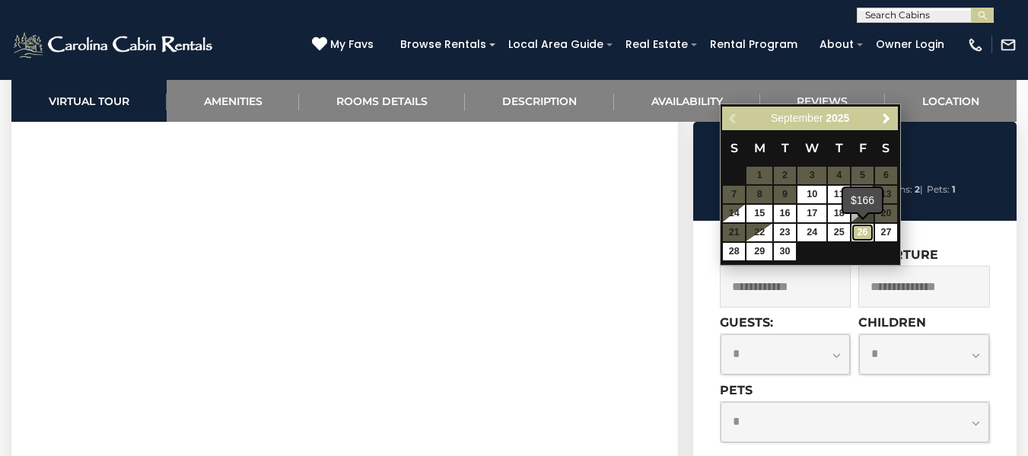
click at [868, 231] on link "26" at bounding box center [862, 233] width 22 height 18
type input "**********"
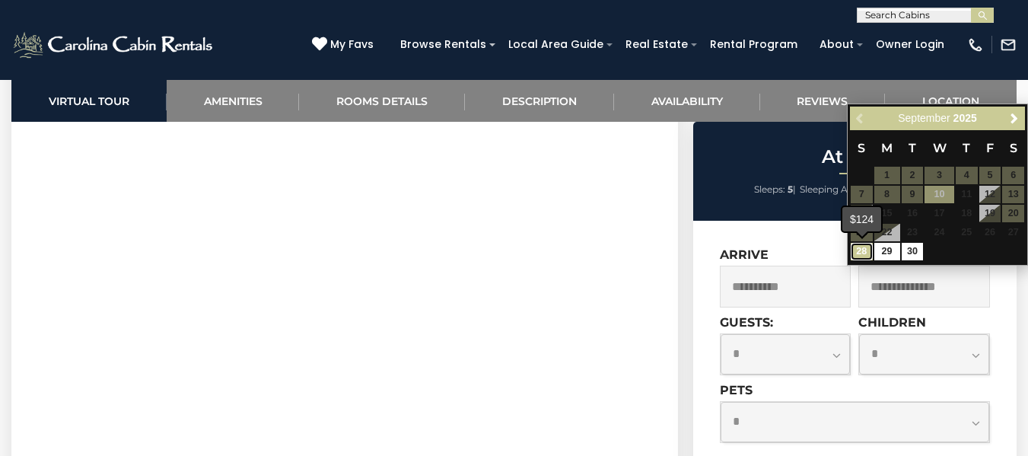
click at [856, 250] on link "28" at bounding box center [862, 252] width 22 height 18
type input "**********"
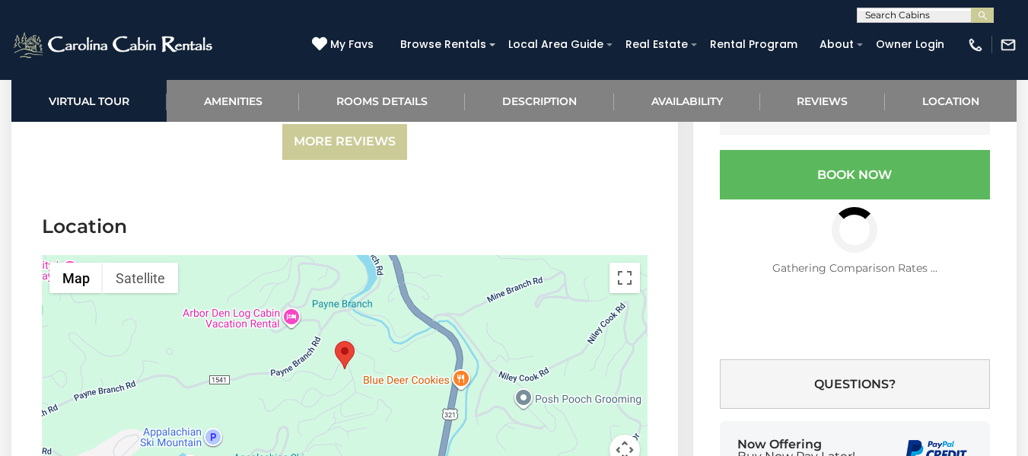
scroll to position [3362, 0]
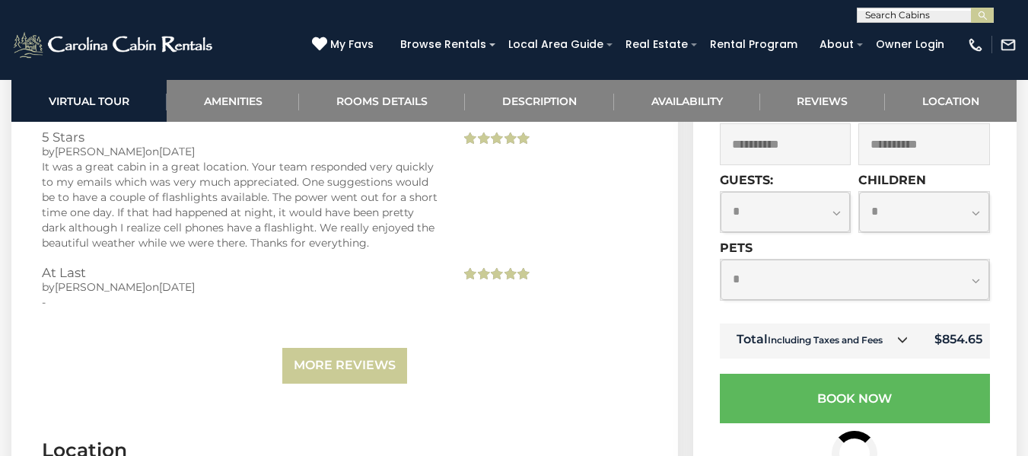
click at [906, 334] on icon at bounding box center [902, 339] width 11 height 11
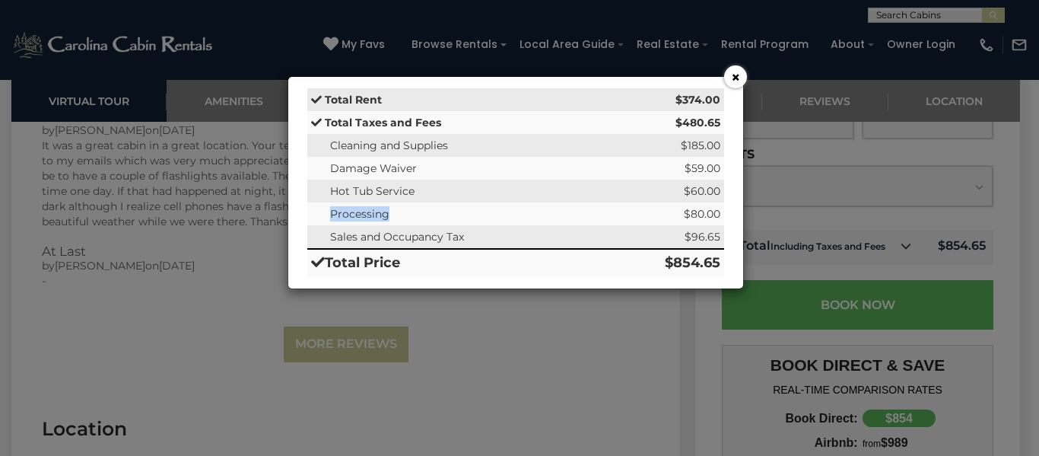
drag, startPoint x: 393, startPoint y: 221, endPoint x: 331, endPoint y: 221, distance: 61.6
click at [331, 221] on td "Processing" at bounding box center [456, 213] width 299 height 23
drag, startPoint x: 718, startPoint y: 237, endPoint x: 678, endPoint y: 234, distance: 39.6
click at [678, 234] on td "$96.65" at bounding box center [665, 237] width 118 height 24
click at [733, 81] on button "×" at bounding box center [735, 76] width 23 height 23
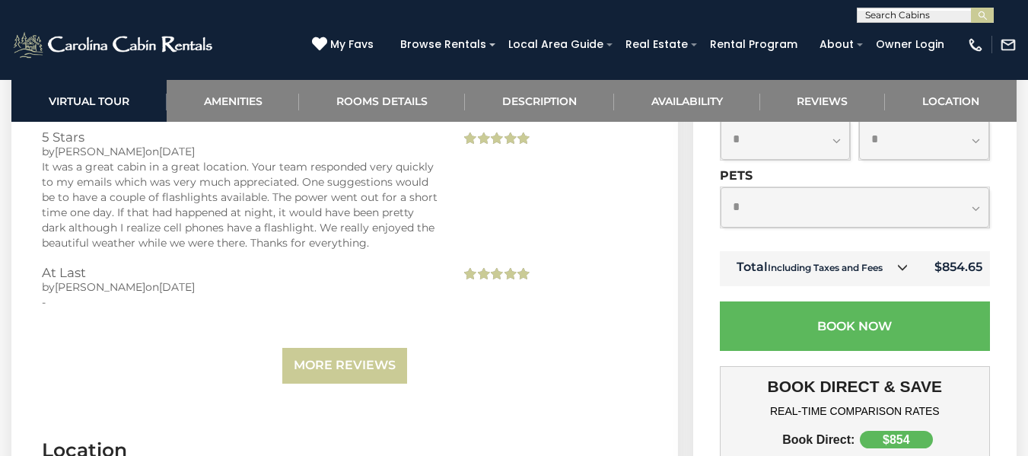
scroll to position [2906, 0]
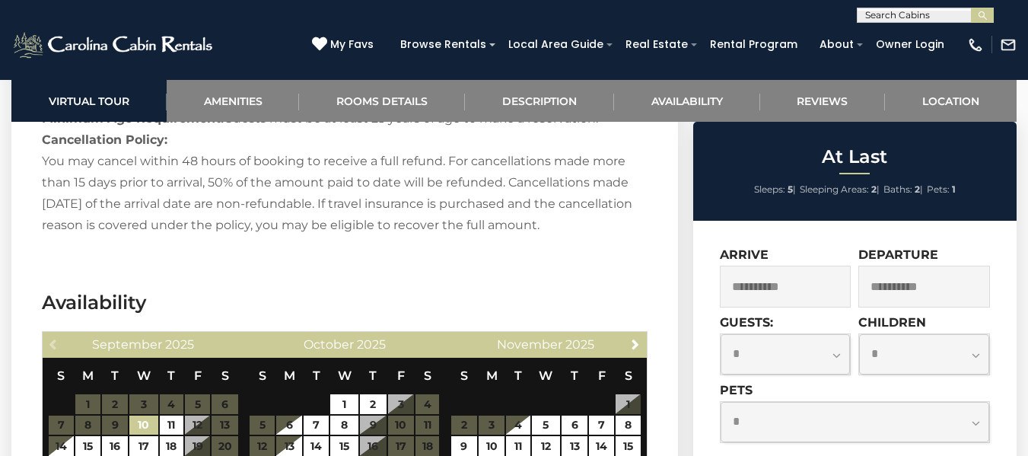
scroll to position [3286, 0]
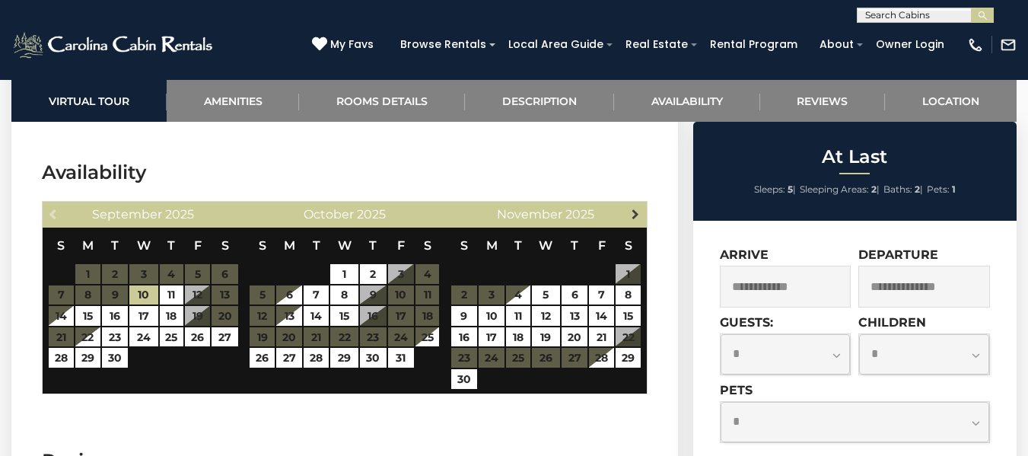
click at [631, 208] on span "Next" at bounding box center [635, 214] width 12 height 12
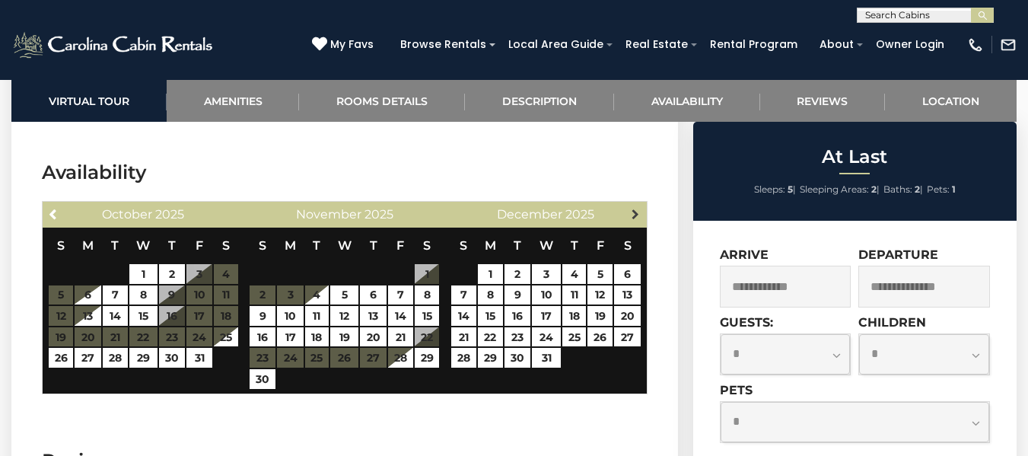
click at [631, 208] on span "Next" at bounding box center [635, 214] width 12 height 12
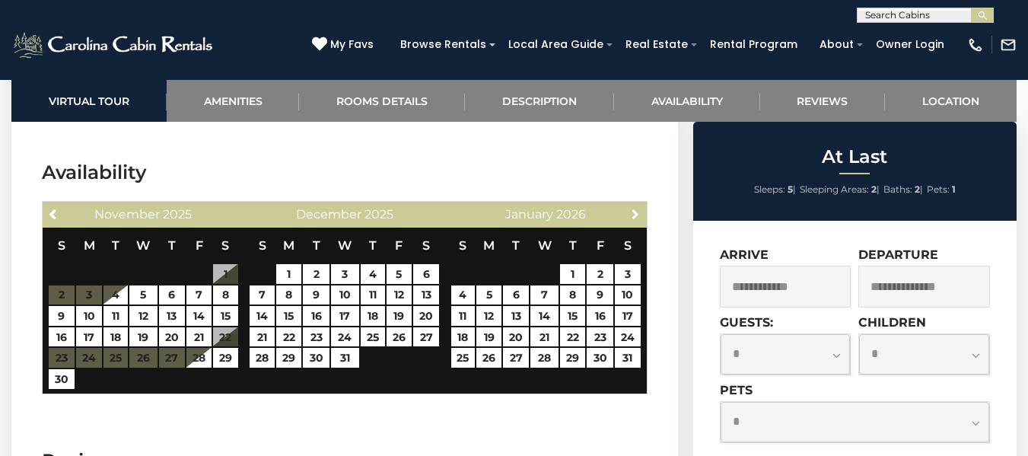
click at [631, 208] on span "Next" at bounding box center [635, 214] width 12 height 12
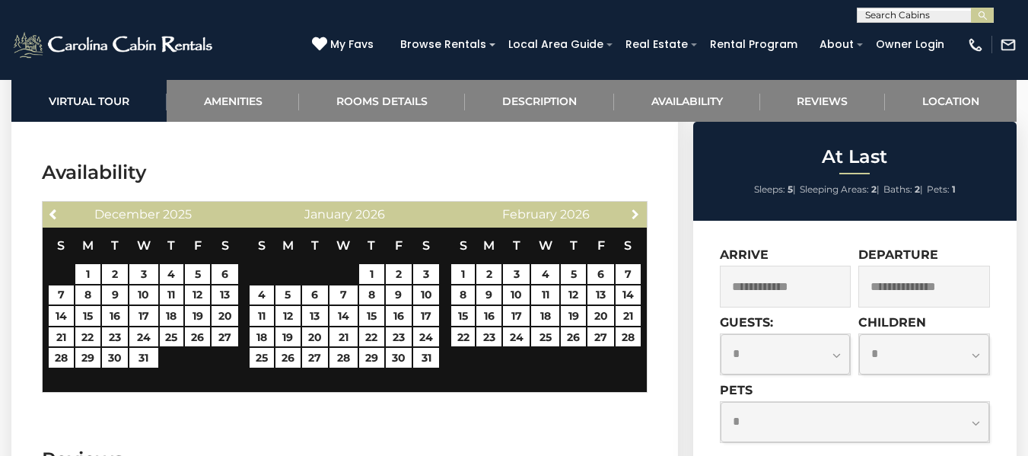
click at [631, 208] on span "Next" at bounding box center [635, 214] width 12 height 12
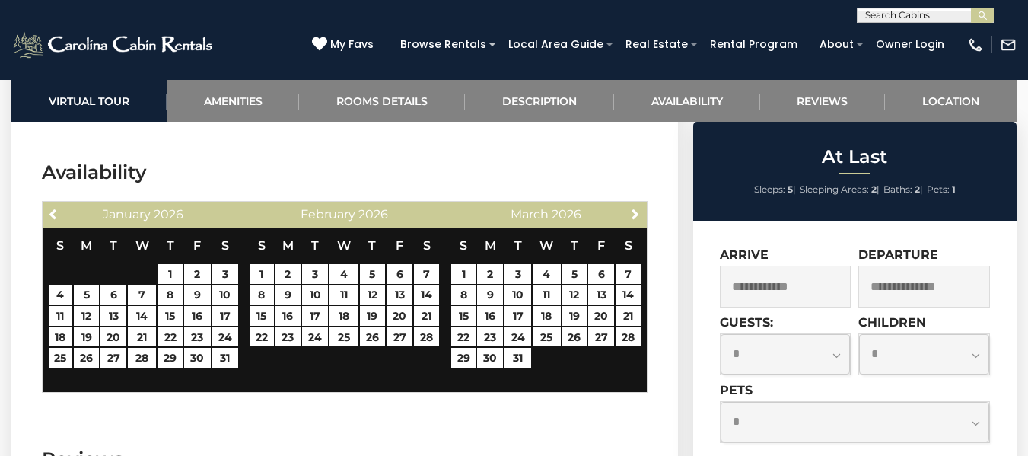
click at [621, 202] on div "Next [DATE]" at bounding box center [546, 215] width 202 height 26
click at [626, 204] on link "Next" at bounding box center [634, 213] width 19 height 19
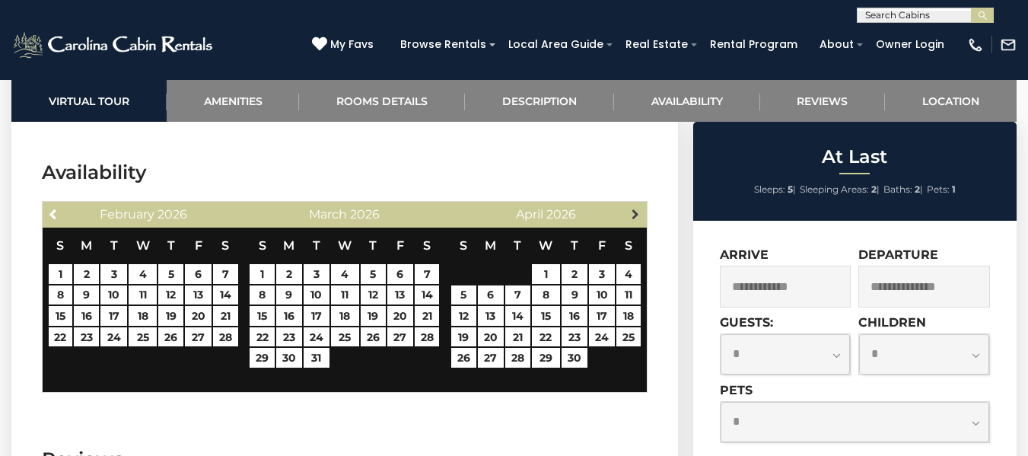
click at [627, 204] on link "Next" at bounding box center [634, 213] width 19 height 19
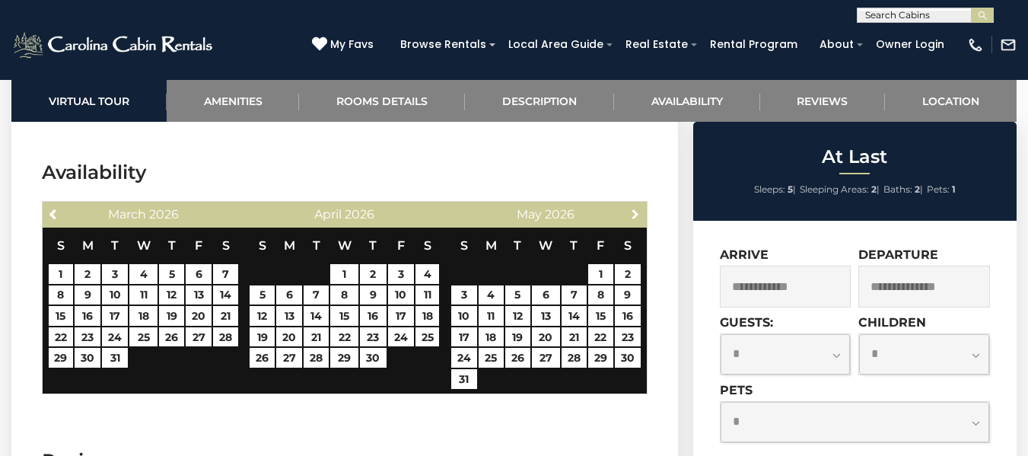
click at [627, 204] on link "Next" at bounding box center [634, 213] width 19 height 19
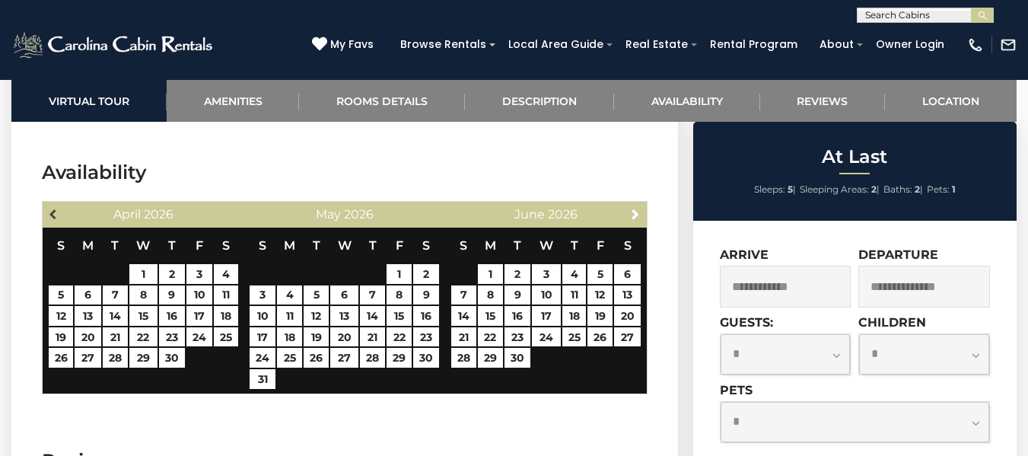
click at [54, 208] on span "Previous" at bounding box center [54, 214] width 12 height 12
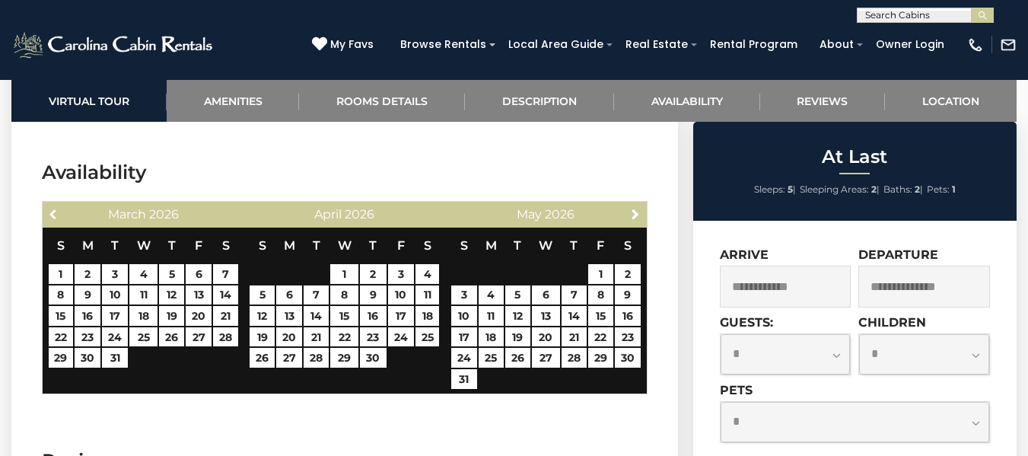
click at [54, 208] on span "Previous" at bounding box center [54, 214] width 12 height 12
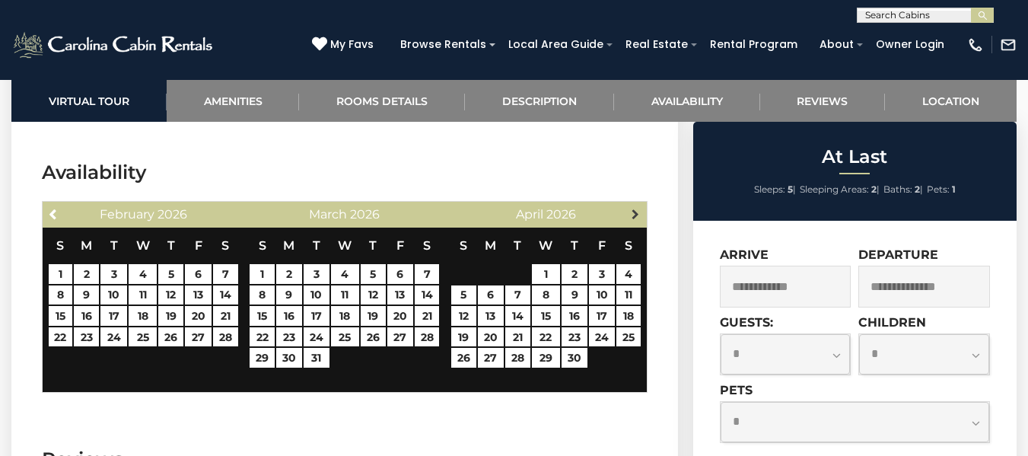
click at [637, 208] on span "Next" at bounding box center [635, 214] width 12 height 12
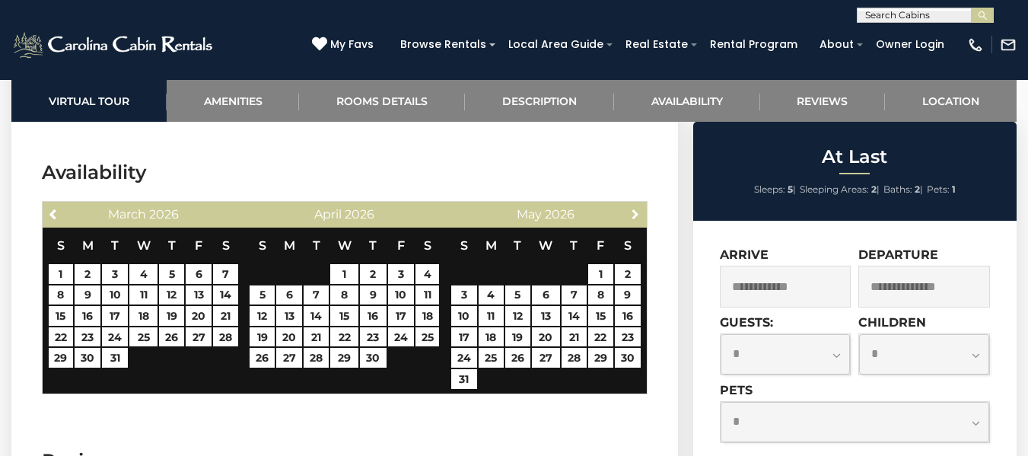
click at [637, 208] on span "Next" at bounding box center [635, 214] width 12 height 12
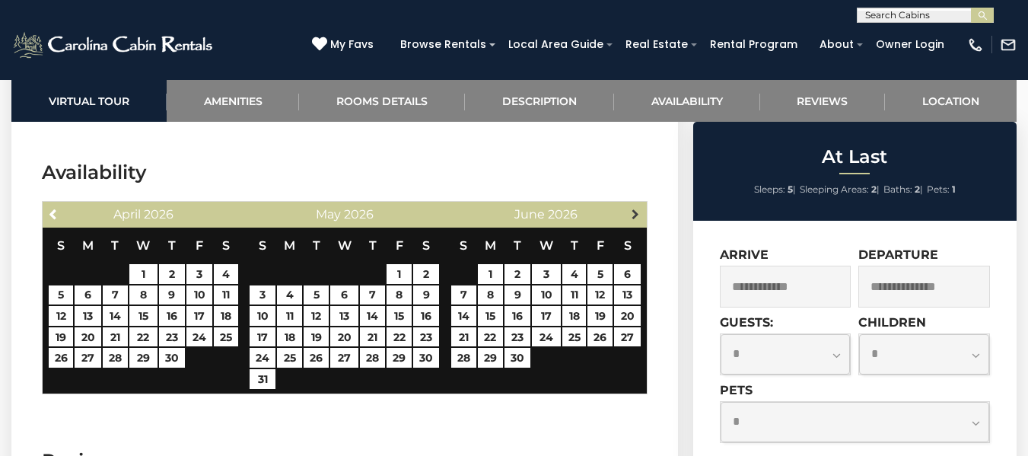
click at [641, 204] on link "Next" at bounding box center [634, 213] width 19 height 19
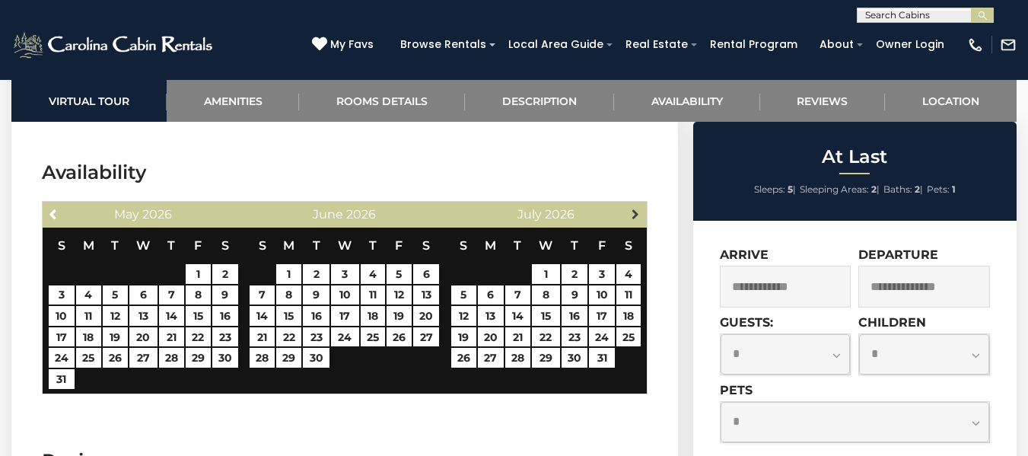
click at [625, 204] on link "Next" at bounding box center [634, 213] width 19 height 19
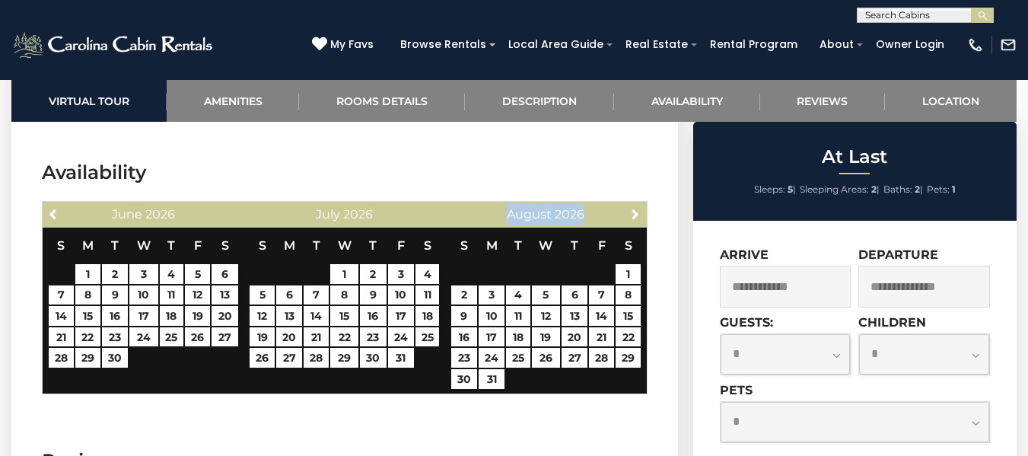
click at [625, 202] on div "Next [DATE]" at bounding box center [546, 215] width 202 height 26
click at [629, 208] on span "Next" at bounding box center [635, 214] width 12 height 12
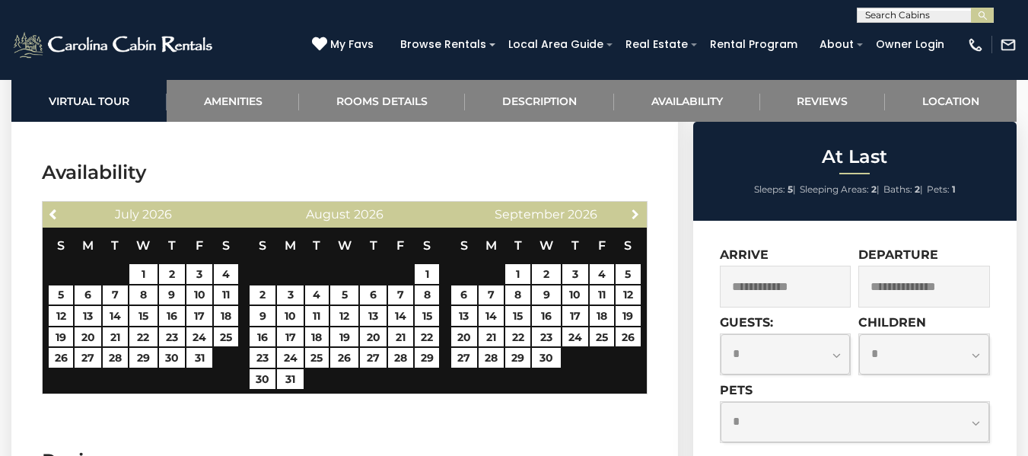
click at [629, 208] on span "Next" at bounding box center [635, 214] width 12 height 12
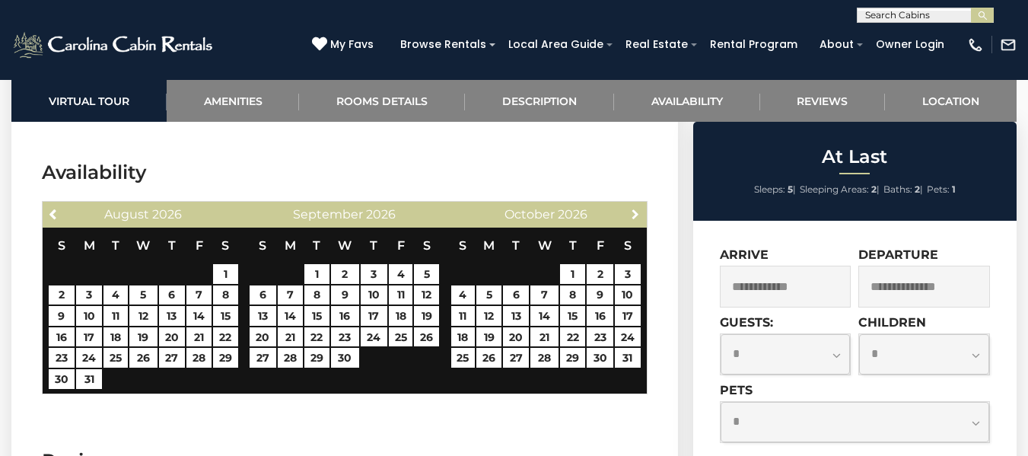
click at [631, 208] on span "Next" at bounding box center [635, 214] width 12 height 12
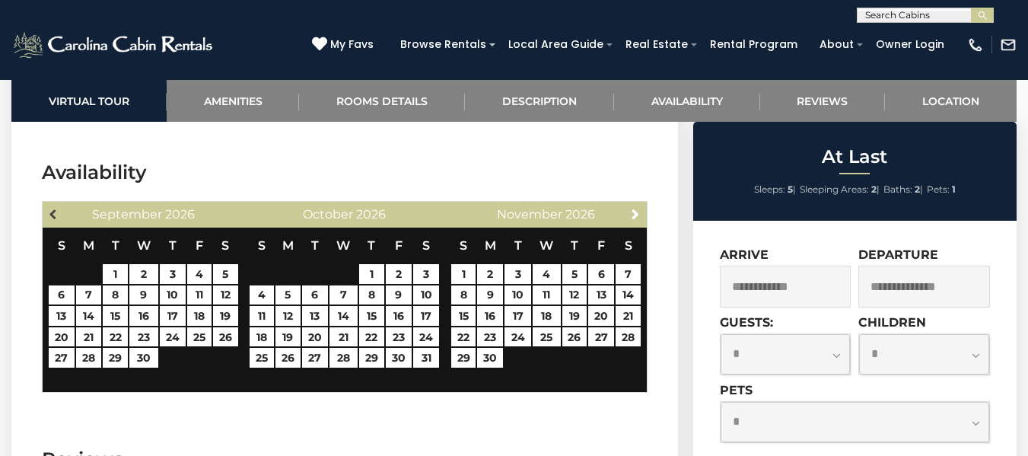
click at [47, 204] on link "Previous" at bounding box center [53, 213] width 19 height 19
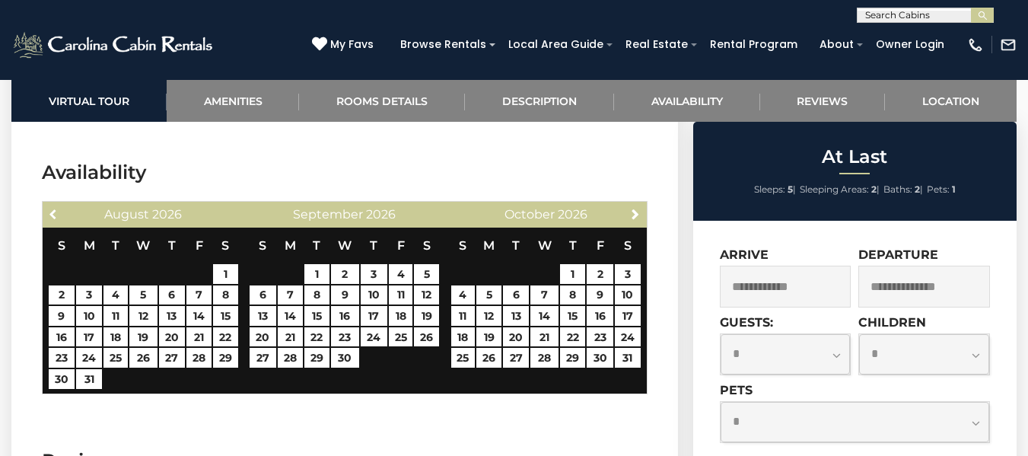
click at [47, 204] on link "Previous" at bounding box center [53, 213] width 19 height 19
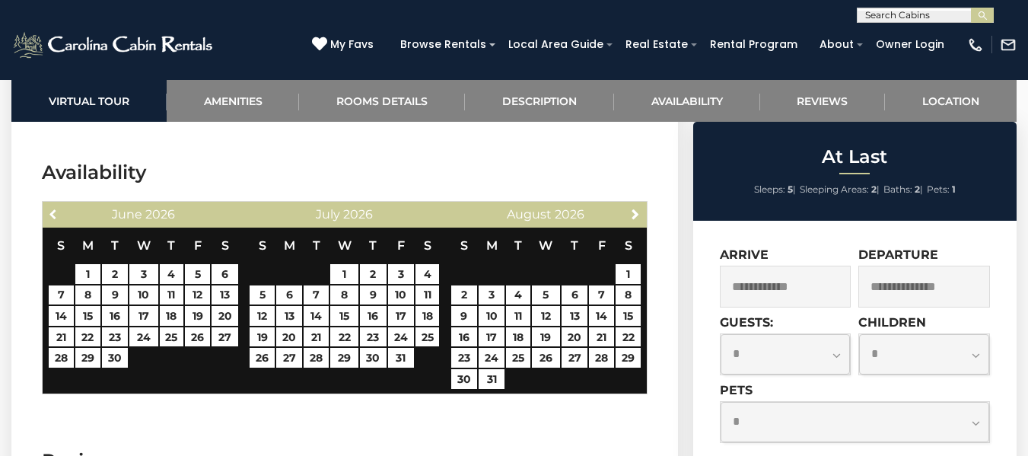
click at [47, 204] on link "Previous" at bounding box center [53, 213] width 19 height 19
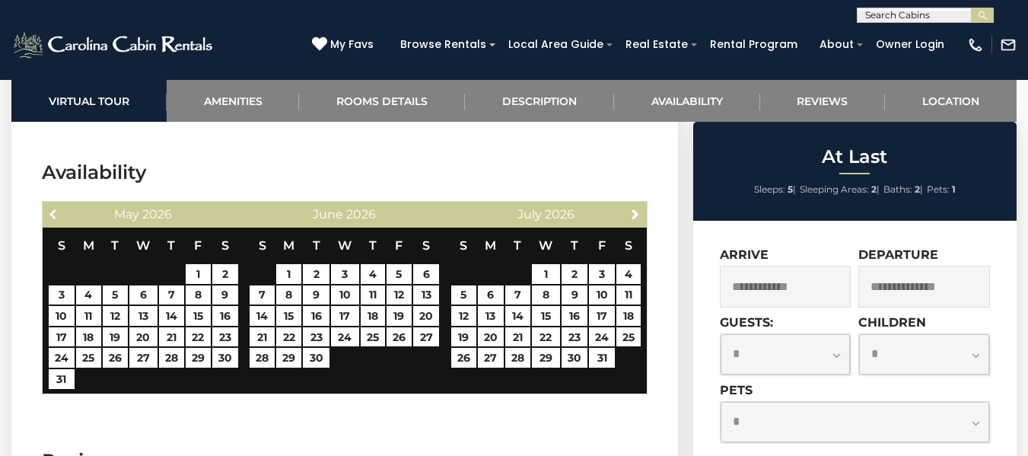
click at [47, 204] on link "Previous" at bounding box center [53, 213] width 19 height 19
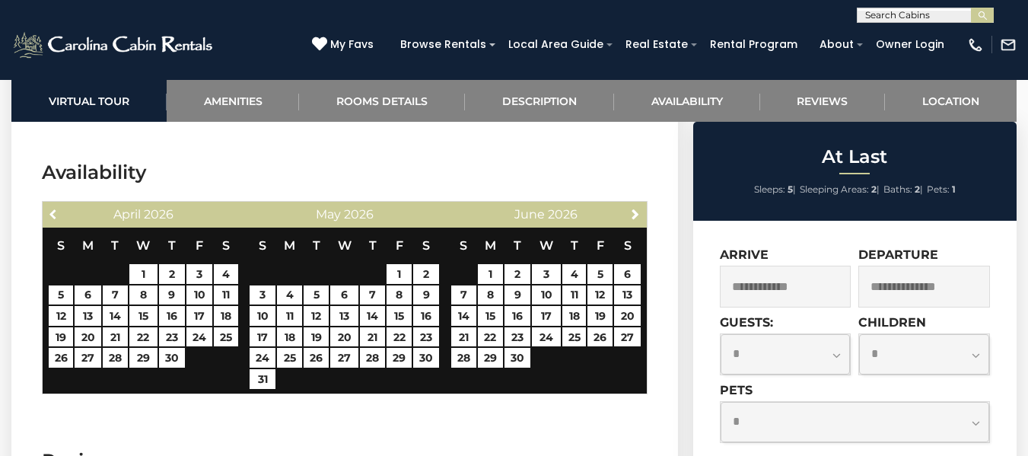
click at [47, 204] on link "Previous" at bounding box center [53, 213] width 19 height 19
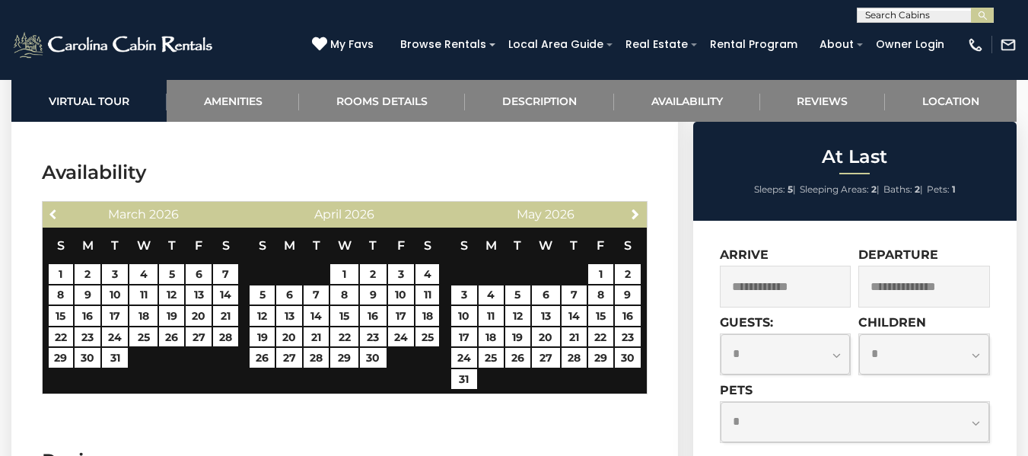
click at [47, 204] on link "Previous" at bounding box center [53, 213] width 19 height 19
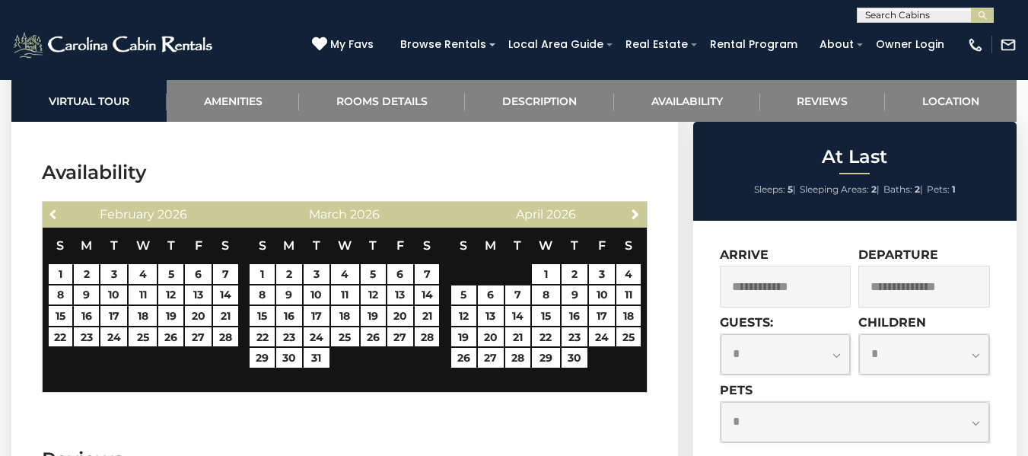
click at [47, 204] on link "Previous" at bounding box center [53, 213] width 19 height 19
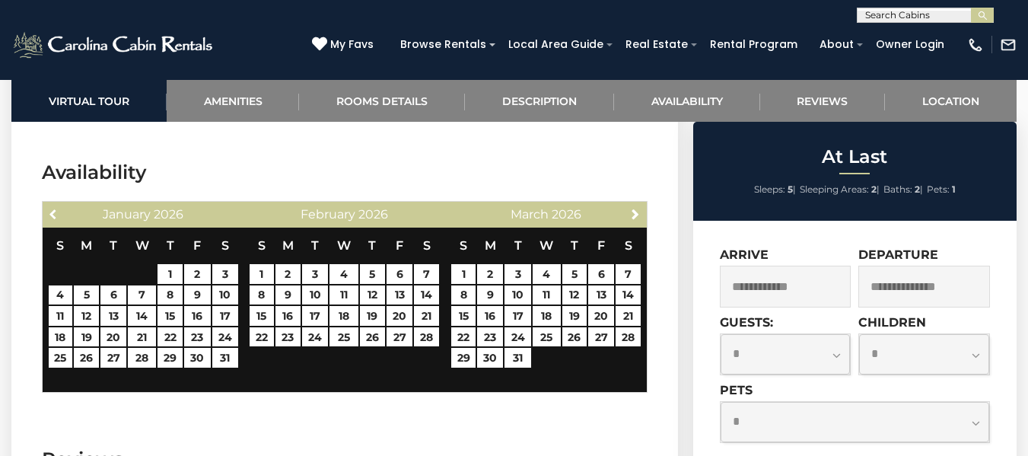
click at [47, 204] on link "Previous" at bounding box center [53, 213] width 19 height 19
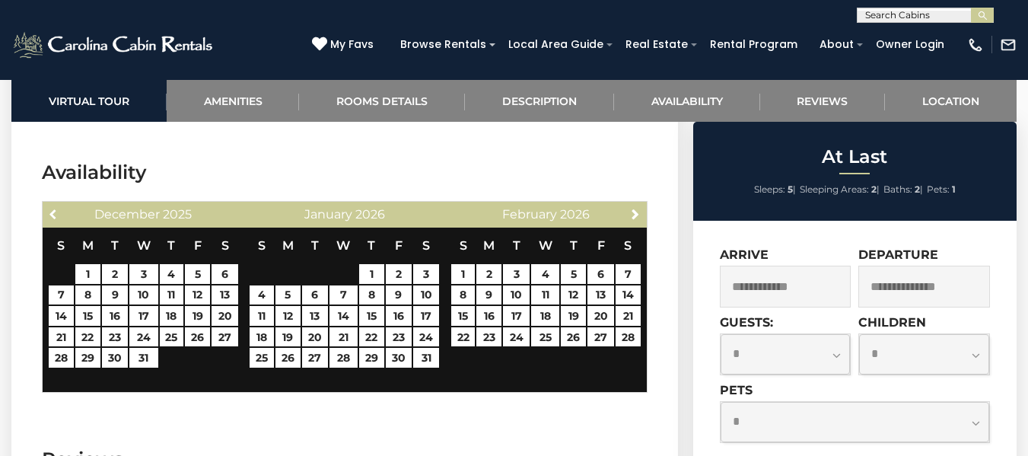
click at [47, 204] on link "Previous" at bounding box center [53, 213] width 19 height 19
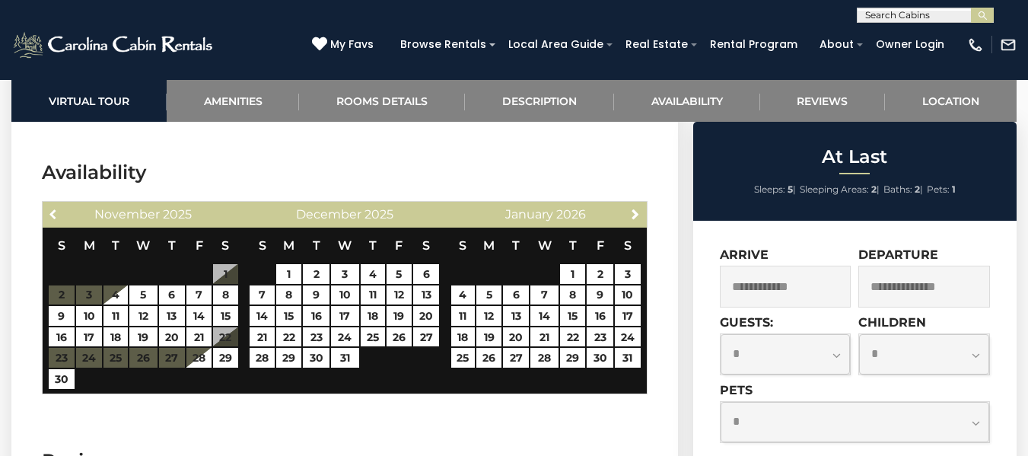
click at [47, 204] on link "Previous" at bounding box center [53, 213] width 19 height 19
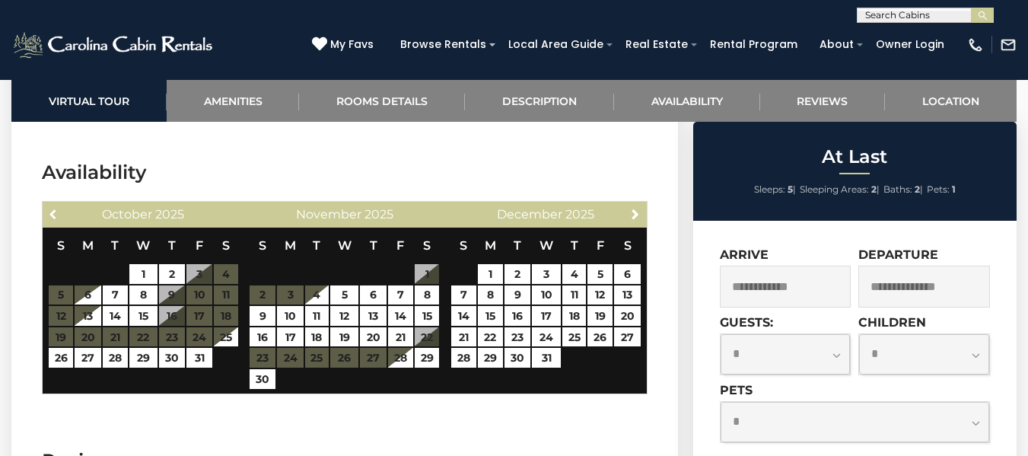
click at [47, 204] on link "Previous" at bounding box center [53, 213] width 19 height 19
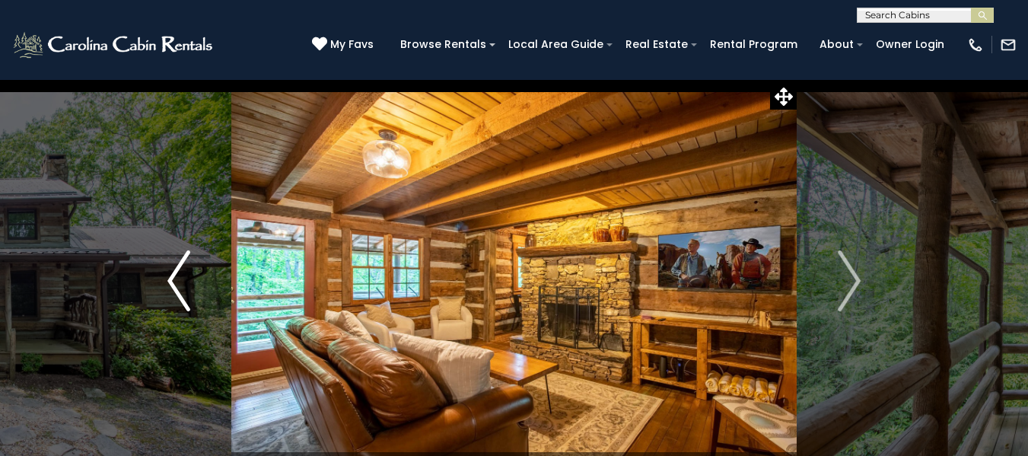
click at [170, 289] on img "Previous" at bounding box center [178, 280] width 23 height 61
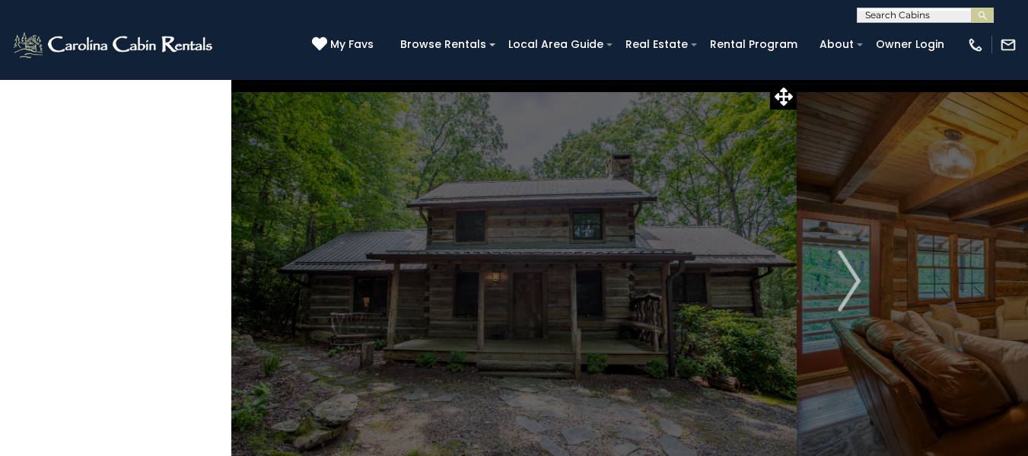
click at [175, 289] on img "Previous" at bounding box center [178, 280] width 23 height 61
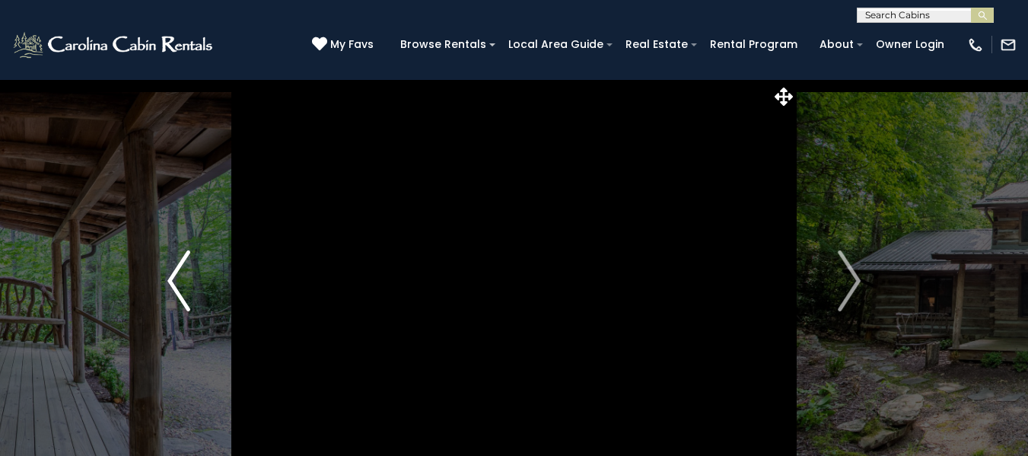
click at [176, 286] on img "Previous" at bounding box center [178, 280] width 23 height 61
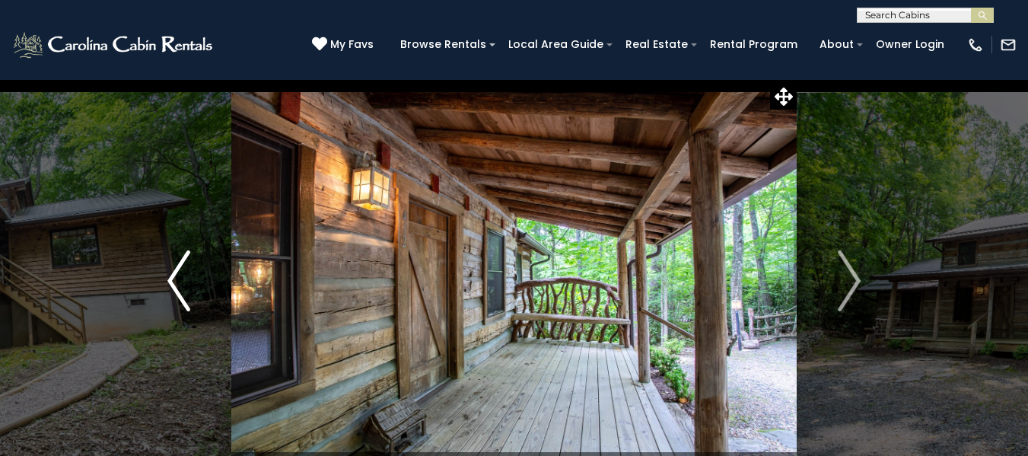
click at [176, 286] on img "Previous" at bounding box center [178, 280] width 23 height 61
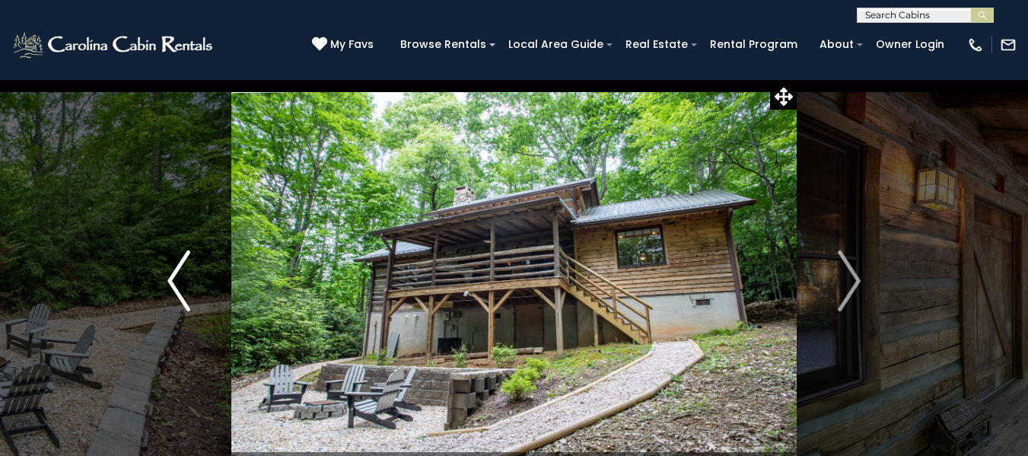
click at [176, 286] on img "Previous" at bounding box center [178, 280] width 23 height 61
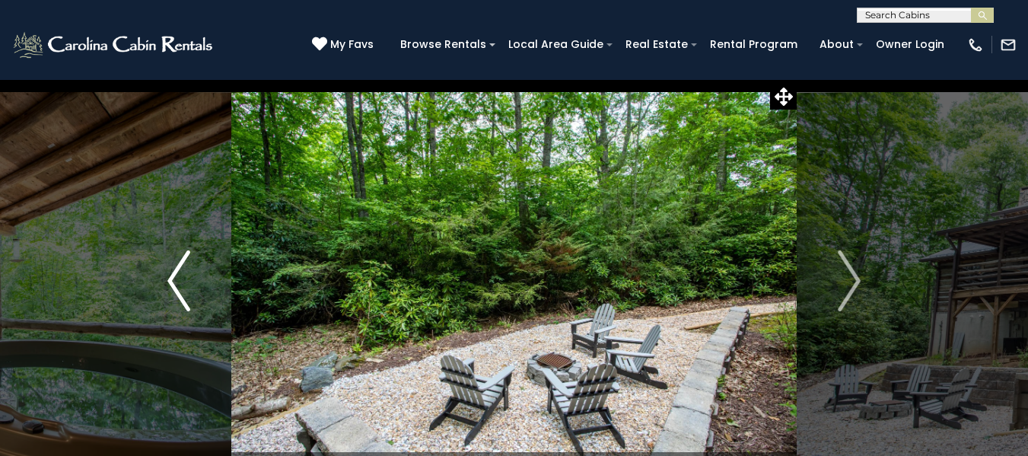
click at [176, 286] on img "Previous" at bounding box center [178, 280] width 23 height 61
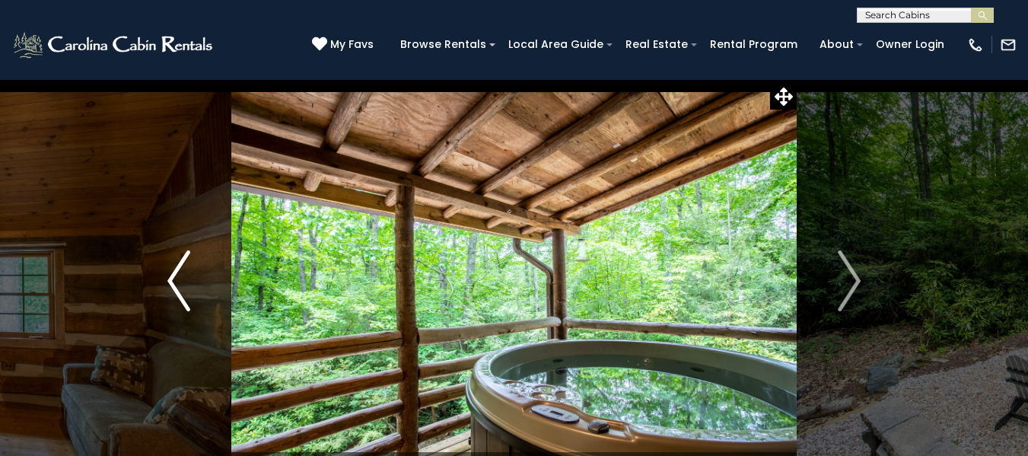
click at [176, 286] on img "Previous" at bounding box center [178, 280] width 23 height 61
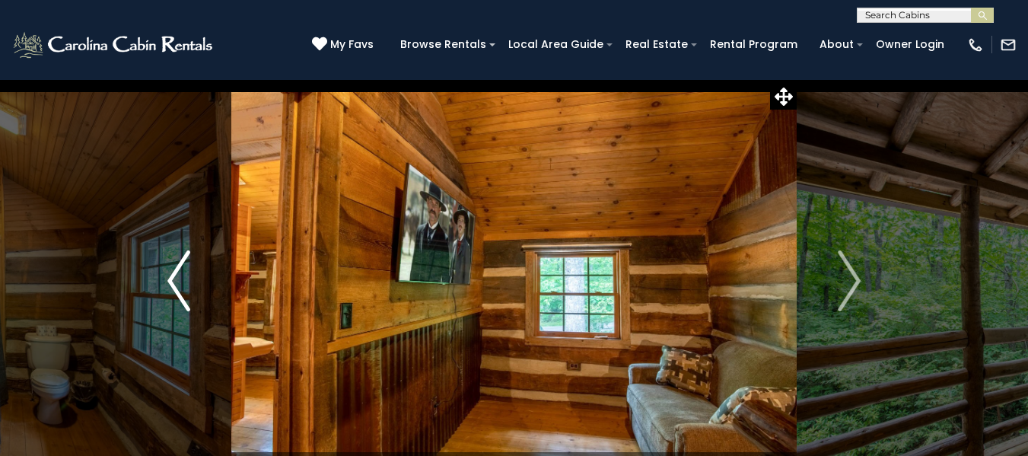
click at [176, 286] on img "Previous" at bounding box center [178, 280] width 23 height 61
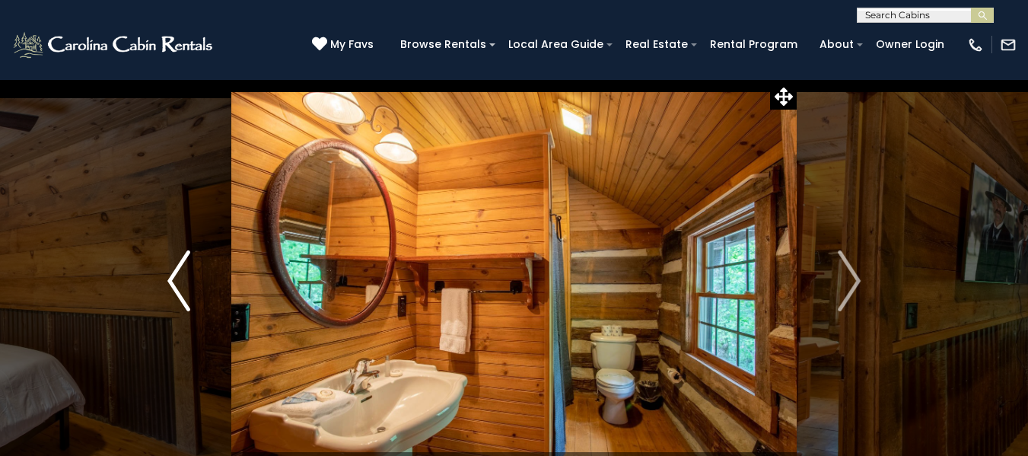
click at [176, 286] on img "Previous" at bounding box center [178, 280] width 23 height 61
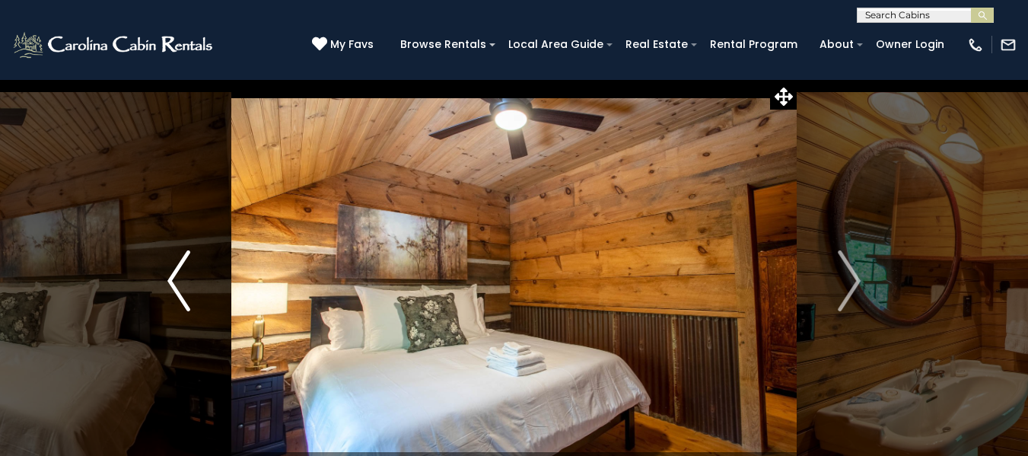
click at [176, 286] on img "Previous" at bounding box center [178, 280] width 23 height 61
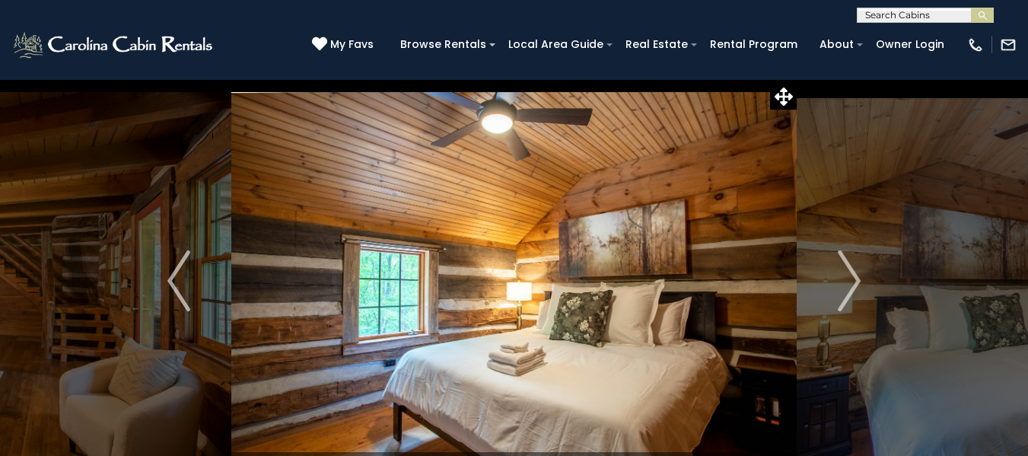
click at [122, 72] on div "[PHONE_NUMBER] My Favs Browse Rentals Local Area Guide Activities & Attractions…" at bounding box center [514, 51] width 1028 height 57
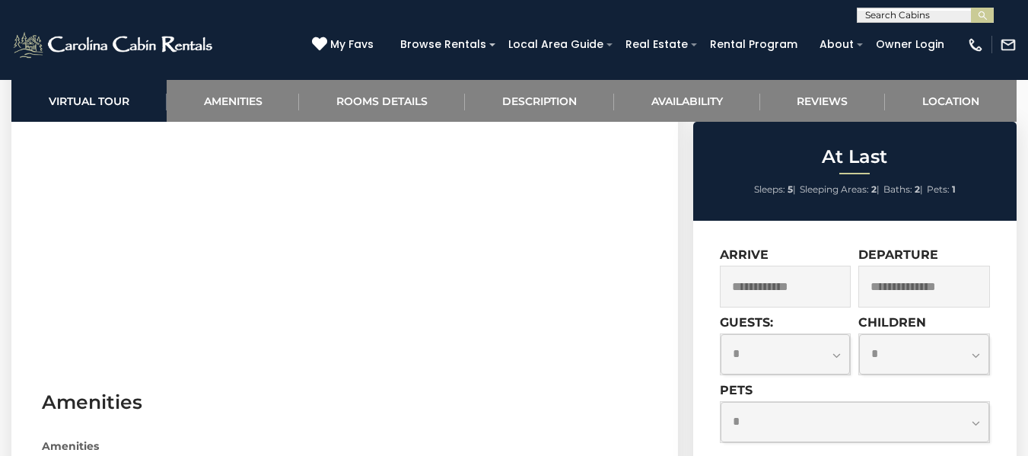
scroll to position [989, 0]
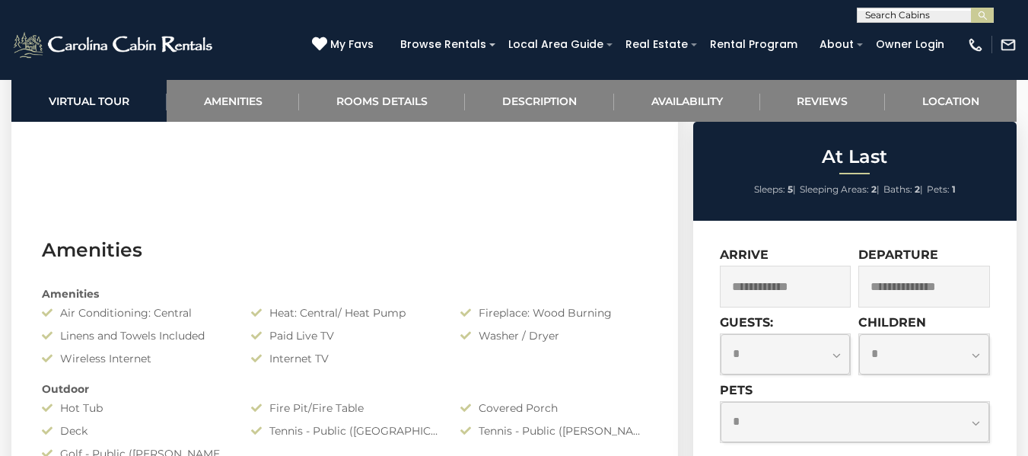
click at [826, 282] on input "text" at bounding box center [786, 287] width 132 height 42
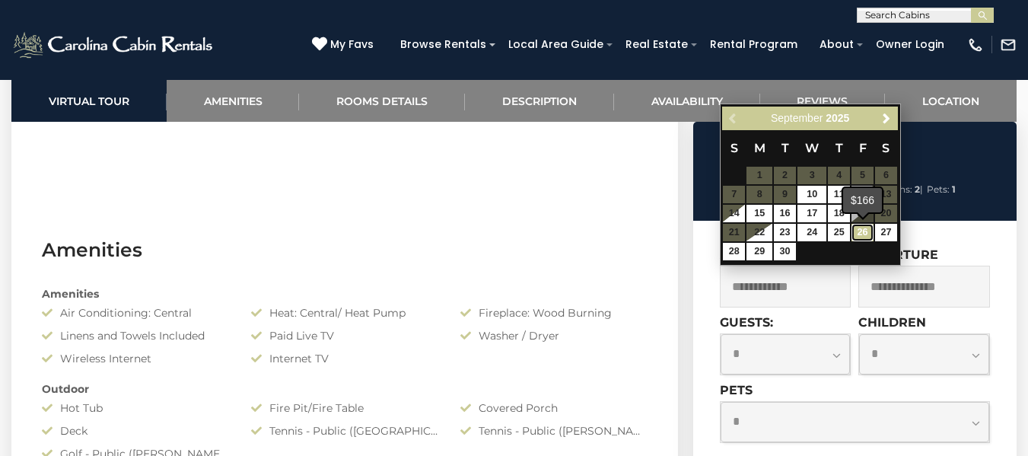
click at [863, 232] on link "26" at bounding box center [862, 233] width 22 height 18
type input "**********"
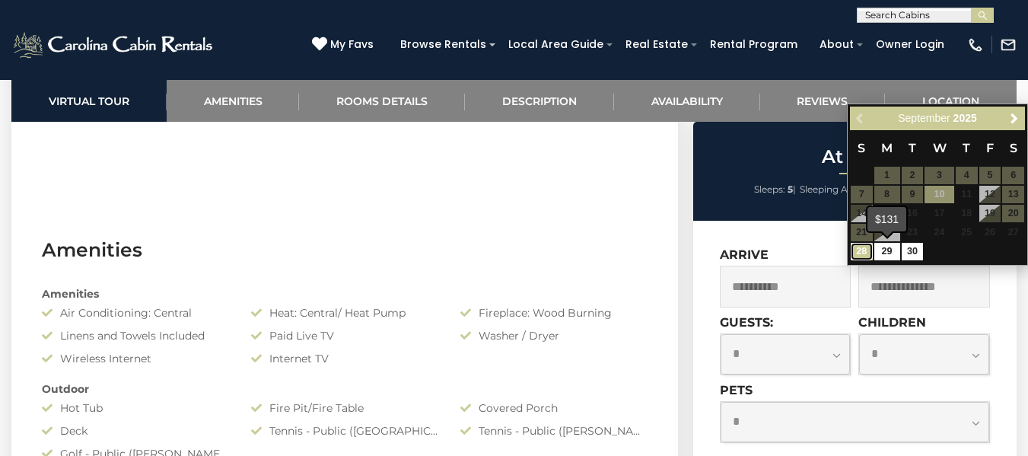
click at [869, 251] on link "28" at bounding box center [862, 252] width 22 height 18
type input "**********"
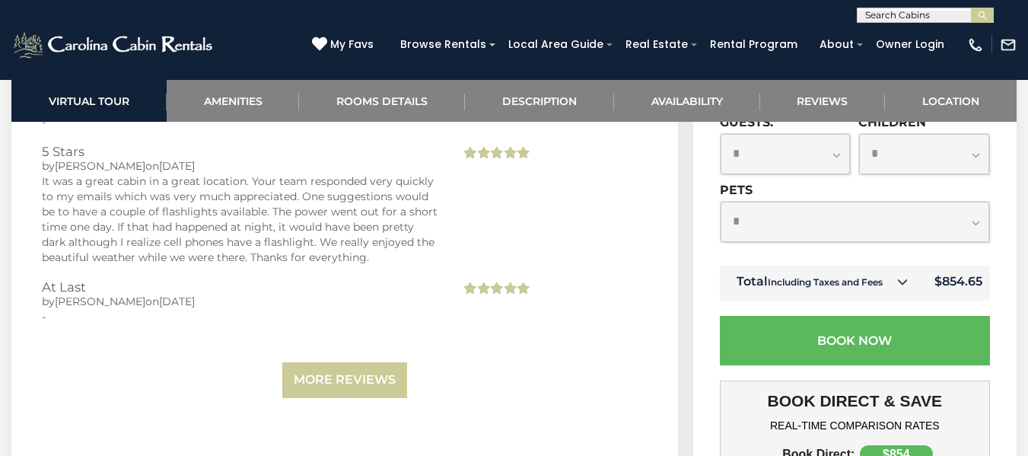
scroll to position [3424, 0]
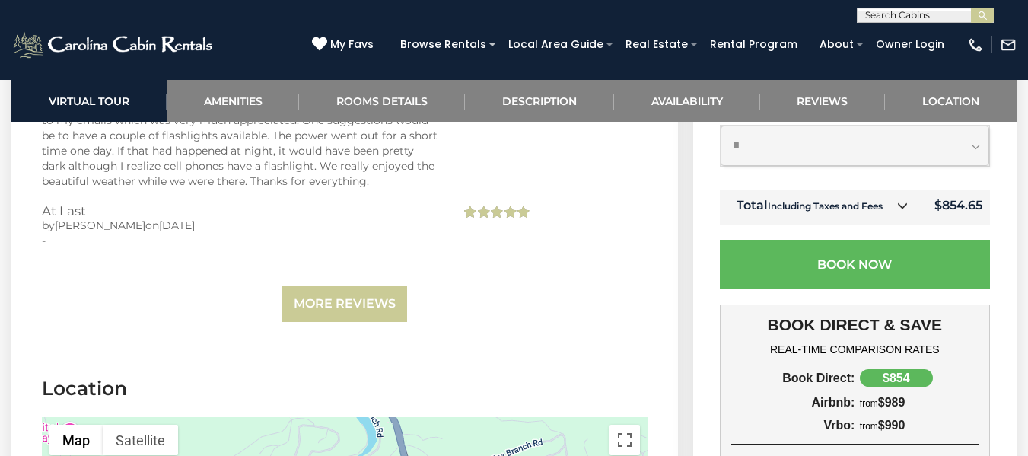
click at [822, 396] on div "Airbnb:" at bounding box center [793, 403] width 124 height 14
